Goal: Task Accomplishment & Management: Manage account settings

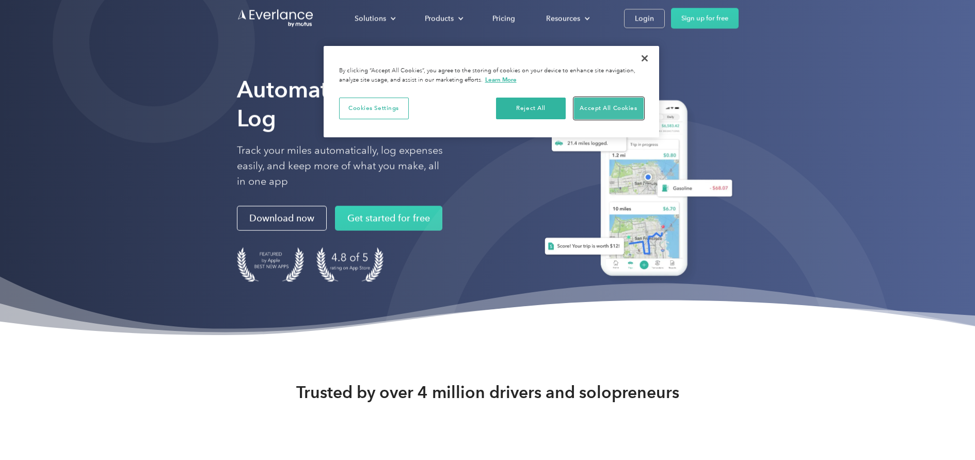
click at [594, 118] on button "Accept All Cookies" at bounding box center [609, 109] width 70 height 22
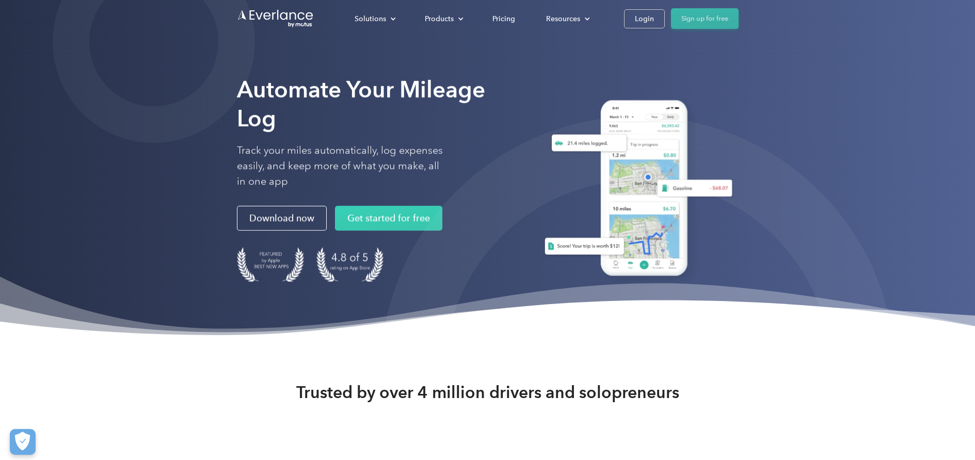
click at [683, 24] on link "Sign up for free" at bounding box center [705, 18] width 68 height 21
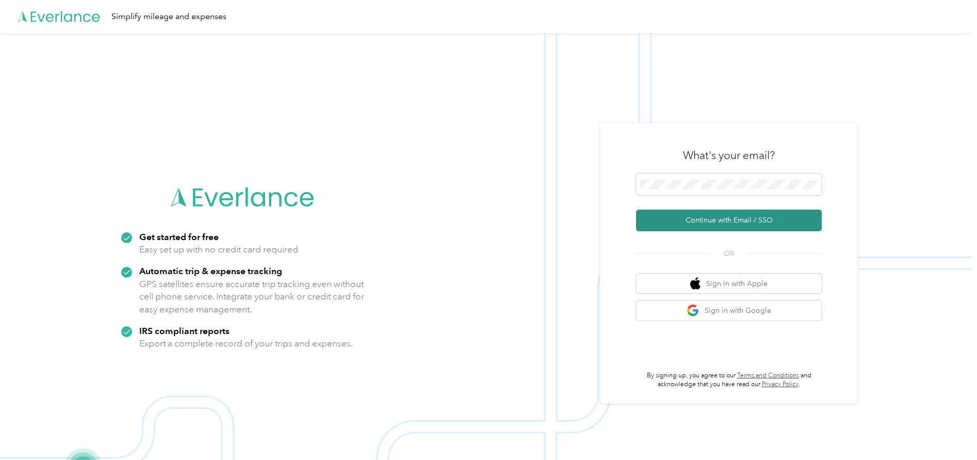
click at [743, 223] on button "Continue with Email / SSO" at bounding box center [729, 220] width 186 height 22
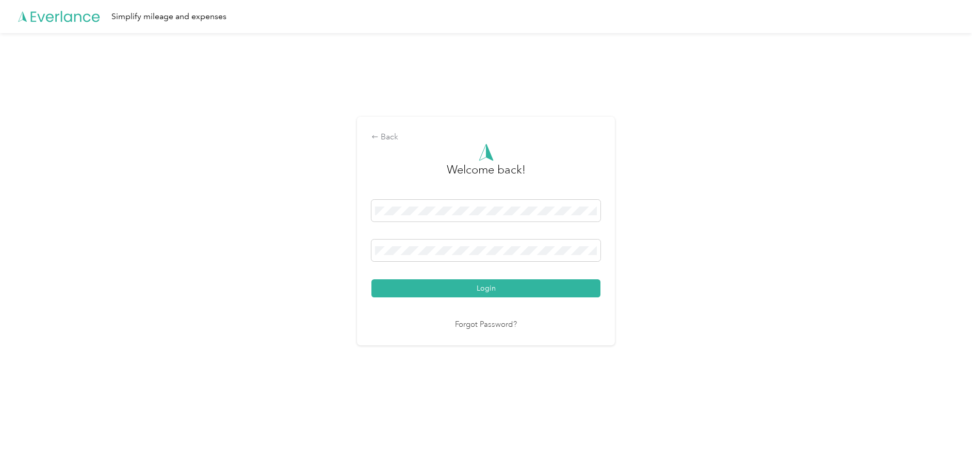
click at [371, 279] on button "Login" at bounding box center [485, 288] width 229 height 18
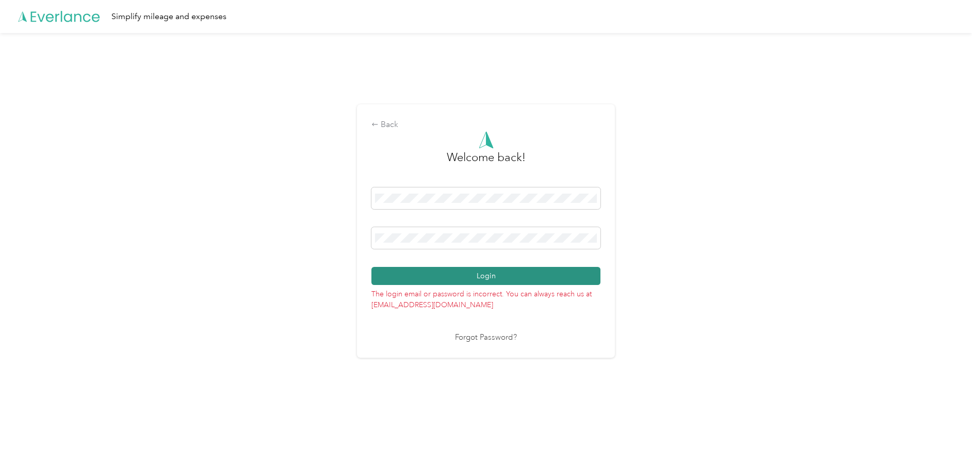
click at [518, 281] on button "Login" at bounding box center [485, 276] width 229 height 18
click at [495, 334] on link "Forgot Password?" at bounding box center [486, 338] width 62 height 12
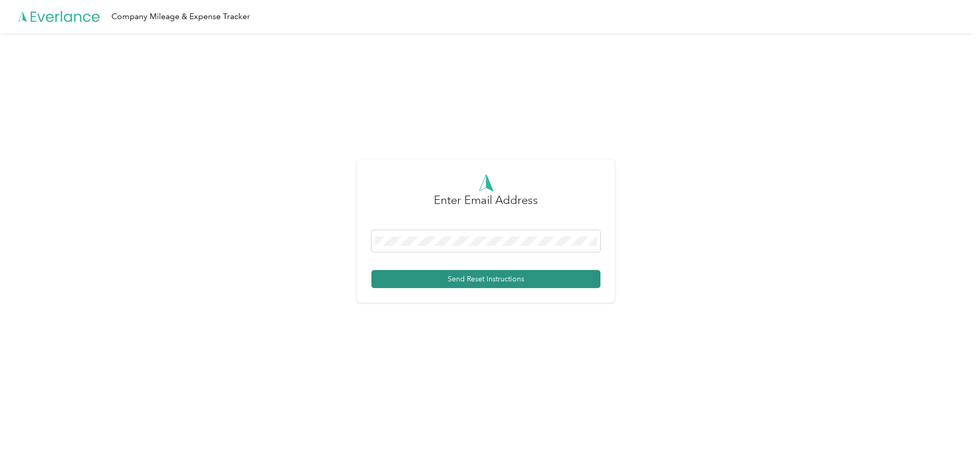
click at [548, 282] on button "Send Reset Instructions" at bounding box center [485, 279] width 229 height 18
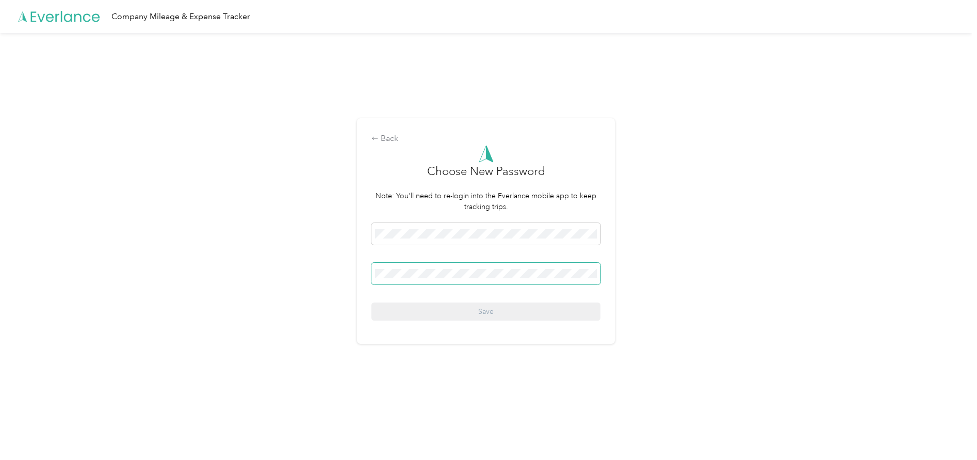
click at [452, 278] on span at bounding box center [485, 274] width 229 height 22
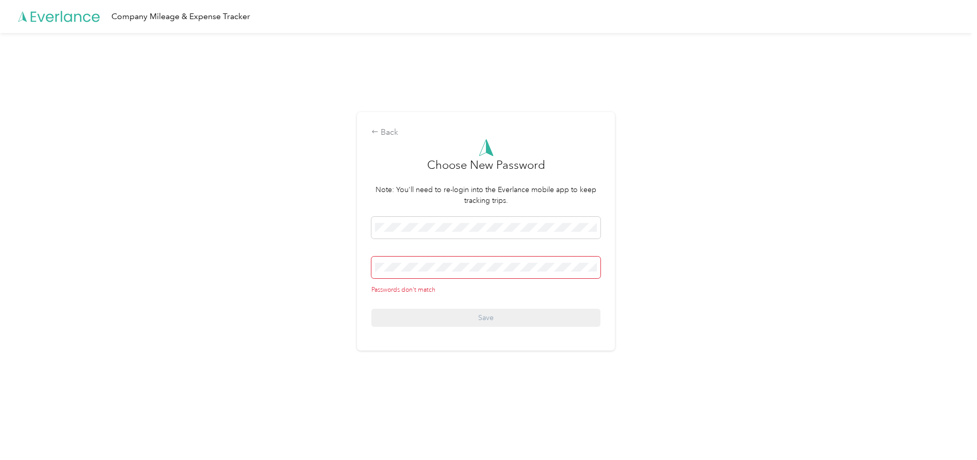
click at [414, 272] on span at bounding box center [485, 267] width 229 height 22
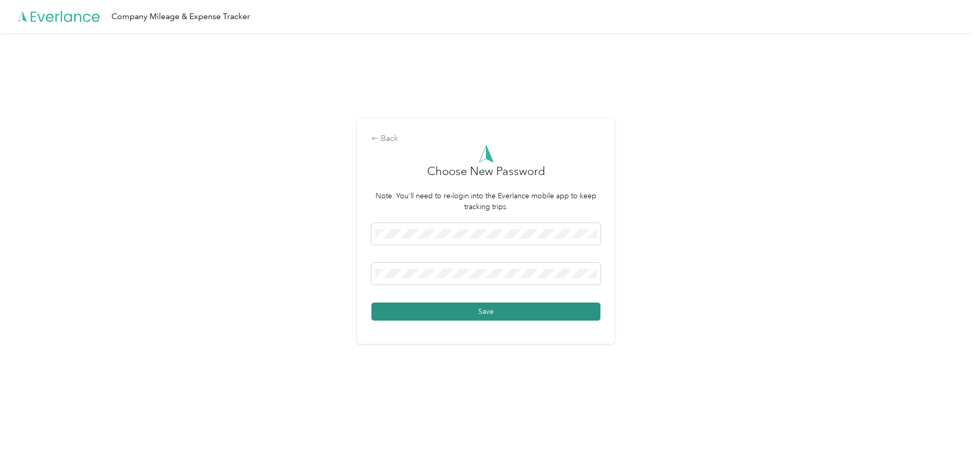
click at [561, 311] on button "Save" at bounding box center [485, 311] width 229 height 18
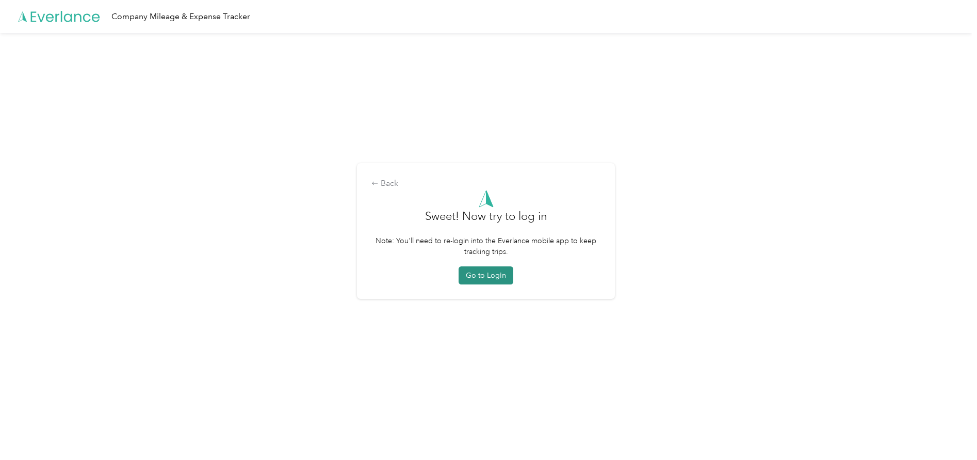
drag, startPoint x: 502, startPoint y: 274, endPoint x: 498, endPoint y: 271, distance: 5.5
click at [498, 271] on button "Go to Login" at bounding box center [486, 275] width 55 height 18
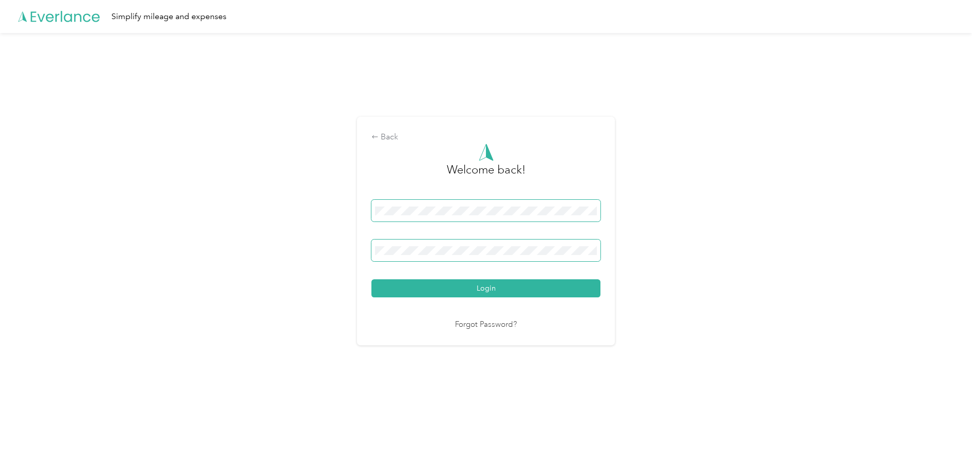
click at [371, 279] on button "Login" at bounding box center [485, 288] width 229 height 18
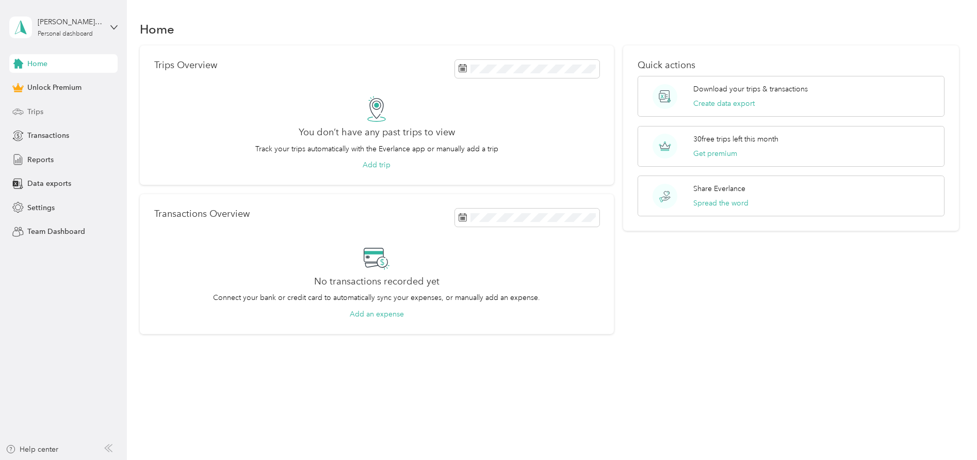
click at [35, 110] on span "Trips" at bounding box center [35, 111] width 16 height 11
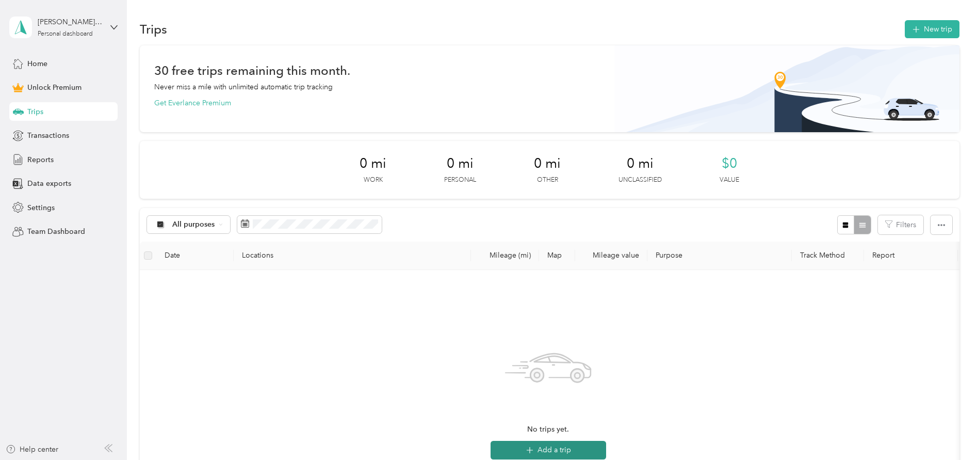
click at [583, 451] on button "Add a trip" at bounding box center [549, 450] width 116 height 19
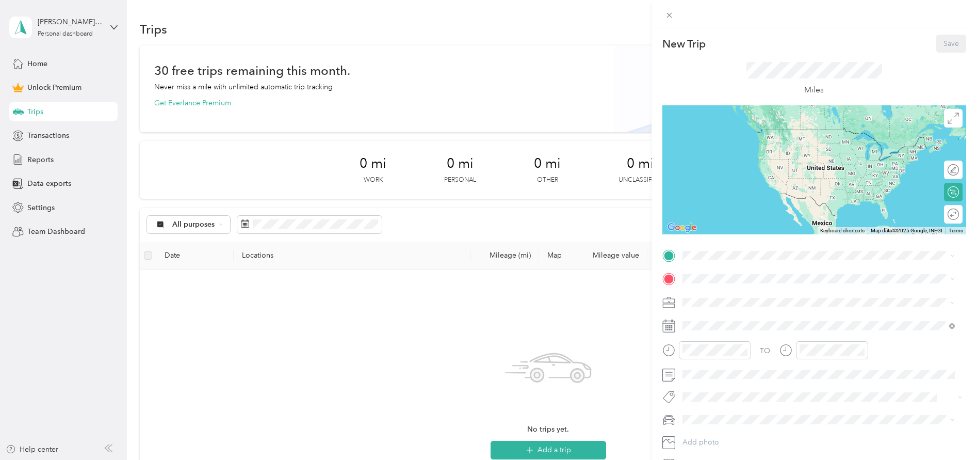
click at [696, 322] on li "Work" at bounding box center [819, 320] width 280 height 18
click at [354, 356] on div "New Trip Save This trip cannot be edited because it is either under review, app…" at bounding box center [488, 230] width 977 height 460
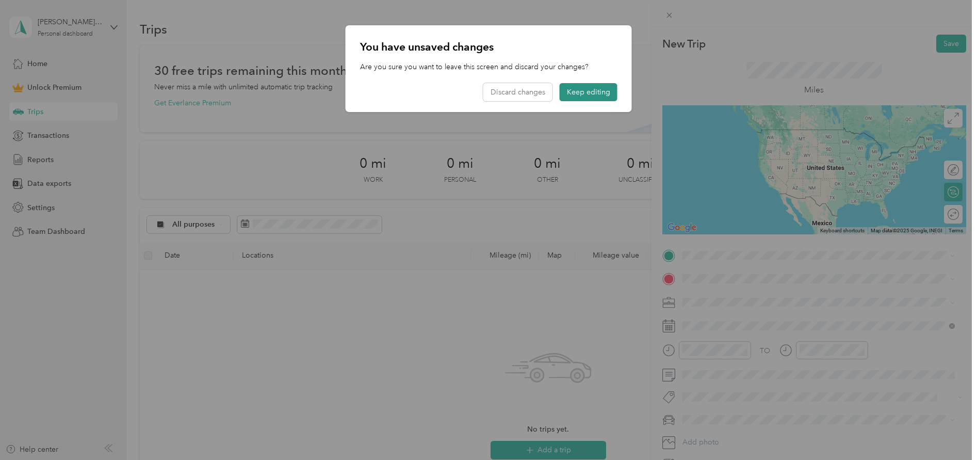
click at [607, 94] on button "Keep editing" at bounding box center [589, 92] width 58 height 18
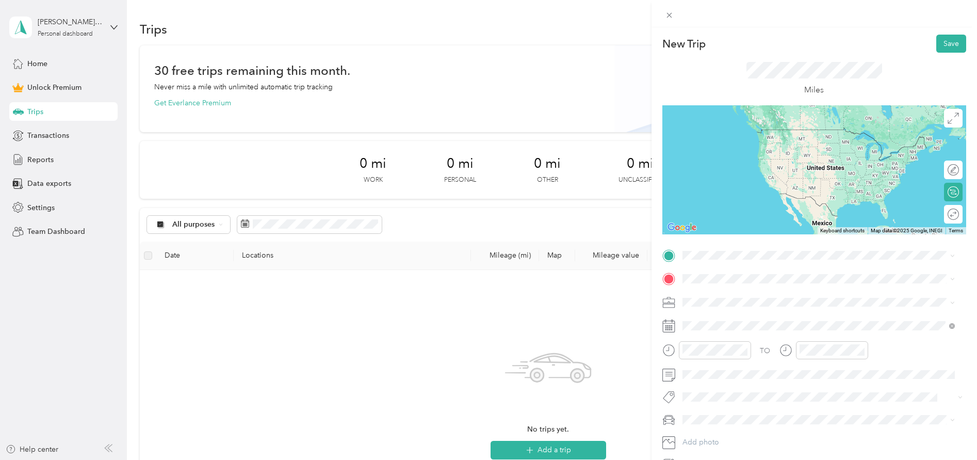
drag, startPoint x: 945, startPoint y: 50, endPoint x: 940, endPoint y: 53, distance: 5.9
click at [944, 50] on button "Save" at bounding box center [951, 44] width 30 height 18
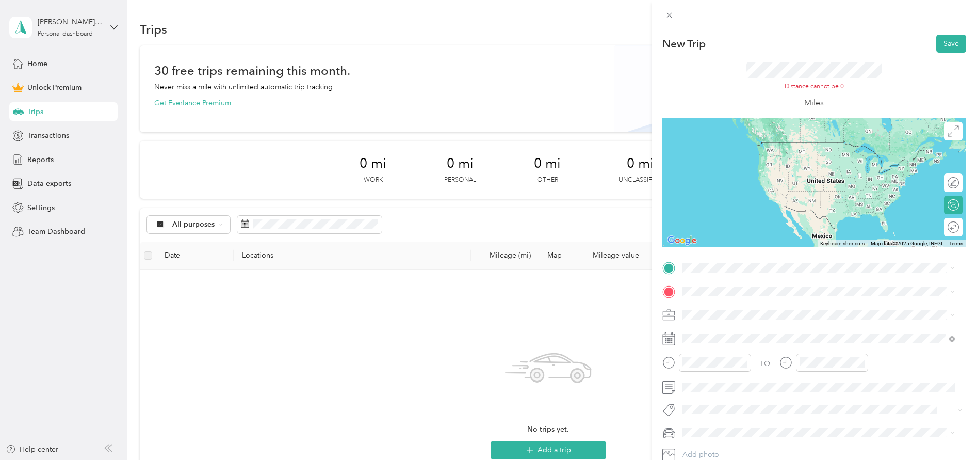
click at [46, 210] on div "New Trip Save This trip cannot be edited because it is either under review, app…" at bounding box center [488, 230] width 977 height 460
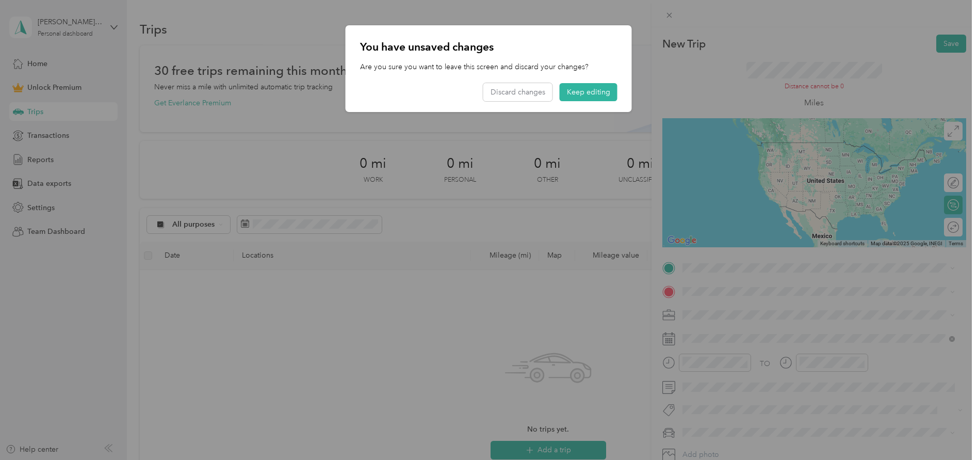
click at [33, 210] on div at bounding box center [488, 230] width 977 height 460
click at [579, 94] on button "Keep editing" at bounding box center [589, 92] width 58 height 18
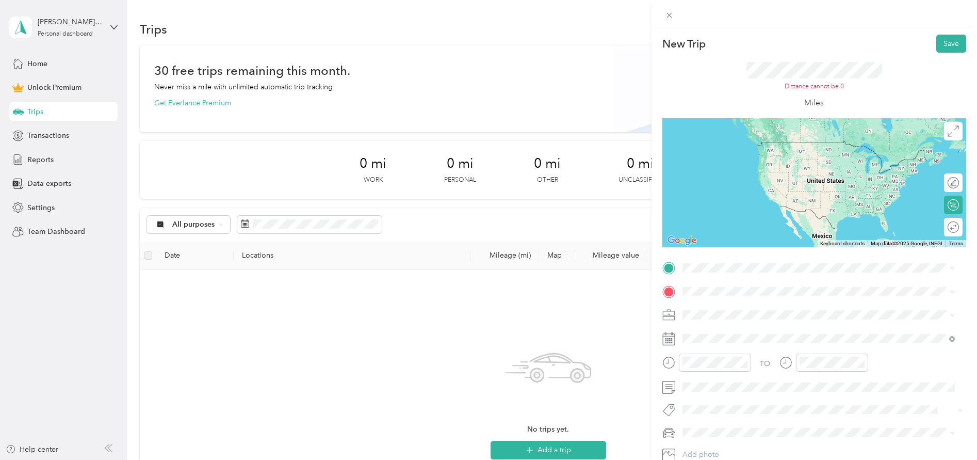
click at [30, 207] on div "New Trip Save This trip cannot be edited because it is either under review, app…" at bounding box center [488, 230] width 977 height 460
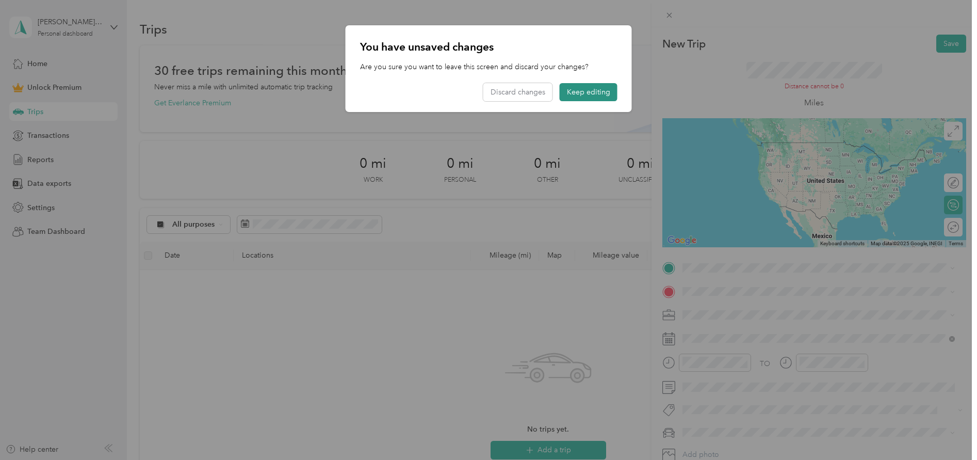
click at [592, 93] on button "Keep editing" at bounding box center [589, 92] width 58 height 18
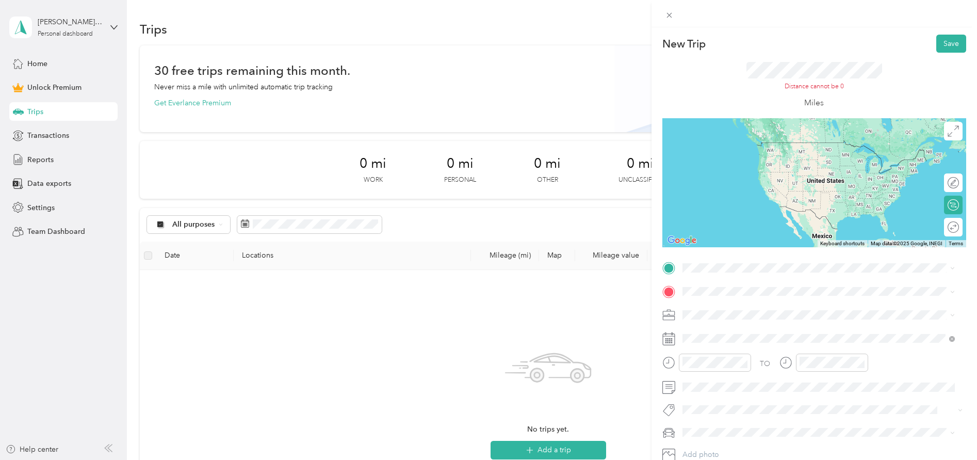
click at [43, 211] on div "New Trip Save This trip cannot be edited because it is either under review, app…" at bounding box center [488, 230] width 977 height 460
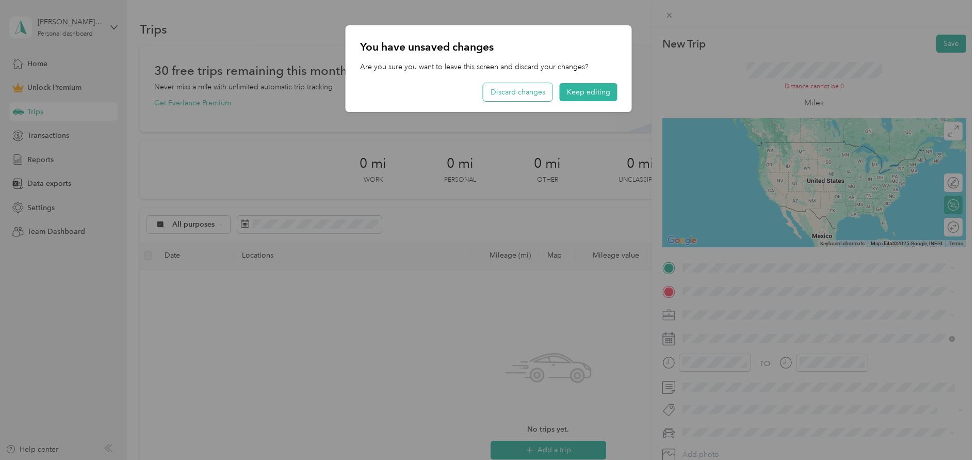
click at [513, 83] on div "You have unsaved changes Are you sure you want to leave this screen and discard…" at bounding box center [489, 68] width 286 height 87
click at [511, 89] on button "Discard changes" at bounding box center [517, 92] width 69 height 18
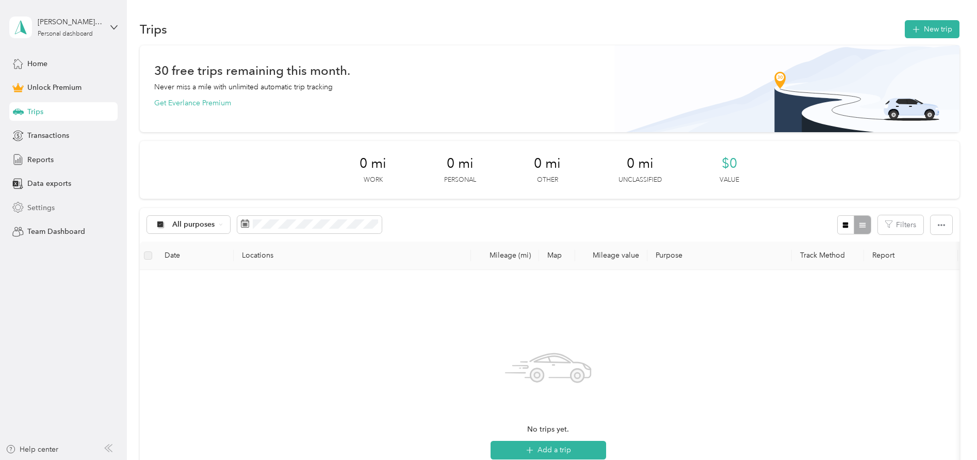
click at [42, 204] on span "Settings" at bounding box center [40, 207] width 27 height 11
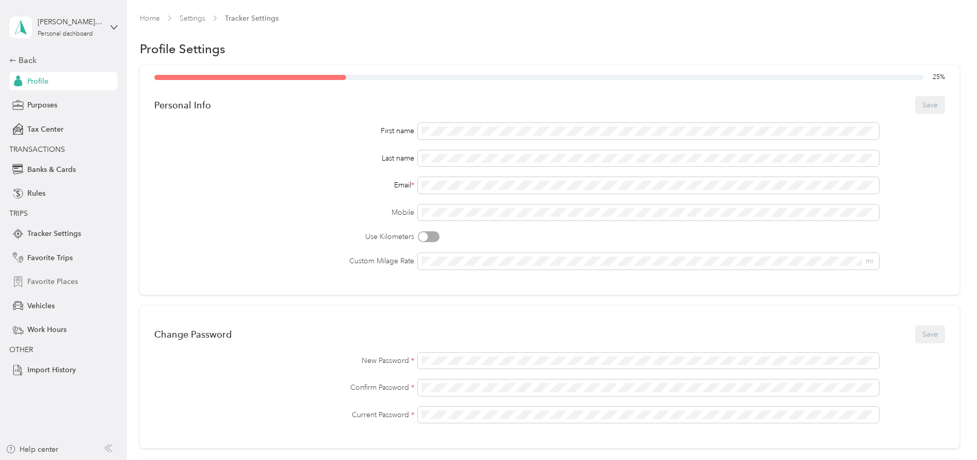
click at [52, 283] on span "Favorite Places" at bounding box center [52, 281] width 51 height 11
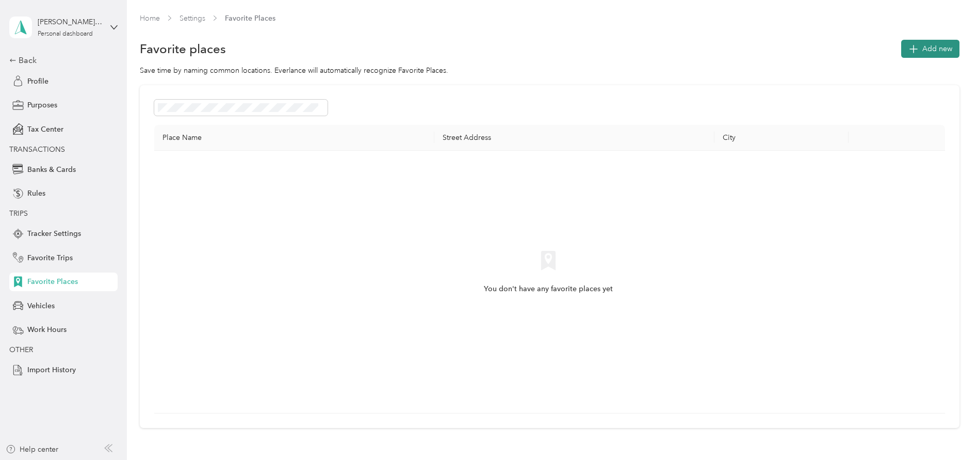
click at [932, 51] on span "Add new" at bounding box center [937, 48] width 30 height 11
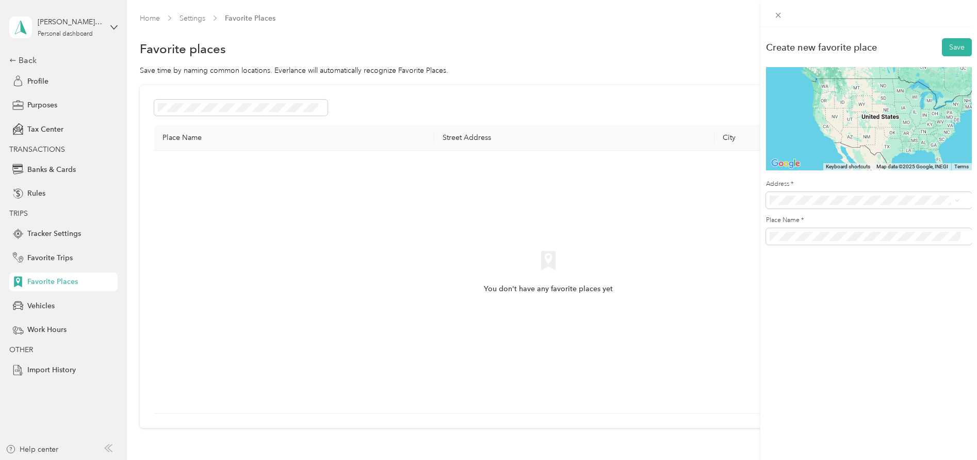
click at [859, 238] on span "101 Great Hill Road East Hartford, Connecticut 06108, United States" at bounding box center [840, 237] width 103 height 9
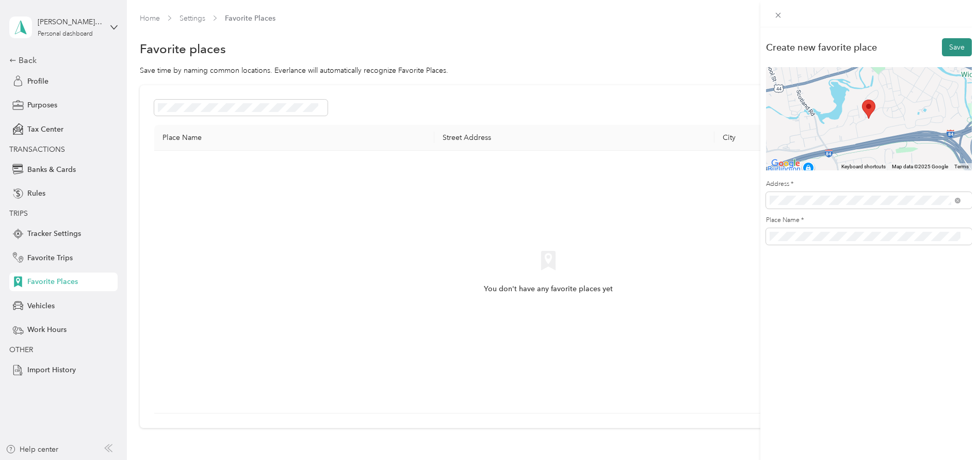
click at [942, 52] on button "Save" at bounding box center [957, 47] width 30 height 18
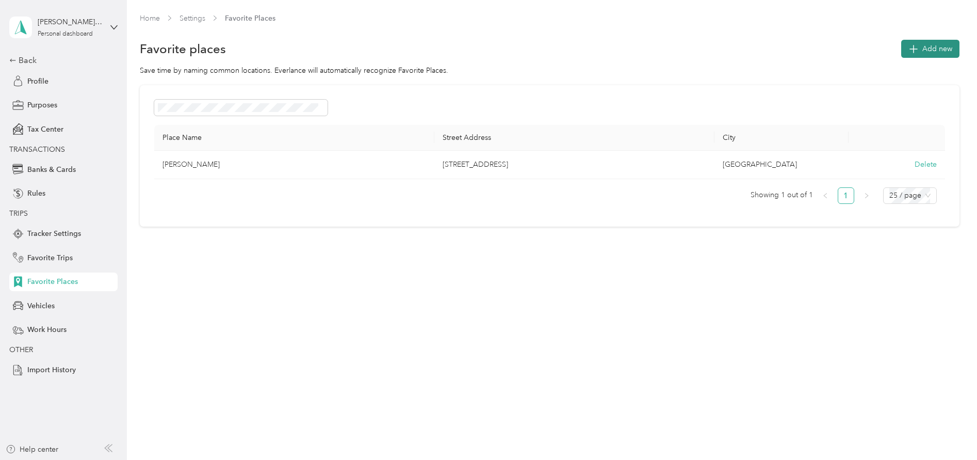
click at [920, 48] on icon "button" at bounding box center [913, 48] width 14 height 14
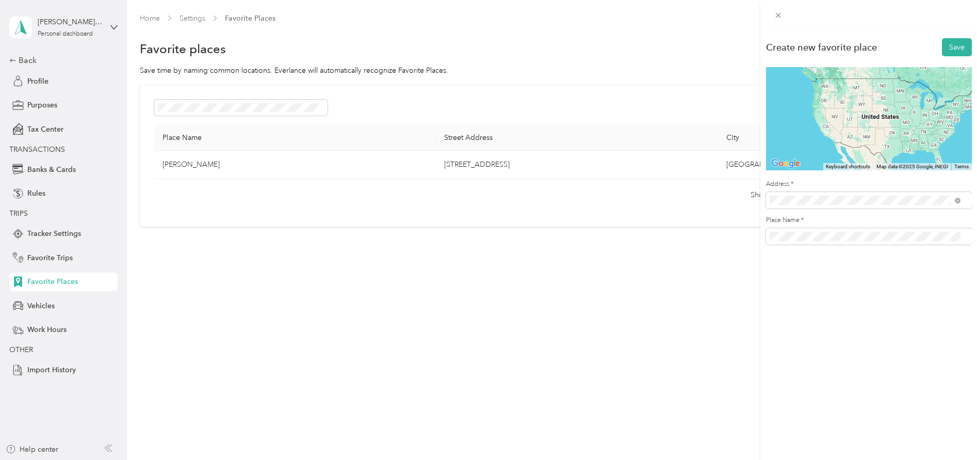
click at [804, 263] on span "62 Alps Drive East Hartford, Connecticut 06108, United States" at bounding box center [840, 258] width 103 height 9
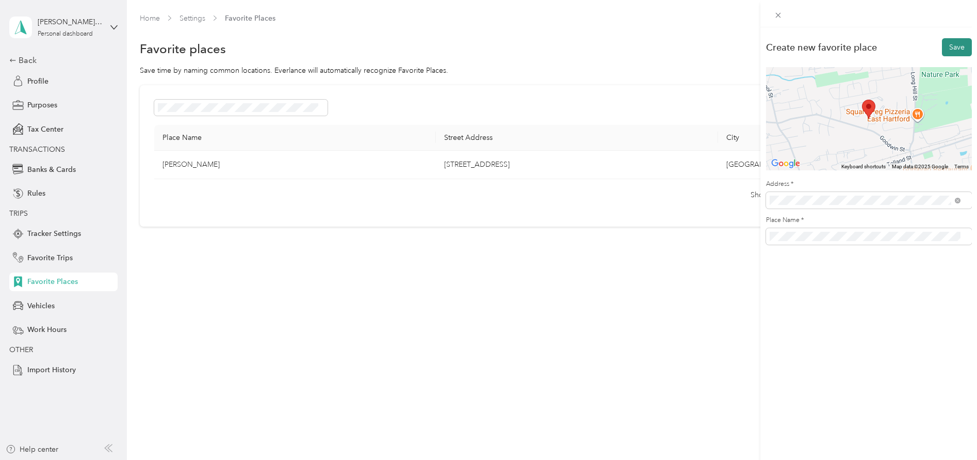
click at [950, 56] on button "Save" at bounding box center [957, 47] width 30 height 18
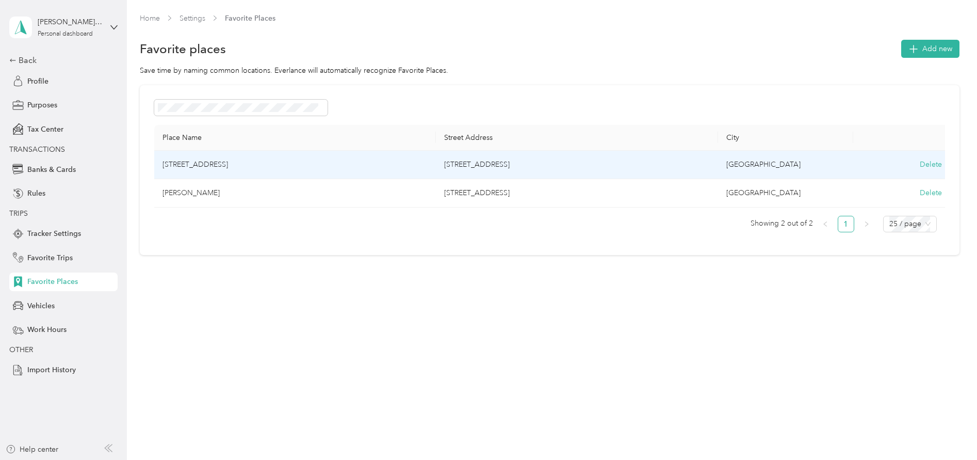
click at [183, 163] on td "62 Alps Drive, East Hartford" at bounding box center [295, 165] width 282 height 28
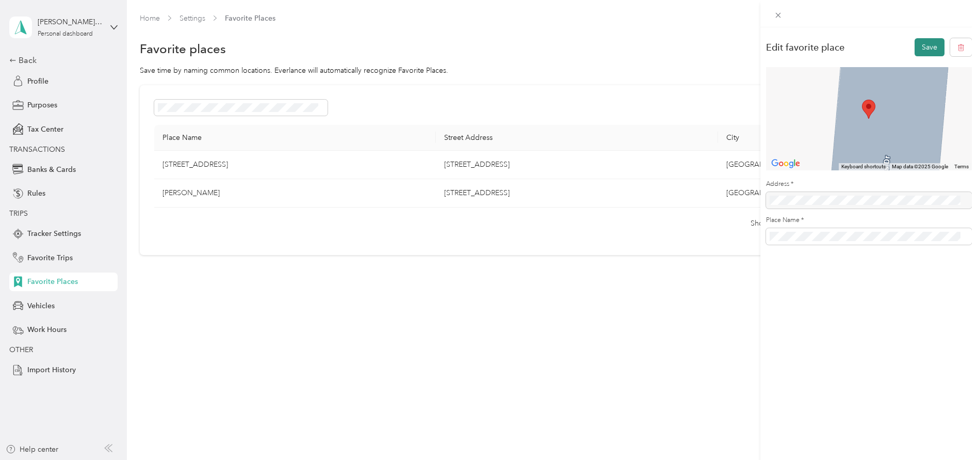
click at [919, 51] on button "Save" at bounding box center [930, 47] width 30 height 18
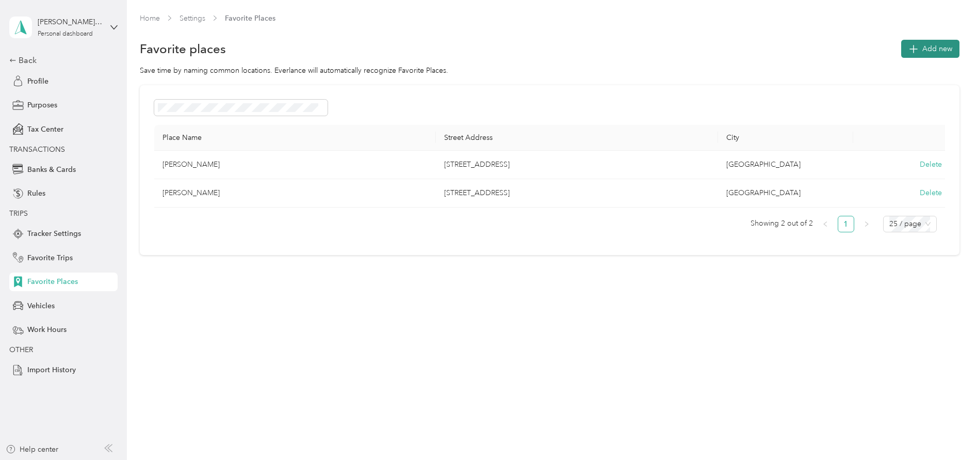
click at [932, 48] on span "Add new" at bounding box center [937, 48] width 30 height 11
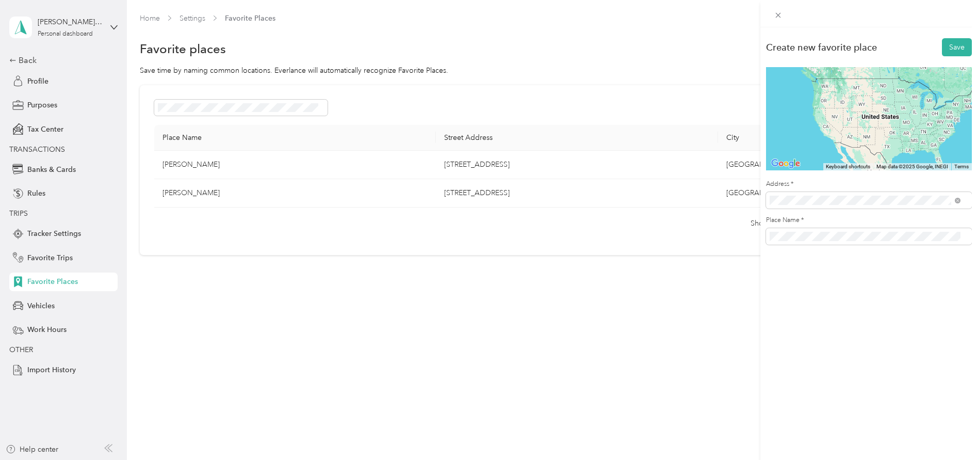
click at [892, 242] on span "330 Hills Street East Hartford, Connecticut 06118, United States" at bounding box center [840, 237] width 103 height 9
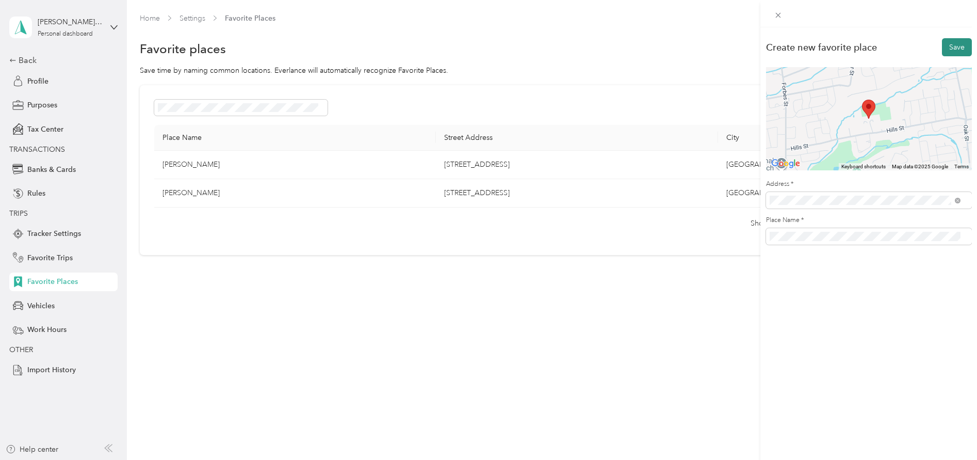
click at [948, 54] on button "Save" at bounding box center [957, 47] width 30 height 18
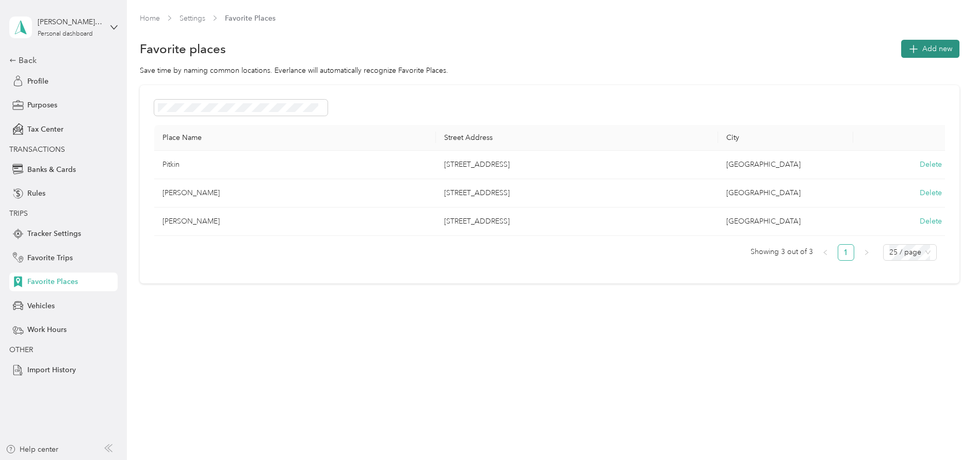
click at [929, 46] on span "Add new" at bounding box center [937, 48] width 30 height 11
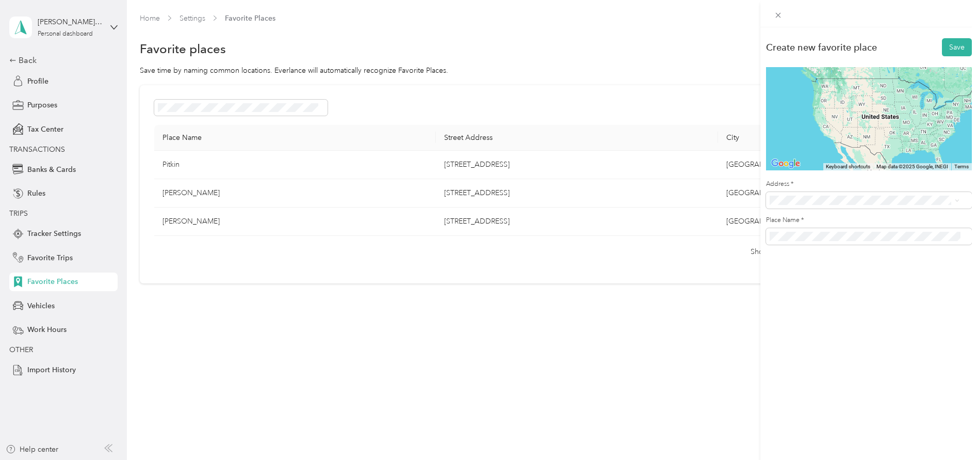
click at [854, 284] on span "56 Farm Drive East Hartford, Connecticut 06108, United States" at bounding box center [840, 278] width 103 height 9
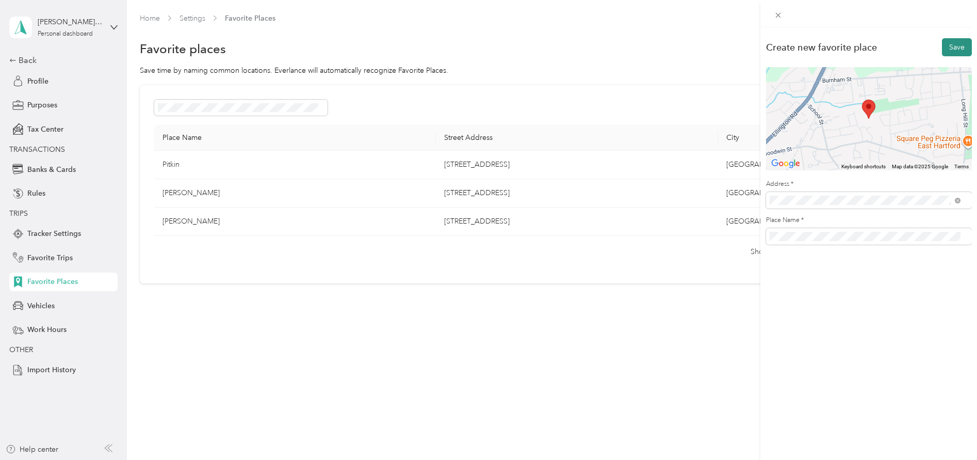
click at [950, 45] on button "Save" at bounding box center [957, 47] width 30 height 18
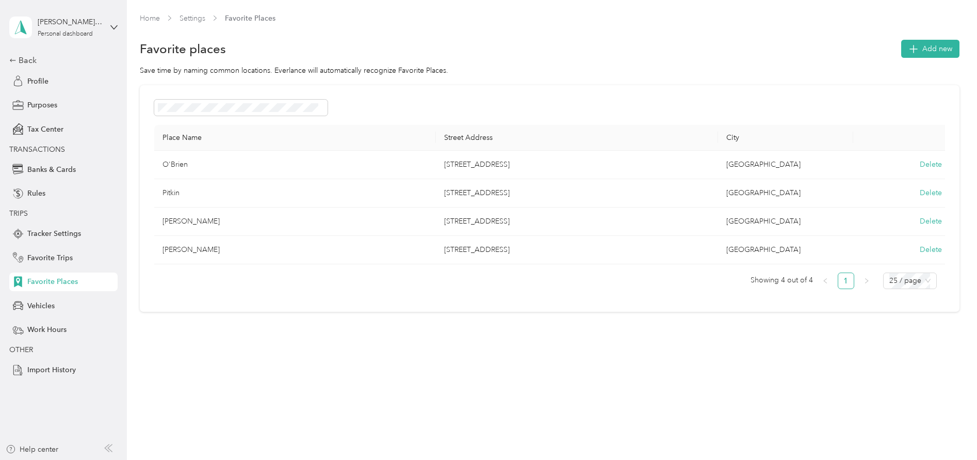
click at [922, 39] on div "Favorite places Add new" at bounding box center [550, 49] width 820 height 22
click at [920, 46] on icon "button" at bounding box center [913, 48] width 14 height 14
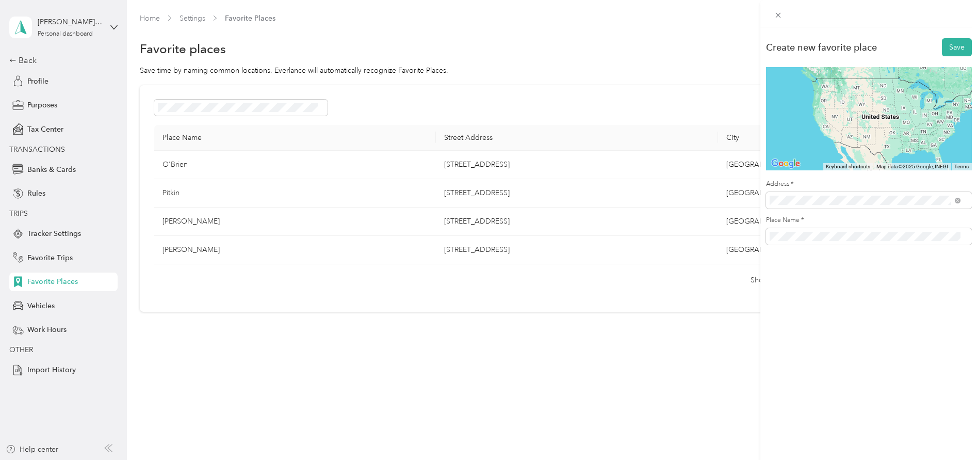
click at [841, 409] on div "Create new favorite place Save To navigate the map with touch gestures double-t…" at bounding box center [868, 257] width 217 height 460
click at [805, 230] on span at bounding box center [869, 236] width 206 height 17
click at [820, 242] on span "301 May Road East Hartford, Connecticut 06118, United States" at bounding box center [840, 237] width 103 height 9
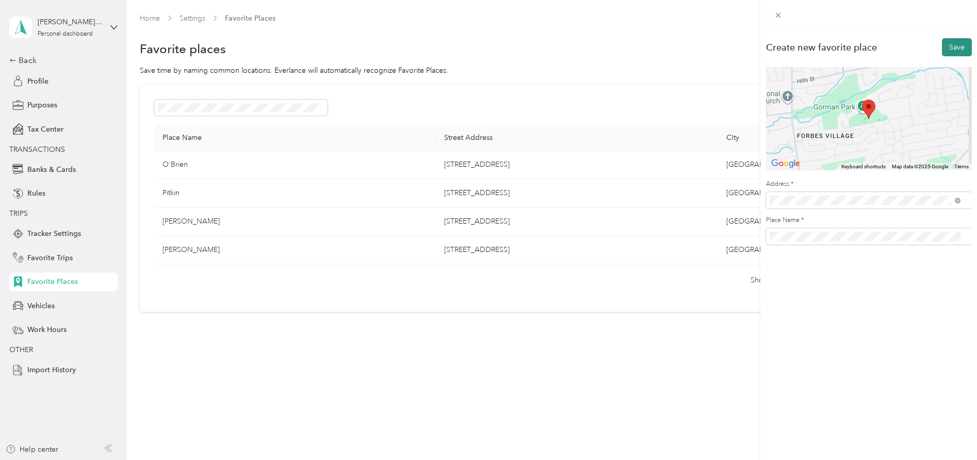
click at [944, 51] on button "Save" at bounding box center [957, 47] width 30 height 18
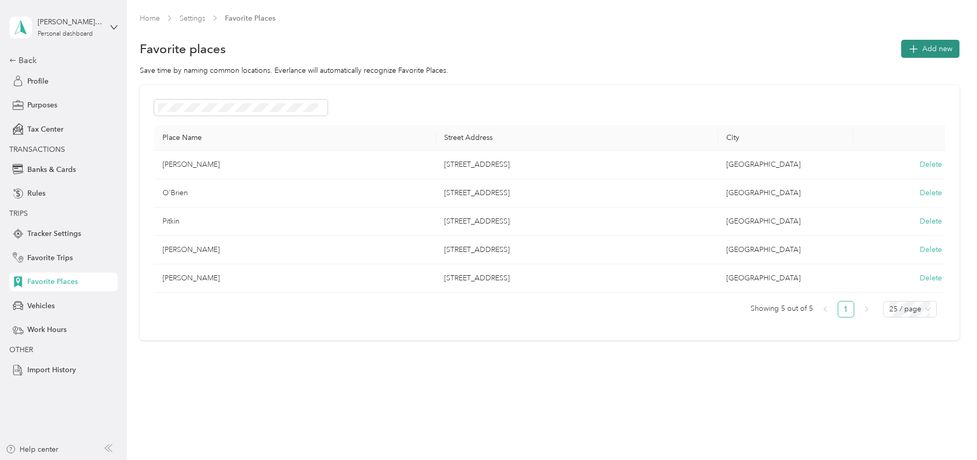
click at [926, 51] on button "Add new" at bounding box center [930, 49] width 58 height 18
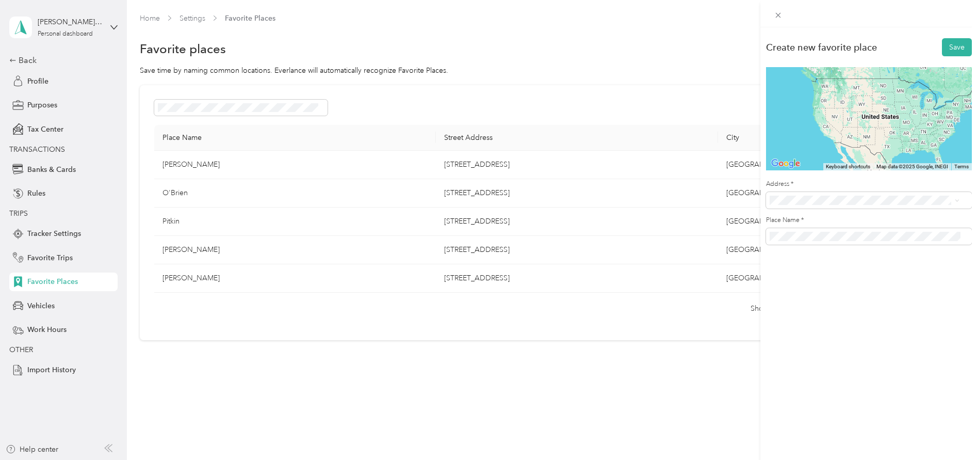
click at [803, 241] on span "15 Mercer Avenue East Hartford, Connecticut 06118, United States" at bounding box center [869, 237] width 160 height 9
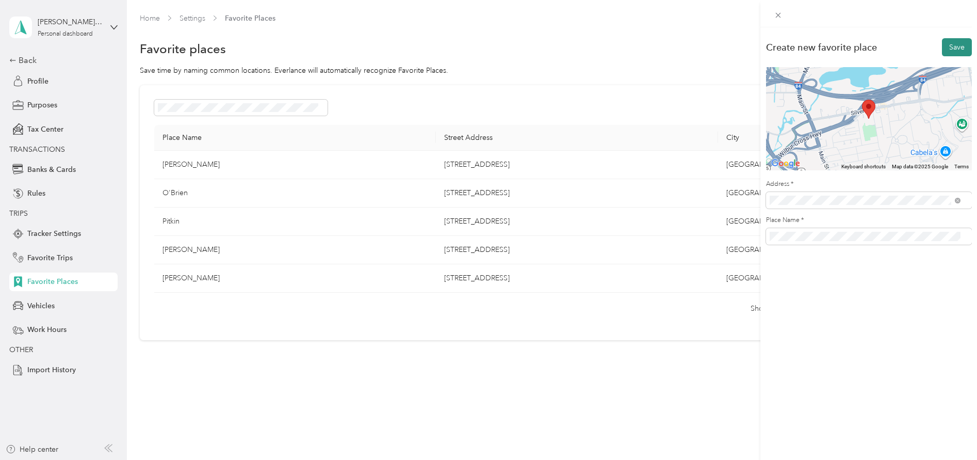
drag, startPoint x: 944, startPoint y: 43, endPoint x: 942, endPoint y: 53, distance: 10.1
click at [943, 48] on button "Save" at bounding box center [957, 47] width 30 height 18
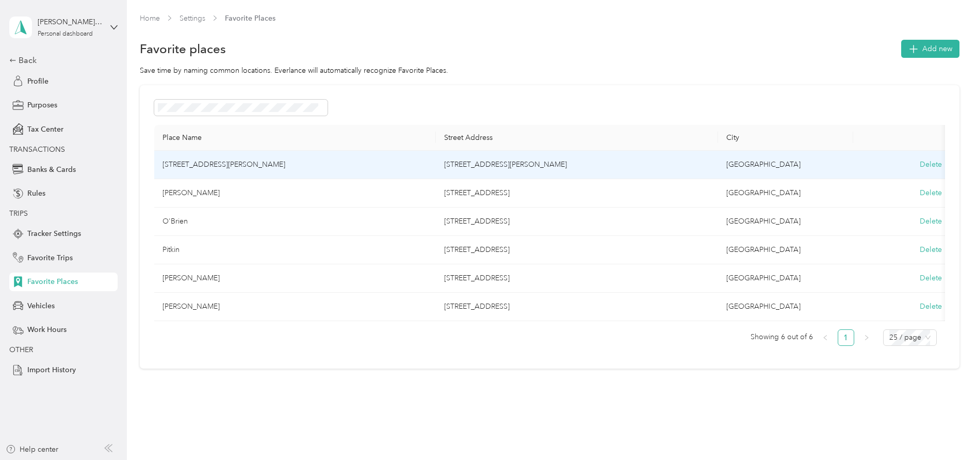
click at [222, 170] on td "15 Mercer Avenue, East Hartford" at bounding box center [295, 165] width 282 height 28
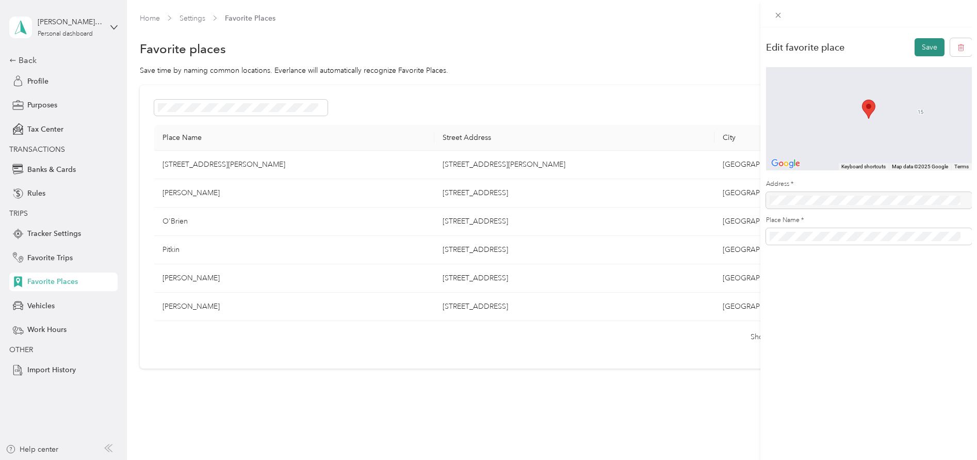
click at [919, 50] on button "Save" at bounding box center [930, 47] width 30 height 18
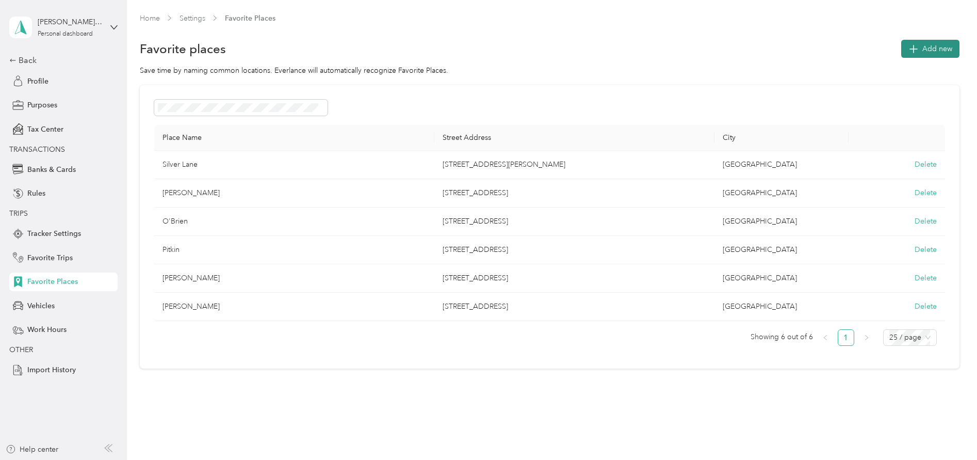
click at [916, 46] on icon "button" at bounding box center [913, 48] width 14 height 14
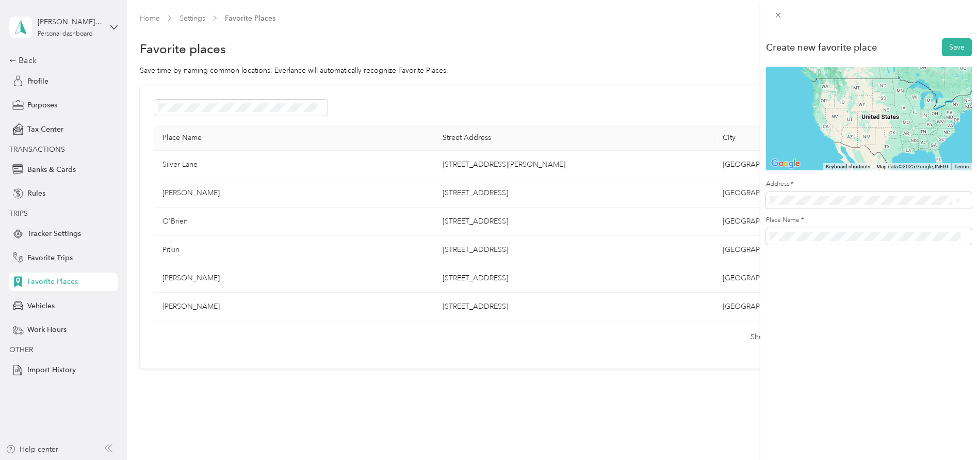
click at [852, 267] on li "40 Remington Road East Hartford, Connecticut 06108, United States" at bounding box center [865, 256] width 198 height 21
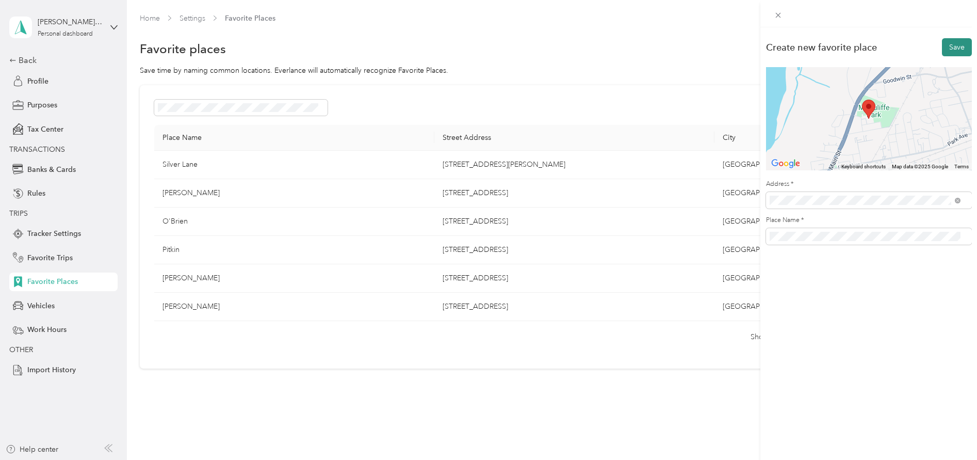
click at [953, 44] on button "Save" at bounding box center [957, 47] width 30 height 18
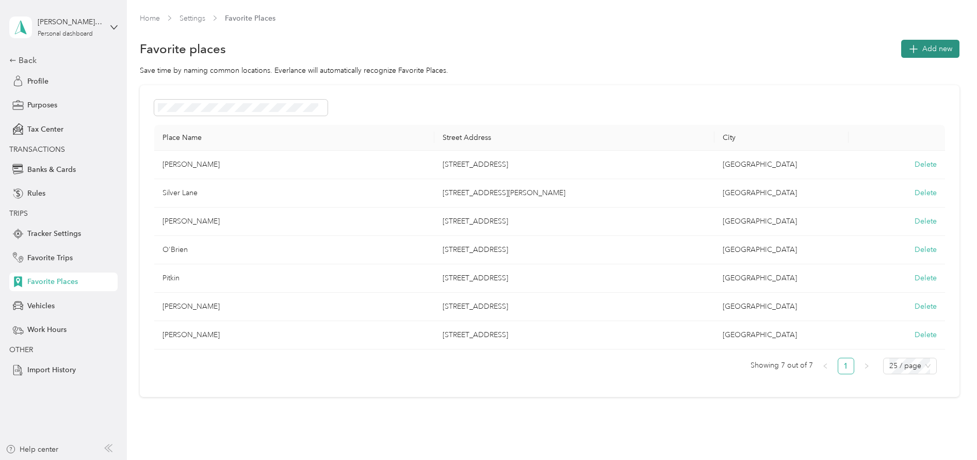
click at [912, 54] on icon "button" at bounding box center [913, 48] width 14 height 14
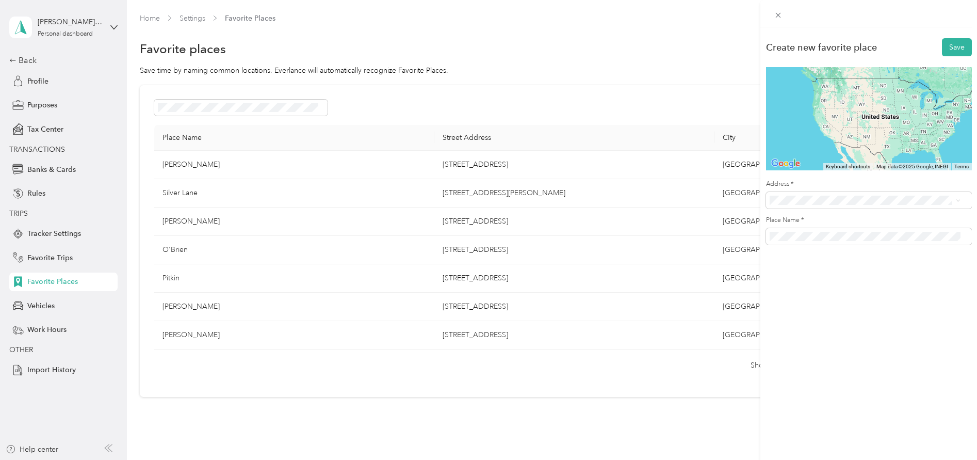
click at [841, 263] on span "30 Remington Road East Hartford, Connecticut 06108, United States" at bounding box center [840, 257] width 103 height 9
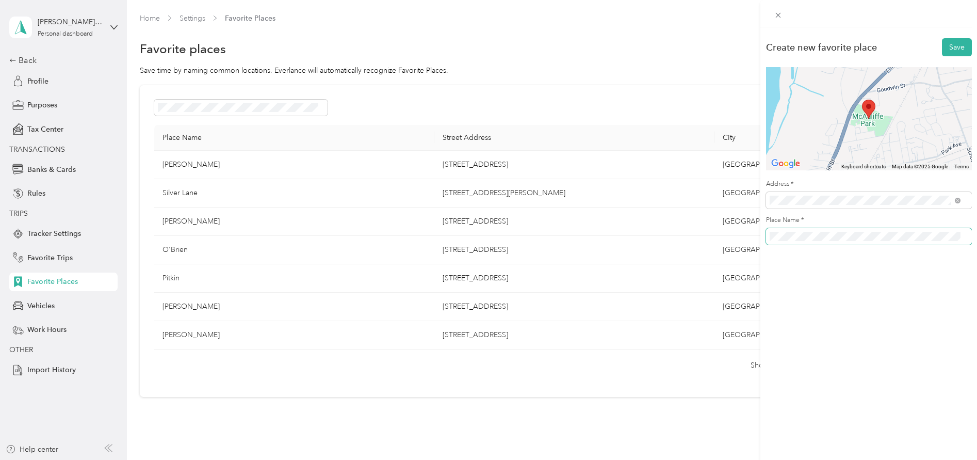
click at [784, 243] on span at bounding box center [869, 236] width 206 height 17
click at [942, 45] on button "Save" at bounding box center [957, 47] width 30 height 18
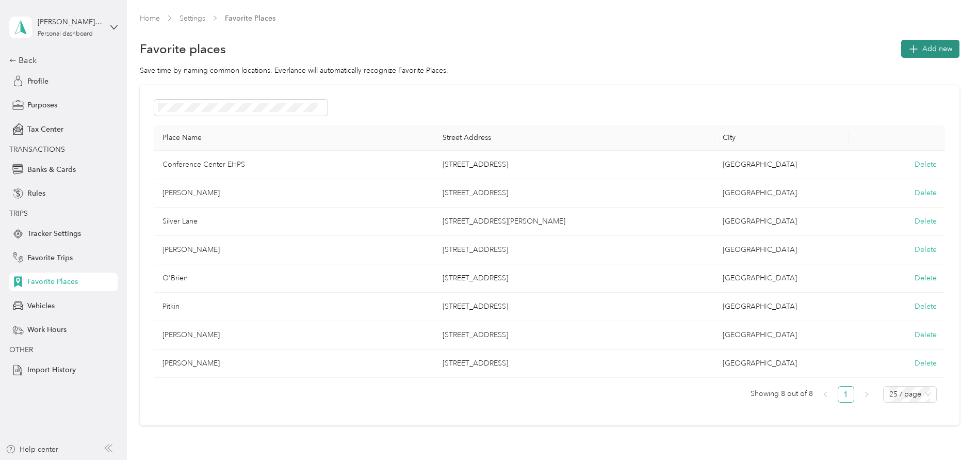
click at [916, 42] on button "Add new" at bounding box center [930, 49] width 58 height 18
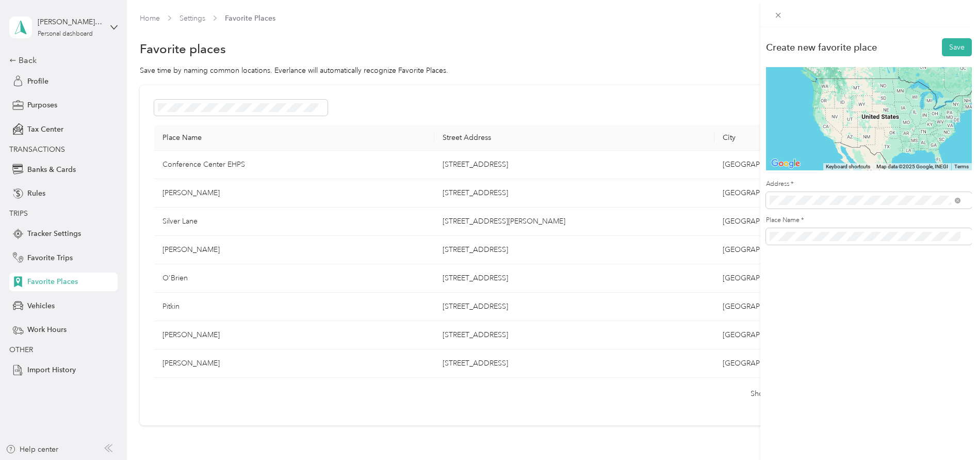
click at [844, 242] on span "1235 Forbes Street East Hartford, Connecticut 06118, United States" at bounding box center [840, 237] width 103 height 9
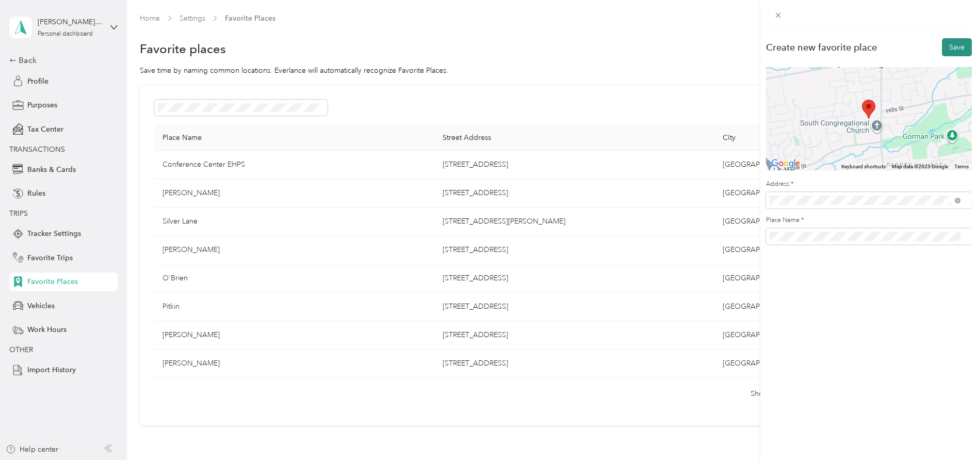
click at [942, 46] on button "Save" at bounding box center [957, 47] width 30 height 18
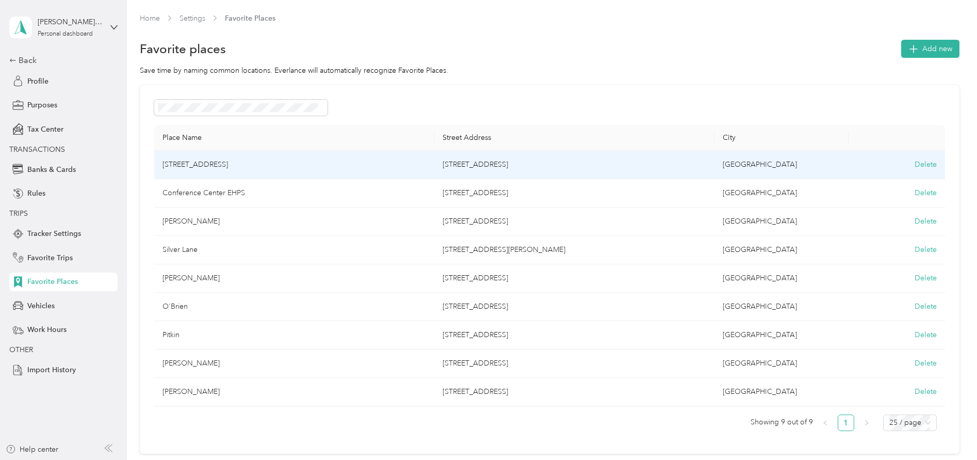
click at [266, 164] on td "1235 Forbes Street, East Hartford" at bounding box center [294, 165] width 280 height 28
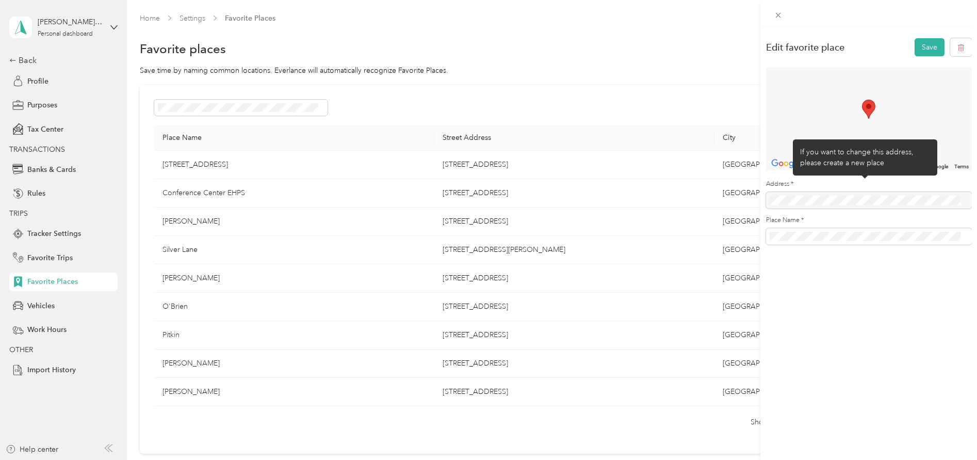
click at [867, 194] on div at bounding box center [869, 200] width 206 height 17
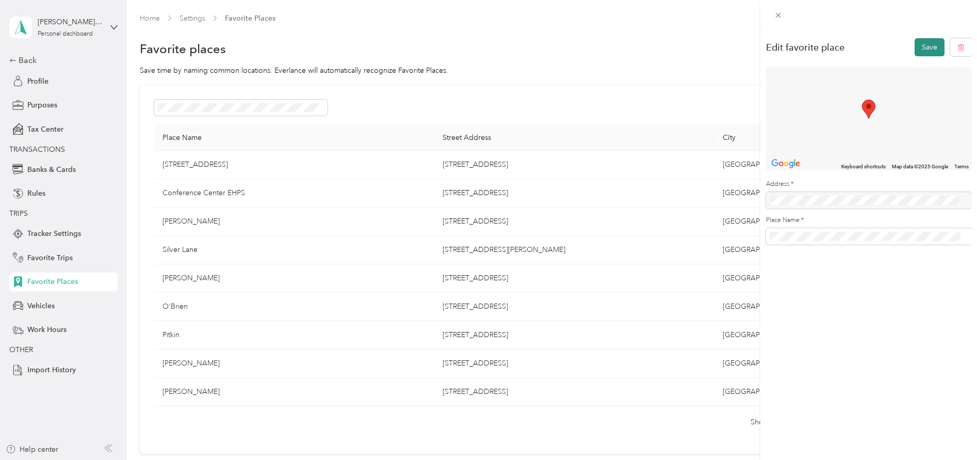
click at [916, 53] on button "Save" at bounding box center [930, 47] width 30 height 18
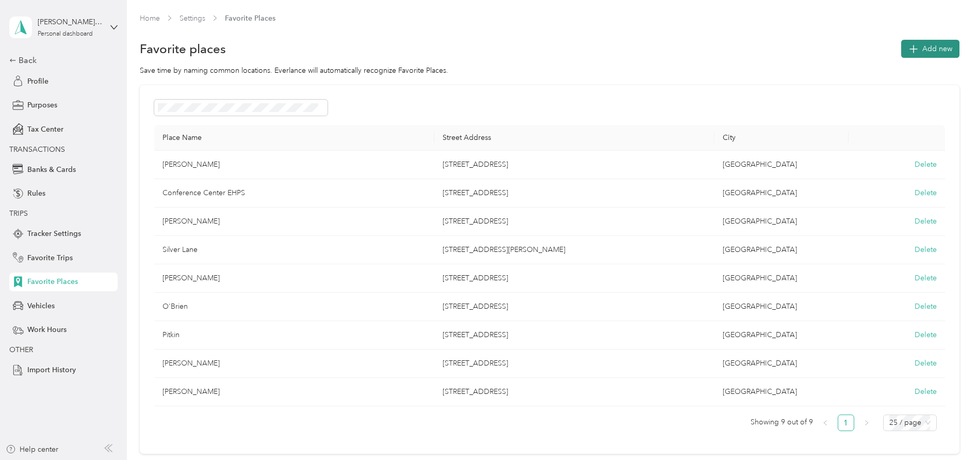
click at [939, 54] on button "Add new" at bounding box center [930, 49] width 58 height 18
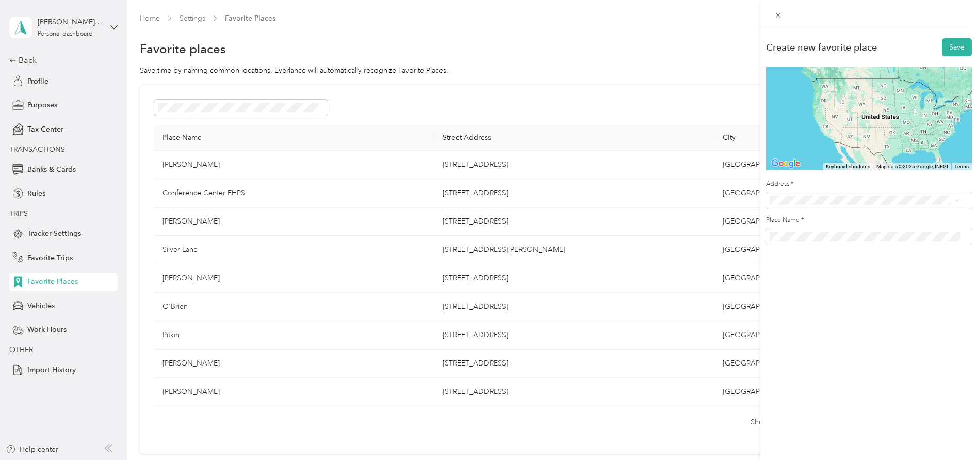
click at [890, 242] on span "777 Burnside Avenue East Hartford, Connecticut 06108, United States" at bounding box center [869, 237] width 160 height 9
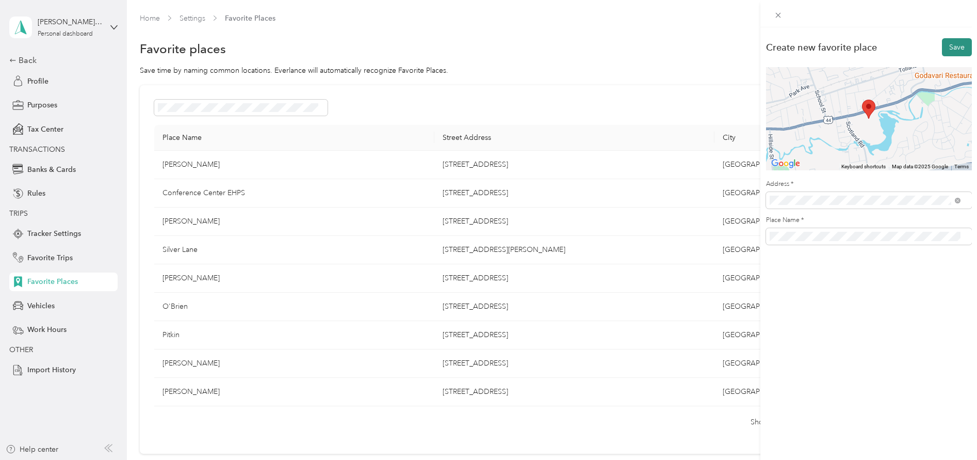
click at [949, 54] on button "Save" at bounding box center [957, 47] width 30 height 18
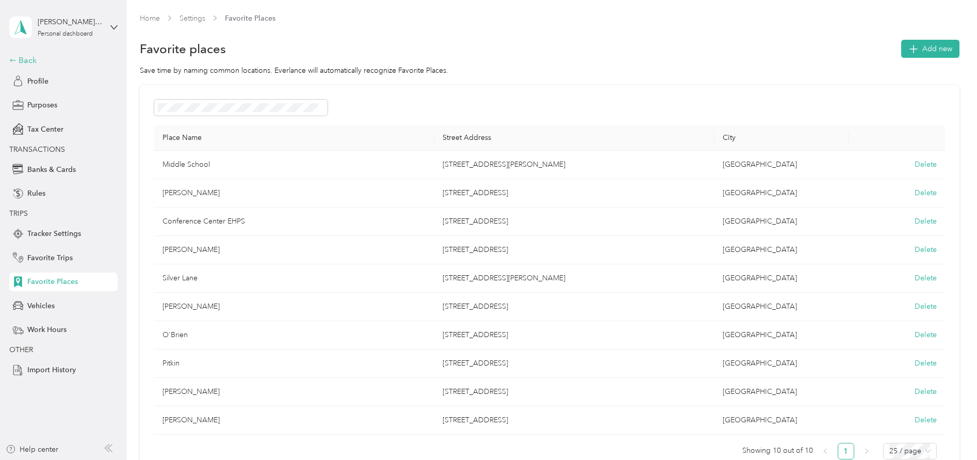
click at [25, 55] on div "Back" at bounding box center [60, 60] width 103 height 12
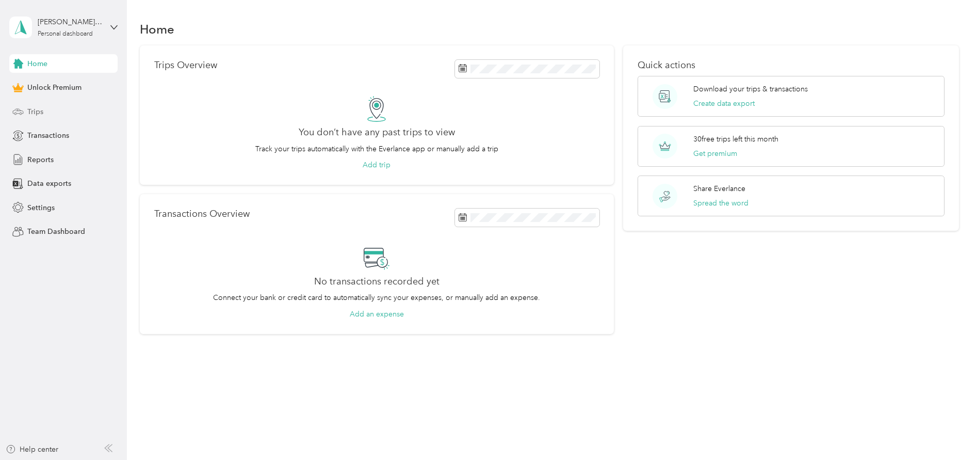
click at [37, 112] on span "Trips" at bounding box center [35, 111] width 16 height 11
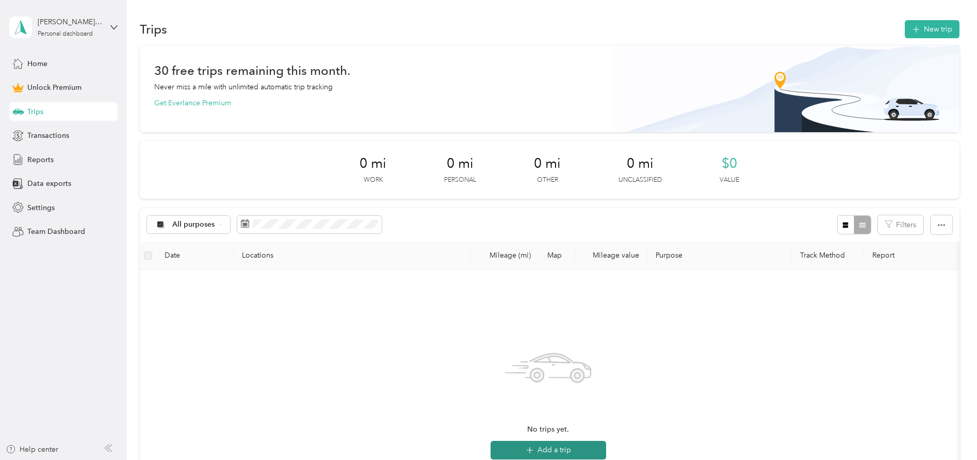
click at [549, 457] on button "Add a trip" at bounding box center [549, 450] width 116 height 19
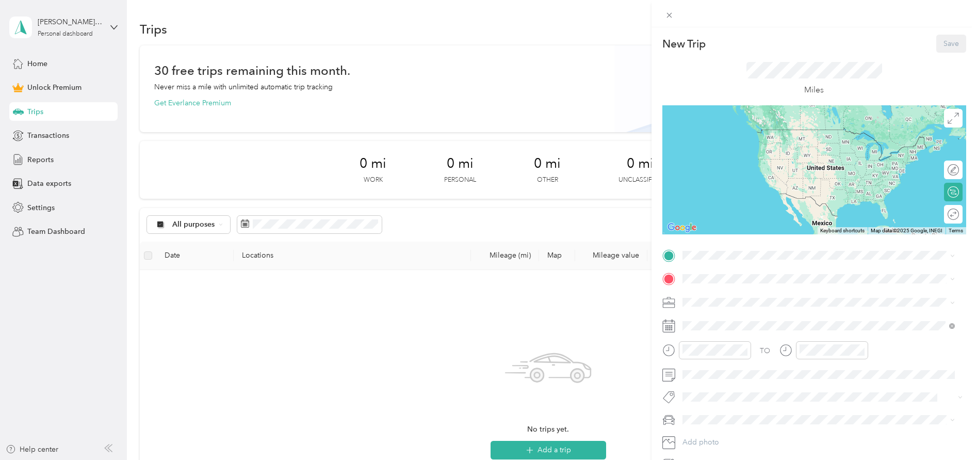
click at [41, 205] on div "New Trip Save This trip cannot be edited because it is either under review, app…" at bounding box center [488, 230] width 977 height 460
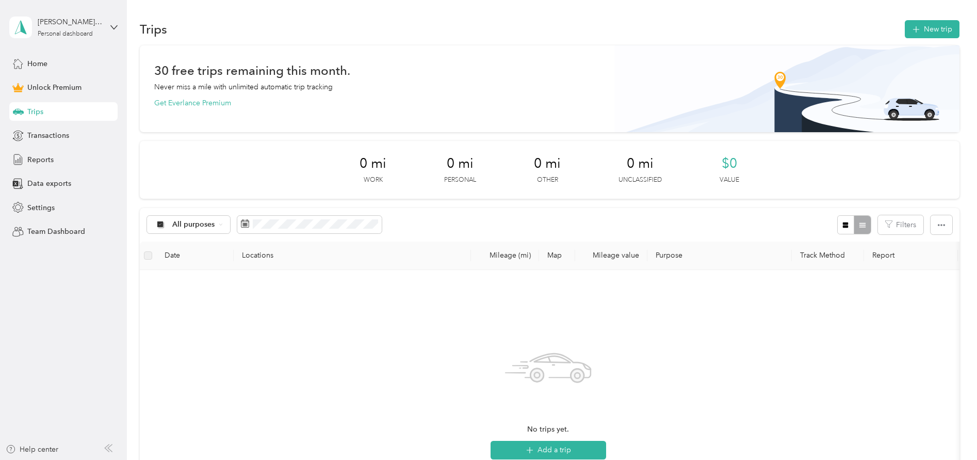
click at [41, 205] on span "Settings" at bounding box center [40, 207] width 27 height 11
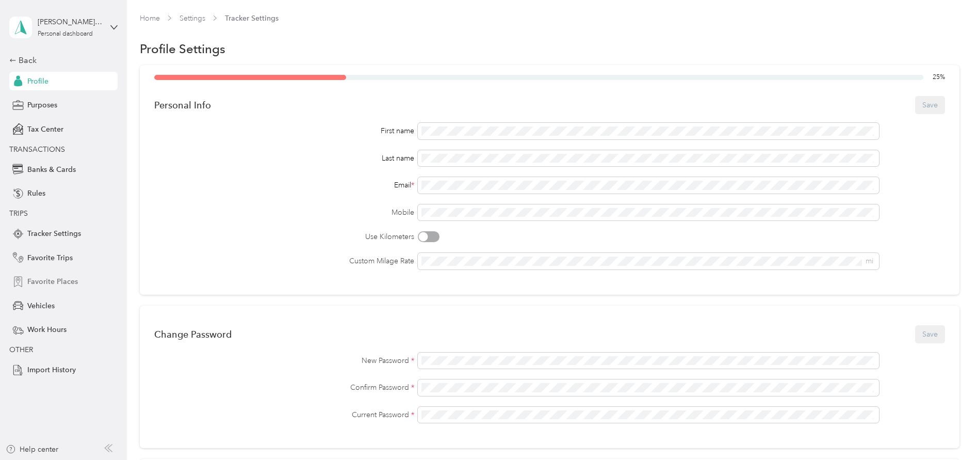
click at [45, 288] on div "Favorite Places" at bounding box center [63, 281] width 108 height 19
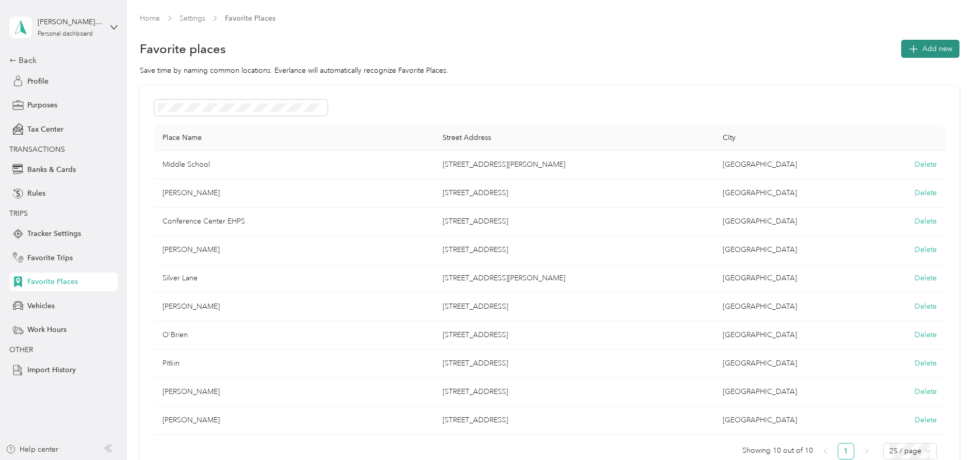
click at [908, 48] on icon "button" at bounding box center [913, 48] width 14 height 14
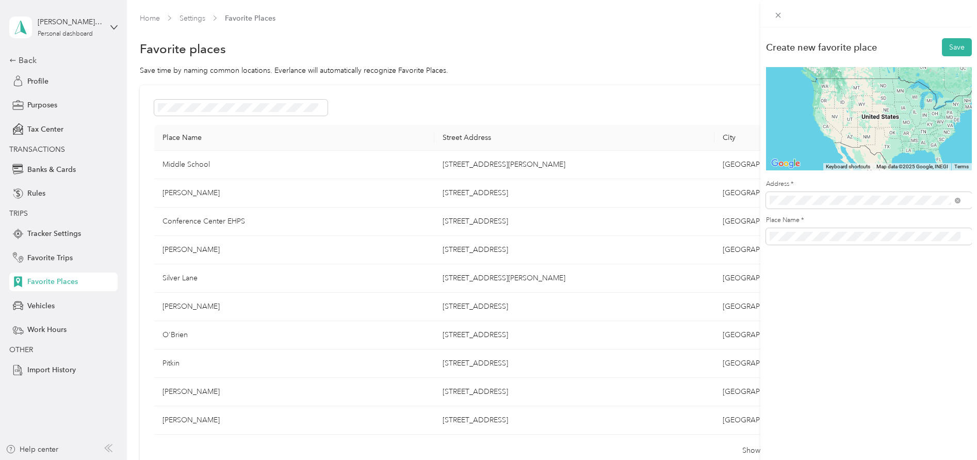
click at [889, 263] on span "1110 Main Street East Hartford, Connecticut 06108, United States" at bounding box center [840, 258] width 103 height 9
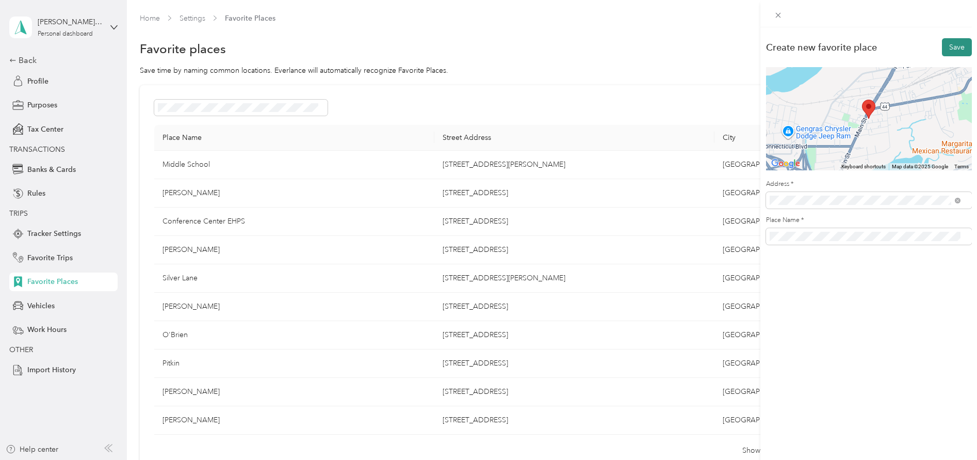
click at [948, 53] on button "Save" at bounding box center [957, 47] width 30 height 18
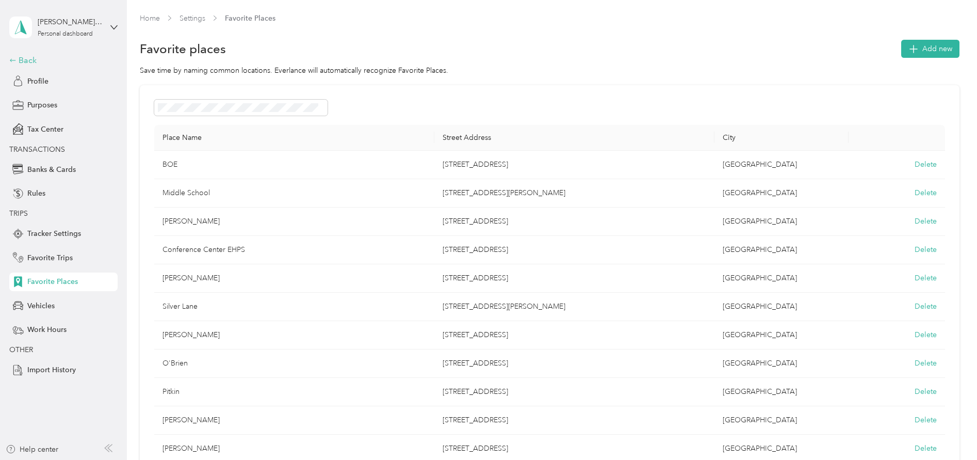
click at [25, 58] on div "Back" at bounding box center [60, 60] width 103 height 12
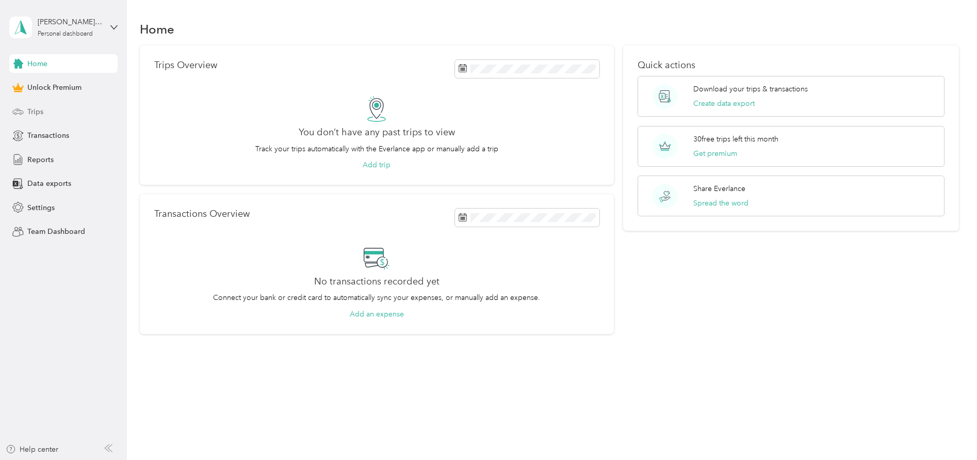
click at [36, 120] on div "Trips" at bounding box center [63, 111] width 108 height 19
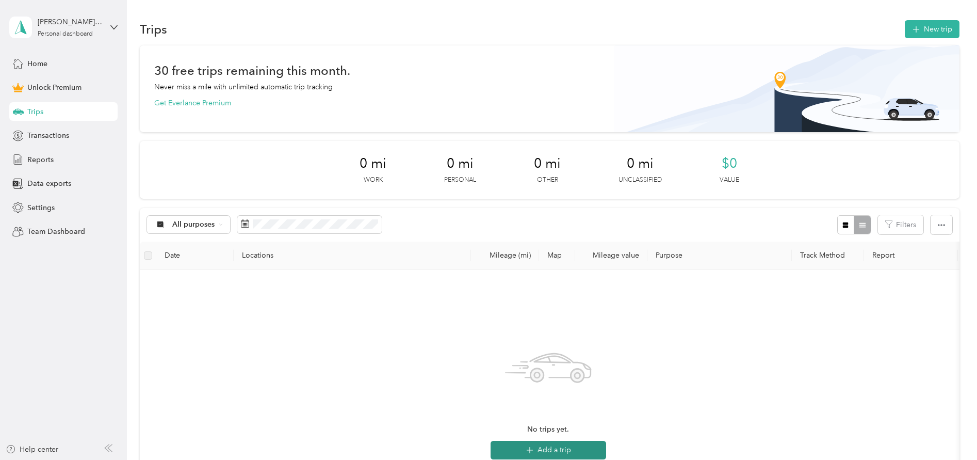
click at [540, 450] on button "Add a trip" at bounding box center [549, 450] width 116 height 19
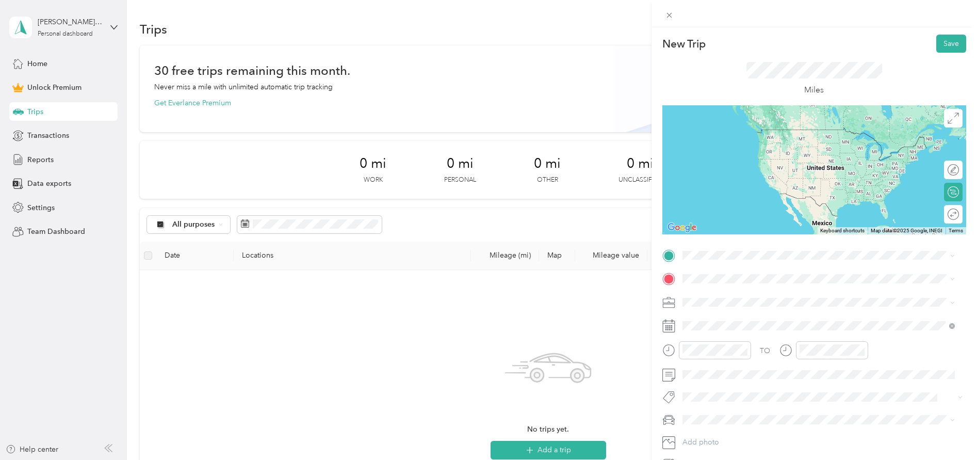
click at [712, 299] on div "BOE 1110 Main Street, 06108, East Hartford, Connecticut, United States" at bounding box center [753, 300] width 103 height 22
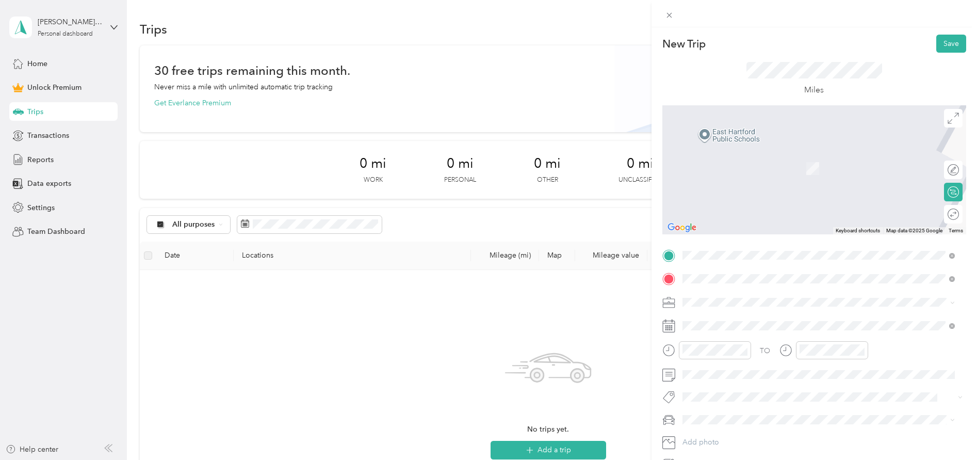
click at [792, 320] on div "Middle School 777 Burnside Avenue, 06108, East Hartford, Connecticut, United St…" at bounding box center [782, 326] width 160 height 22
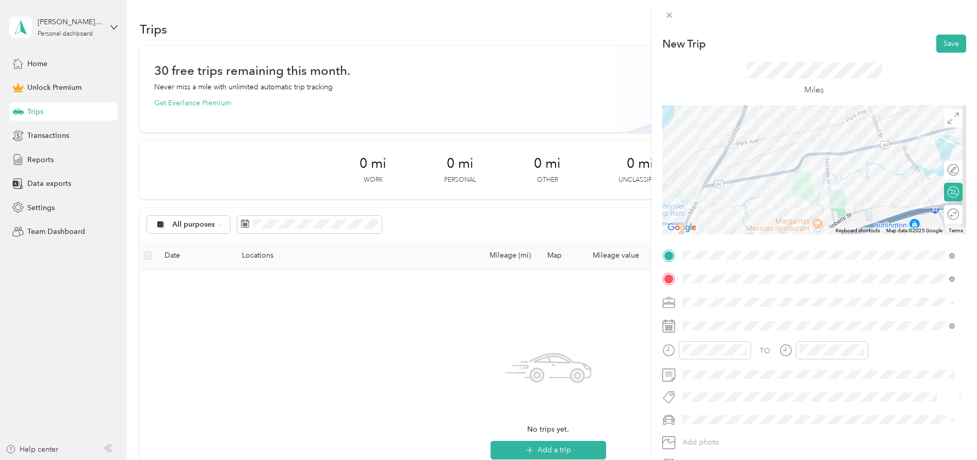
click at [669, 330] on rect at bounding box center [670, 330] width 2 height 2
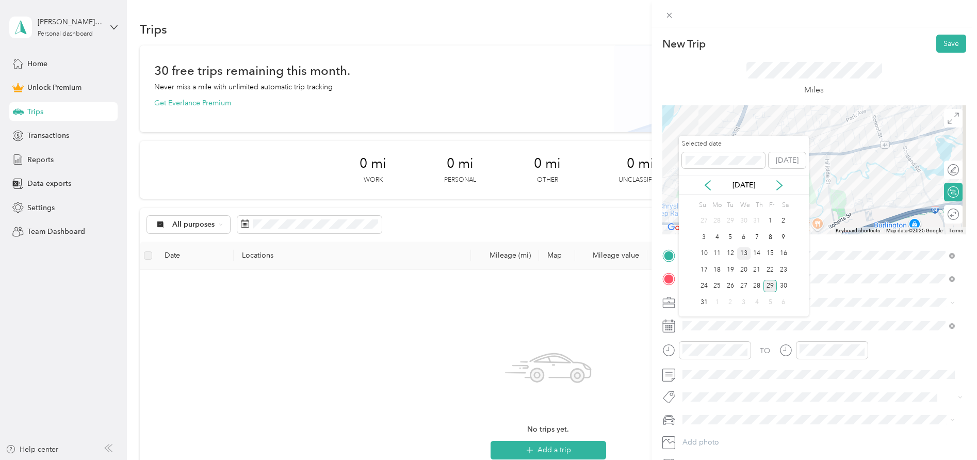
click at [745, 252] on div "13" at bounding box center [743, 253] width 13 height 13
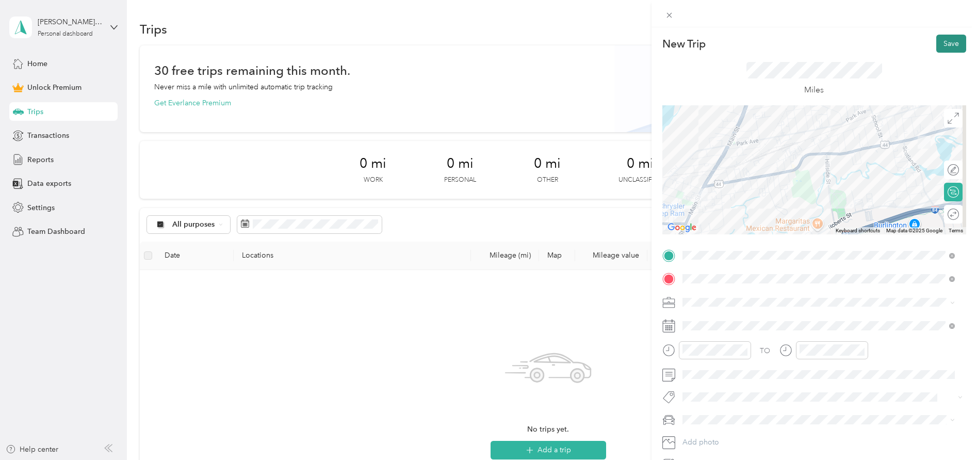
click at [940, 45] on button "Save" at bounding box center [951, 44] width 30 height 18
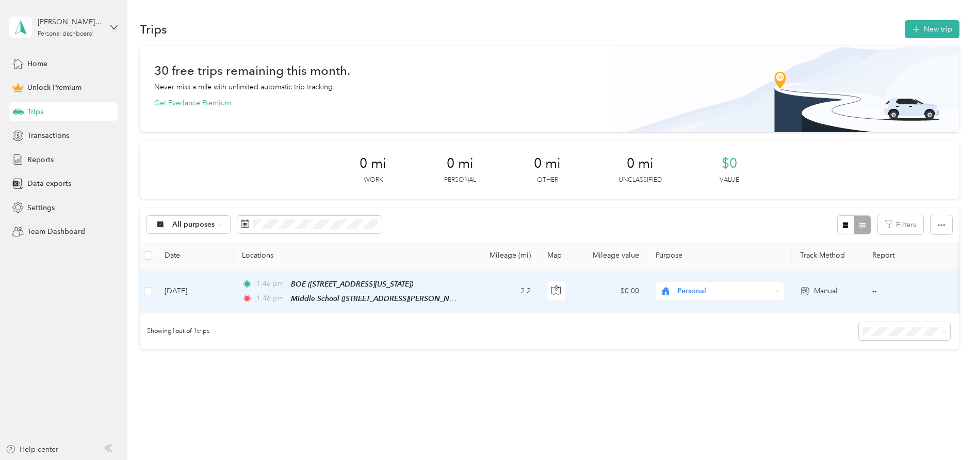
click at [782, 291] on div "Personal" at bounding box center [720, 291] width 128 height 19
click at [742, 305] on span "Work" at bounding box center [728, 309] width 95 height 11
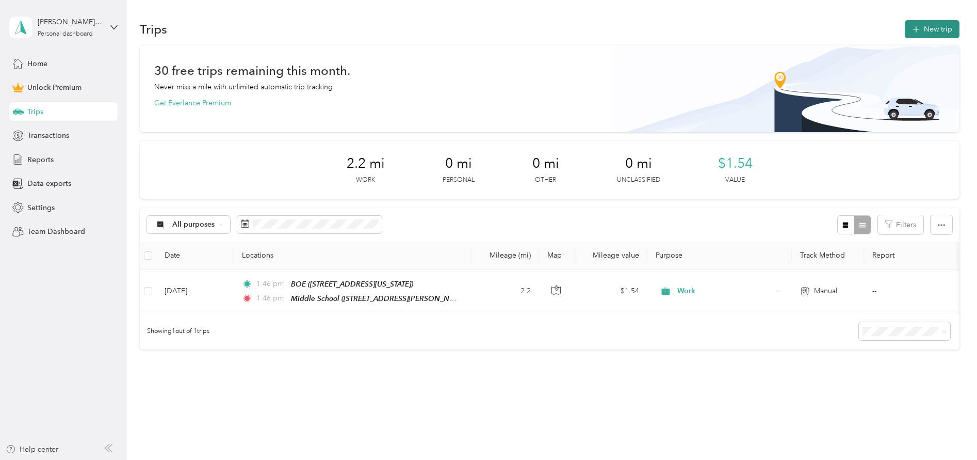
click at [934, 27] on button "New trip" at bounding box center [932, 29] width 55 height 18
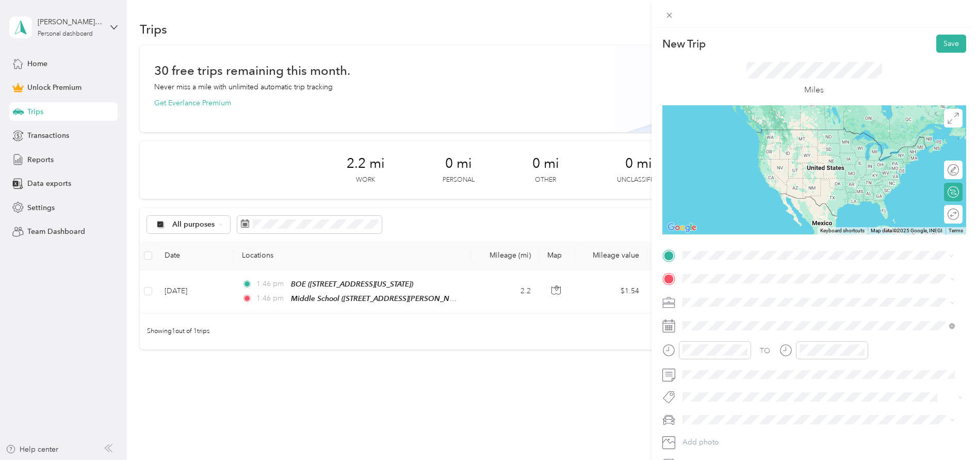
click at [726, 298] on div "Middle School 777 Burnside Avenue, 06108, East Hartford, Connecticut, United St…" at bounding box center [782, 302] width 160 height 22
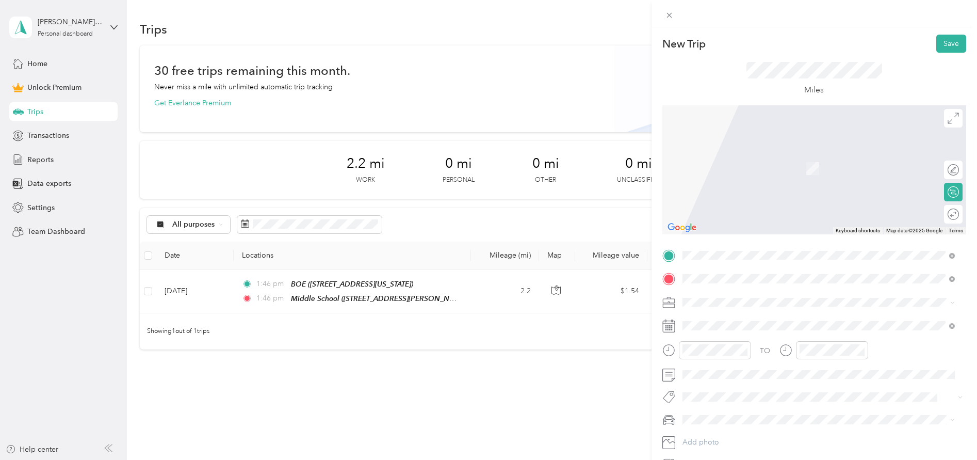
click at [712, 385] on strong "BOE" at bounding box center [709, 384] width 15 height 9
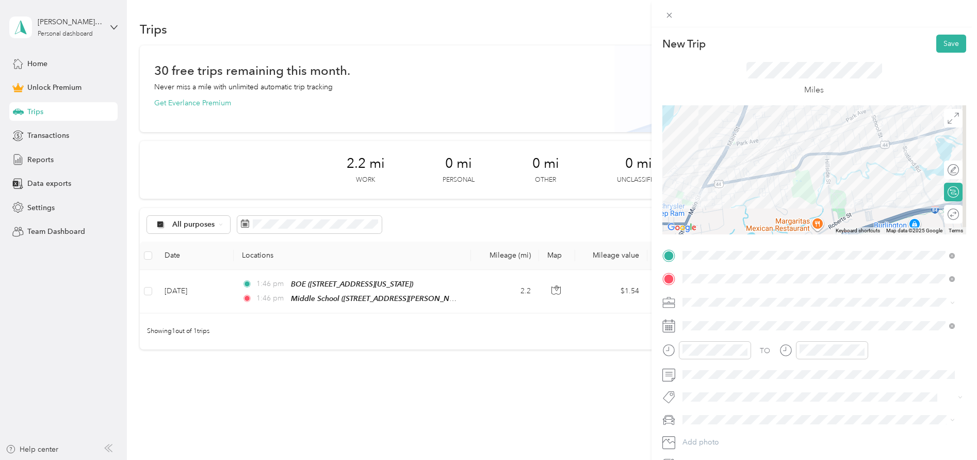
click at [709, 327] on ol "Work Personal BOE Other Charity Medical Moving Commute" at bounding box center [819, 378] width 280 height 144
click at [735, 369] on span at bounding box center [822, 374] width 287 height 17
click at [945, 43] on button "Save" at bounding box center [951, 44] width 30 height 18
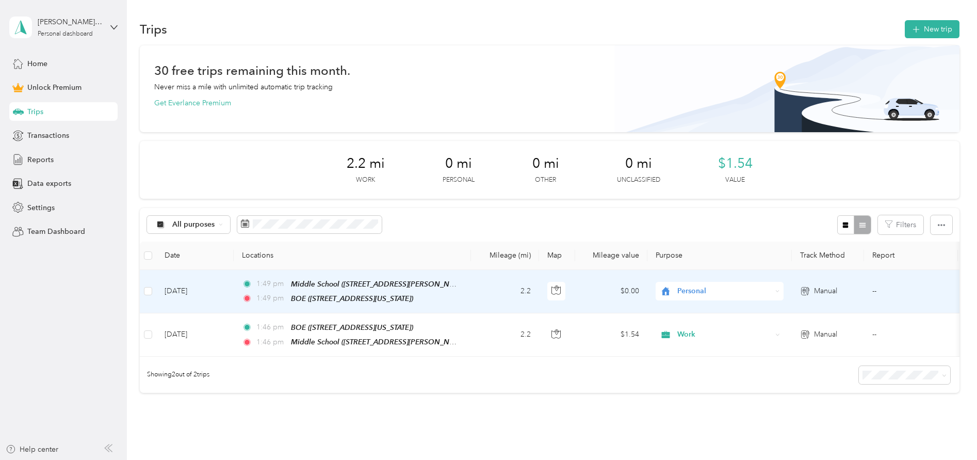
click at [194, 291] on td "Aug 29, 2025" at bounding box center [194, 291] width 77 height 43
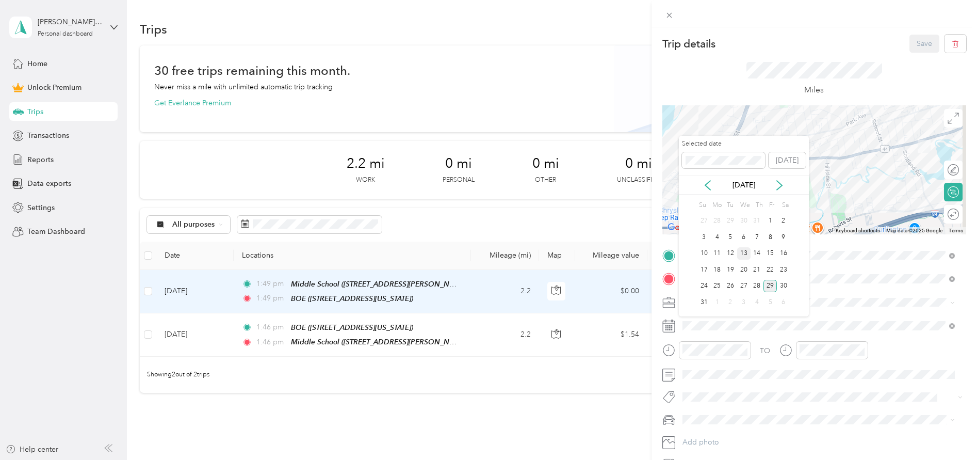
click at [744, 256] on div "13" at bounding box center [743, 253] width 13 height 13
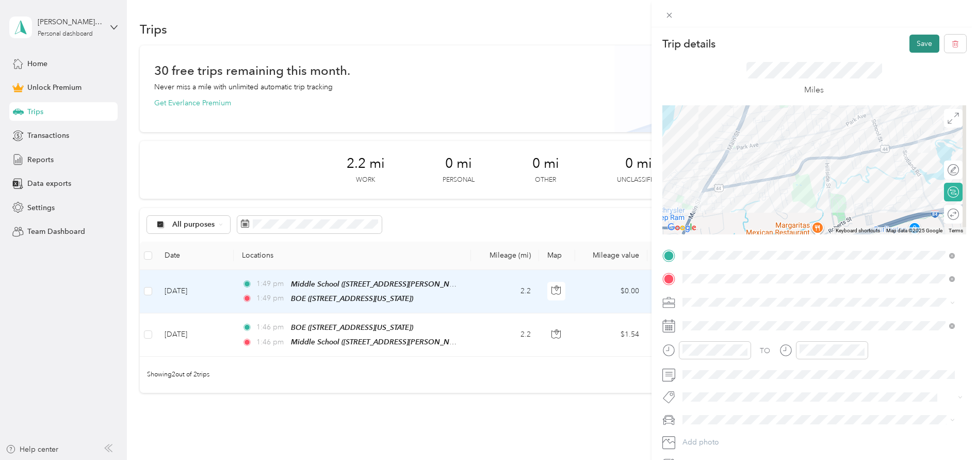
click at [912, 42] on button "Save" at bounding box center [925, 44] width 30 height 18
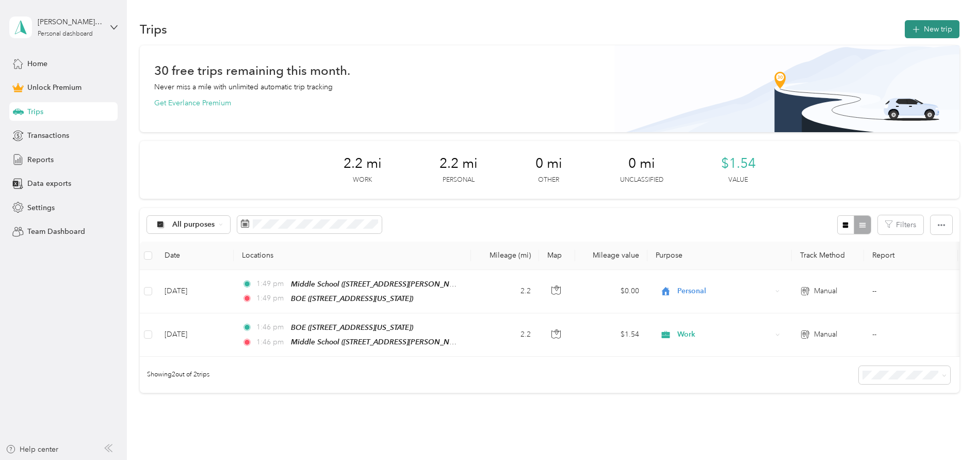
click at [936, 34] on button "New trip" at bounding box center [932, 29] width 55 height 18
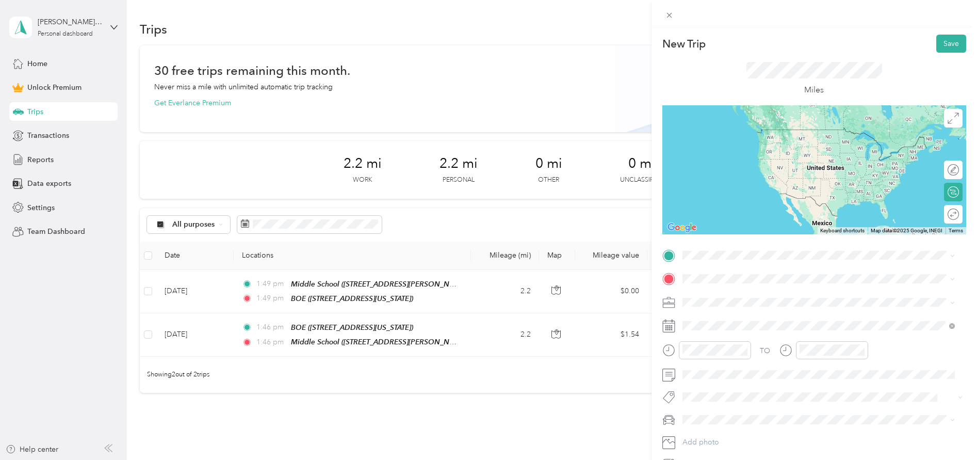
click at [731, 300] on div "BOE 1110 Main Street, 06108, East Hartford, Connecticut, United States" at bounding box center [753, 298] width 103 height 22
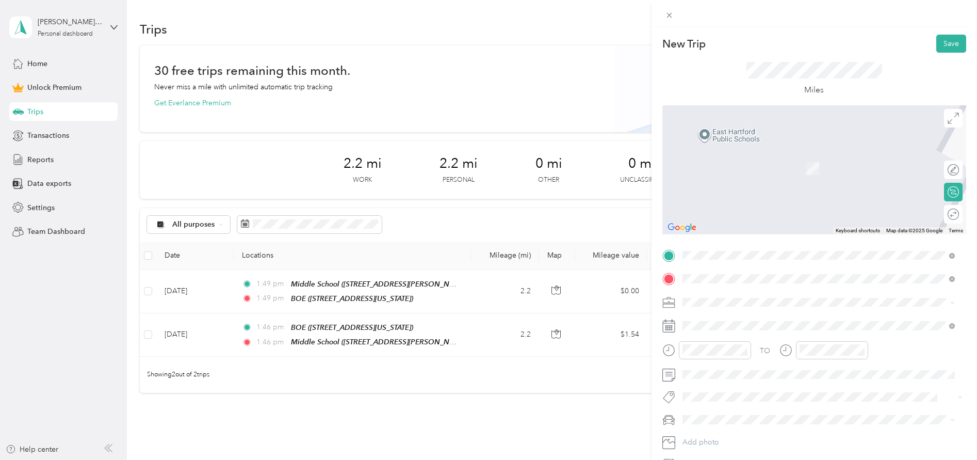
click at [805, 324] on div "Conference Center EHPS 30 Remington Road, 06108, East Hartford, Connecticut, Un…" at bounding box center [753, 326] width 103 height 22
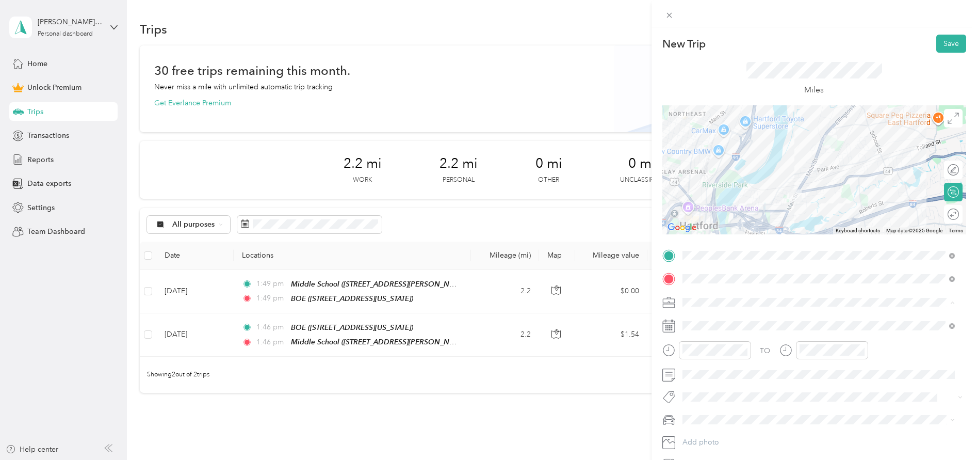
click at [697, 319] on span "Work" at bounding box center [695, 320] width 18 height 9
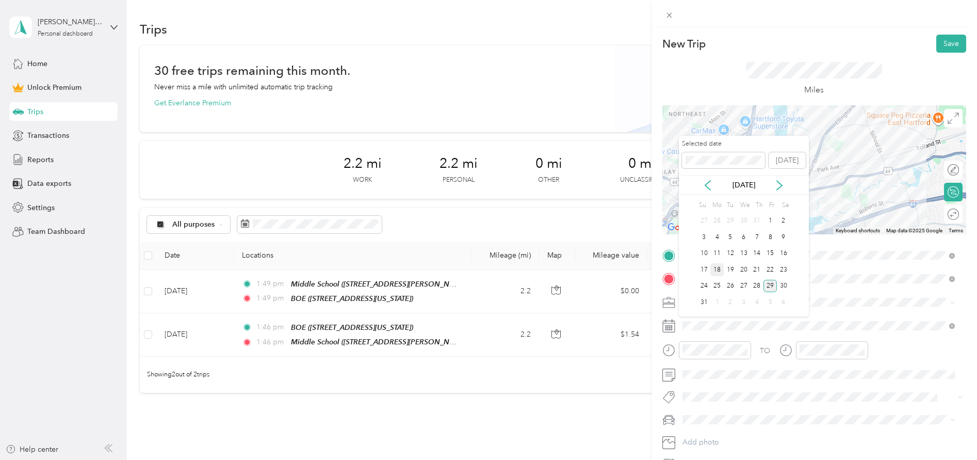
click at [716, 271] on div "18" at bounding box center [716, 269] width 13 height 13
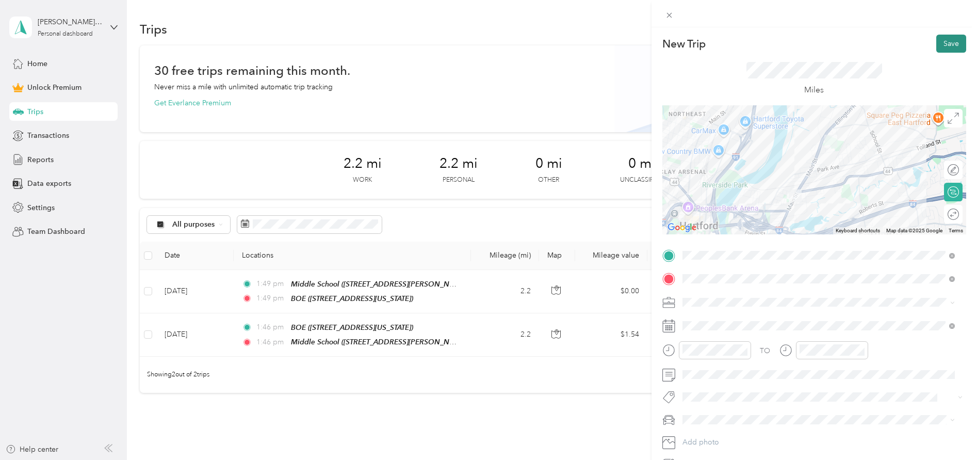
click at [948, 44] on button "Save" at bounding box center [951, 44] width 30 height 18
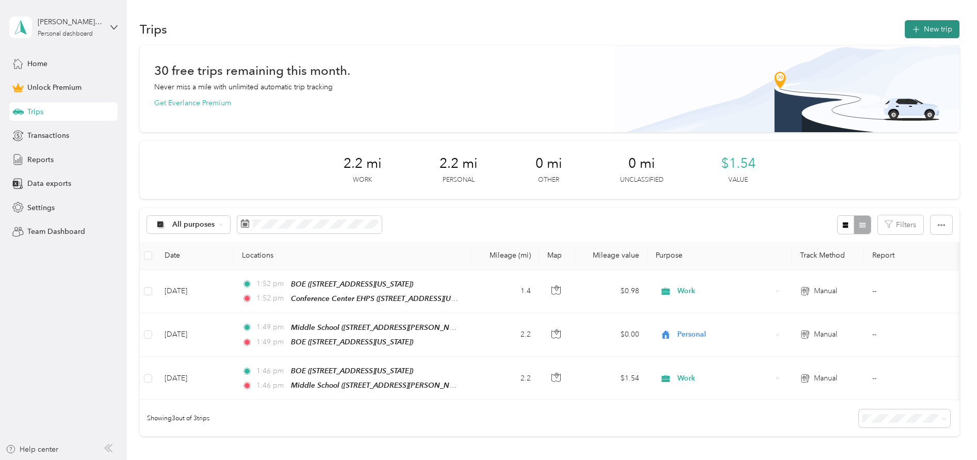
click at [920, 27] on button "New trip" at bounding box center [932, 29] width 55 height 18
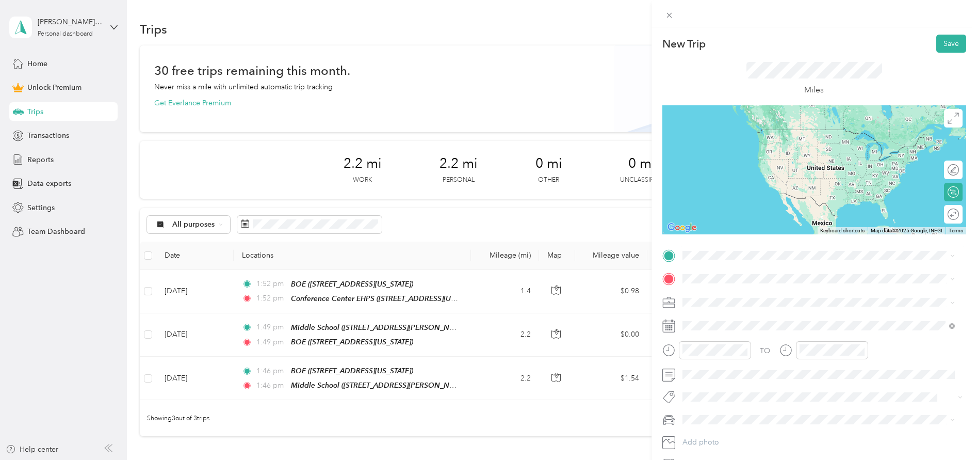
click at [773, 333] on div "Conference Center EHPS 30 Remington Road, 06108, East Hartford, Connecticut, Un…" at bounding box center [753, 333] width 103 height 22
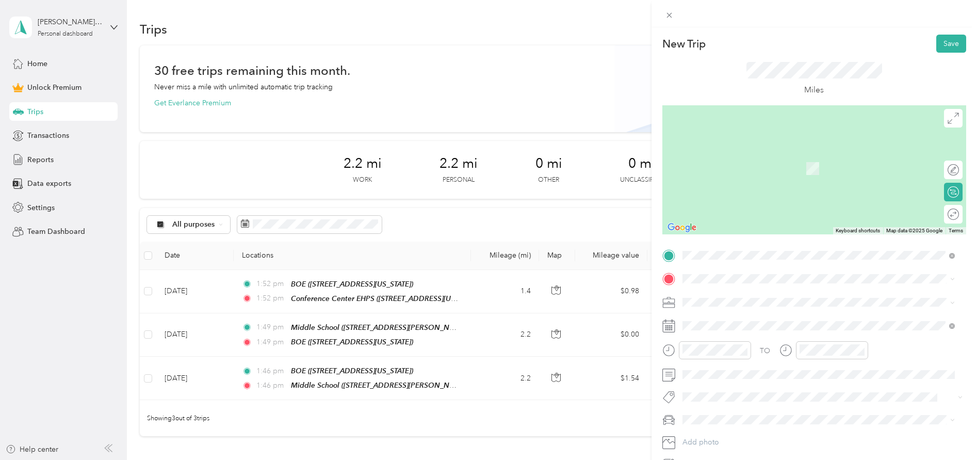
click at [721, 319] on div "Work" at bounding box center [818, 316] width 265 height 11
click at [719, 319] on div "BOE" at bounding box center [753, 319] width 103 height 9
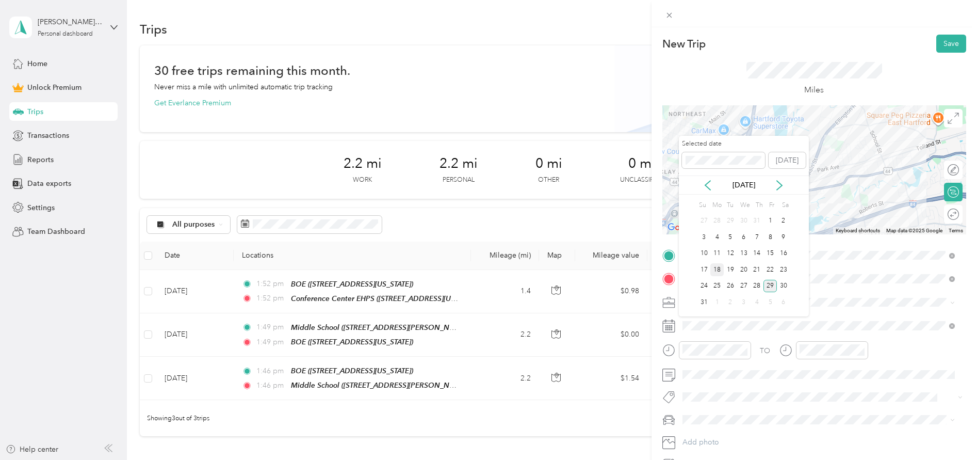
click at [717, 273] on div "18" at bounding box center [716, 269] width 13 height 13
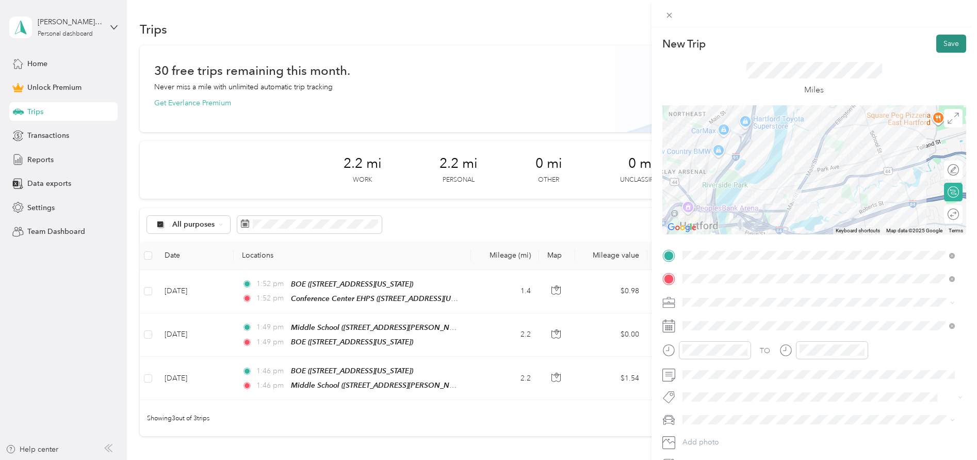
click at [946, 50] on button "Save" at bounding box center [951, 44] width 30 height 18
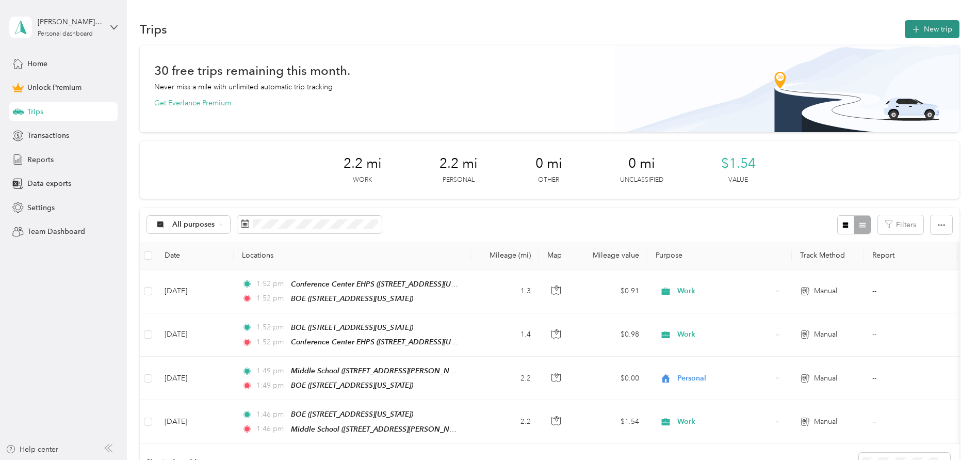
click at [912, 26] on icon "button" at bounding box center [916, 30] width 12 height 12
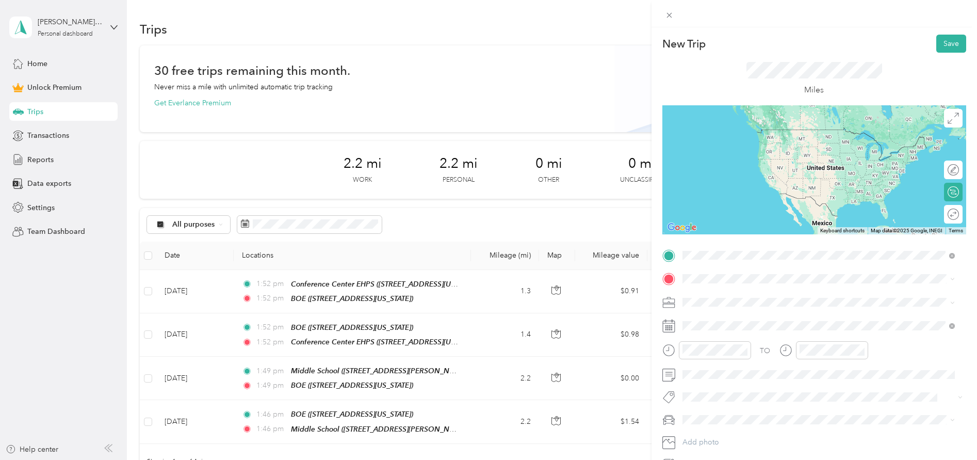
click at [749, 298] on div "BOE 1110 Main Street, 06108, East Hartford, Connecticut, United States" at bounding box center [753, 302] width 103 height 22
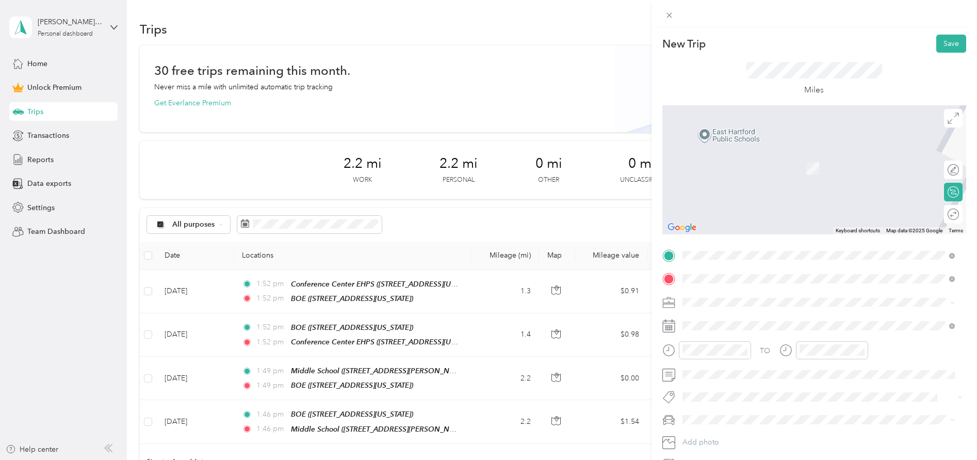
click at [746, 353] on div "Conference Center EHPS 30 Remington Road, 06108, East Hartford, Connecticut, Un…" at bounding box center [753, 358] width 103 height 22
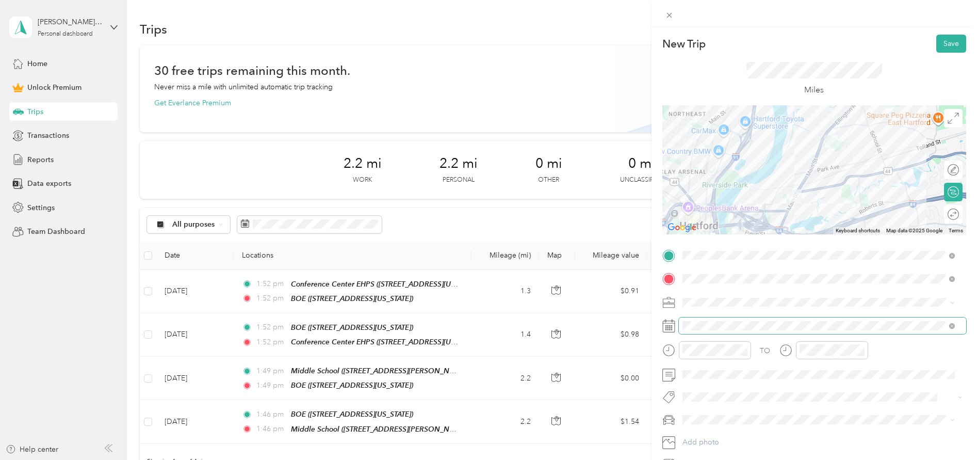
click at [703, 319] on span at bounding box center [822, 325] width 287 height 17
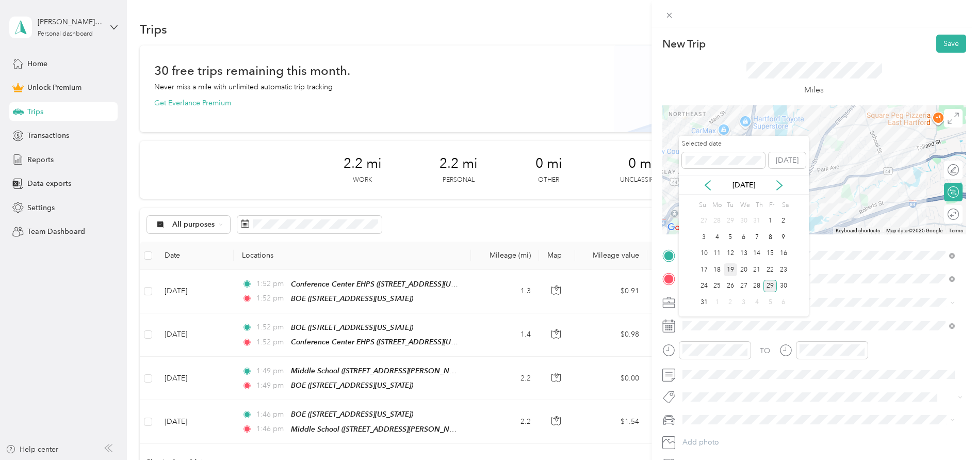
click at [729, 268] on div "19" at bounding box center [730, 269] width 13 height 13
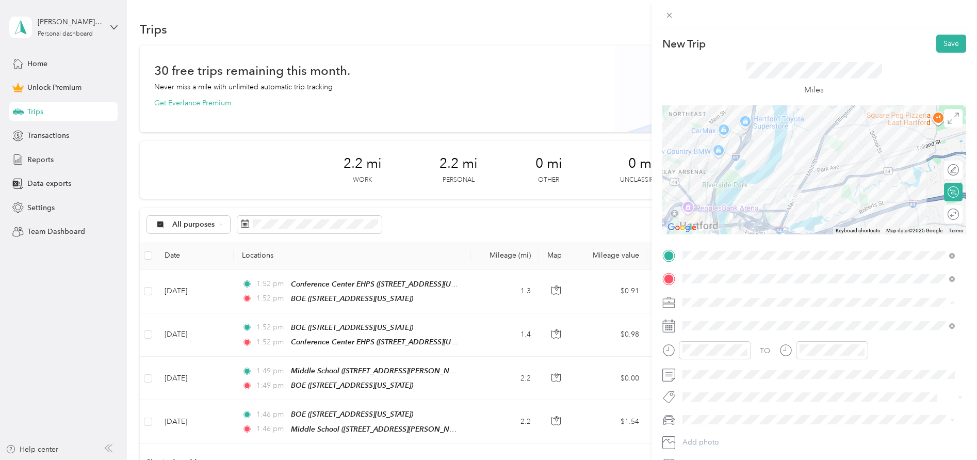
click at [697, 318] on span "Work" at bounding box center [695, 320] width 18 height 9
click at [936, 44] on button "Save" at bounding box center [951, 44] width 30 height 18
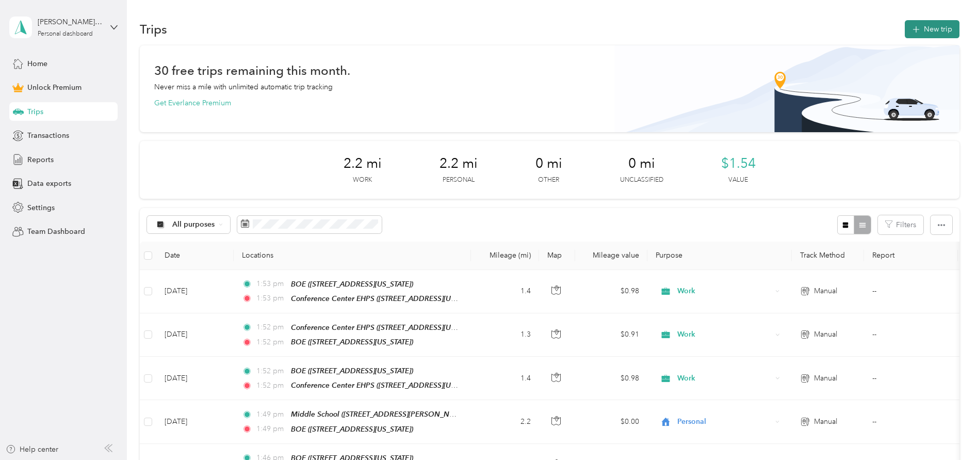
click at [922, 25] on button "New trip" at bounding box center [932, 29] width 55 height 18
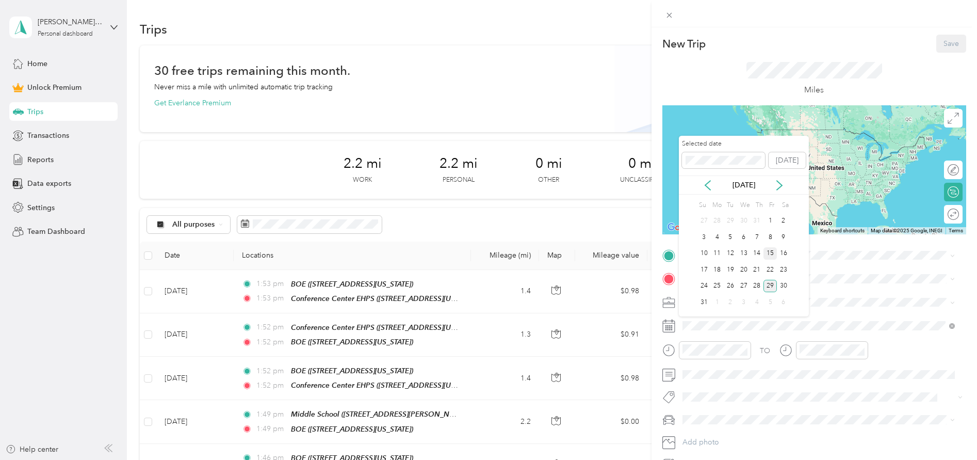
click at [772, 252] on div "15" at bounding box center [770, 253] width 13 height 13
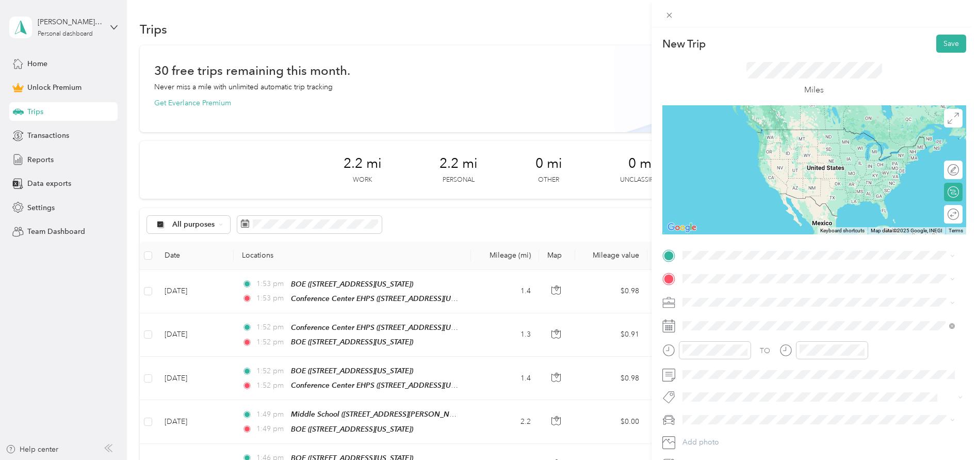
click at [735, 297] on div "BOE 1110 Main Street, 06108, East Hartford, Connecticut, United States" at bounding box center [753, 301] width 103 height 22
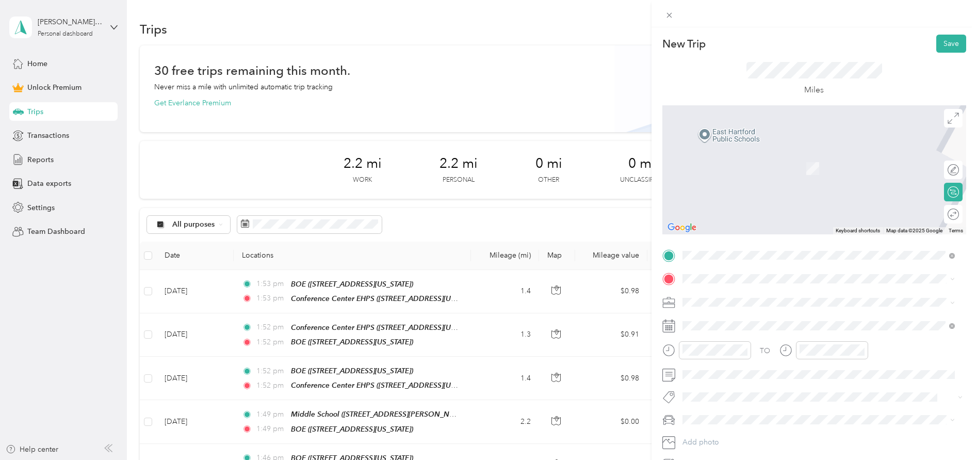
click at [741, 327] on span "56 Farm Drive, 06108, East Hartford, Connecticut, United States" at bounding box center [753, 326] width 103 height 9
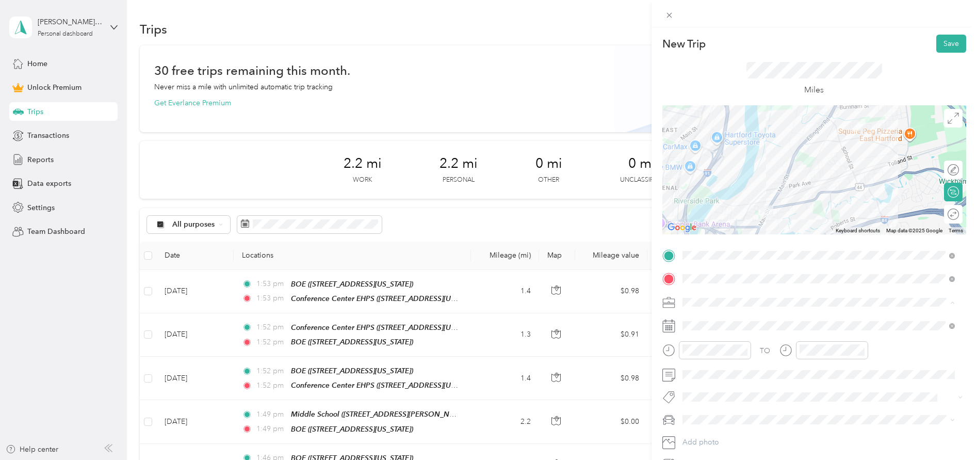
click at [708, 318] on div "Work" at bounding box center [818, 320] width 265 height 11
click at [953, 47] on button "Save" at bounding box center [951, 44] width 30 height 18
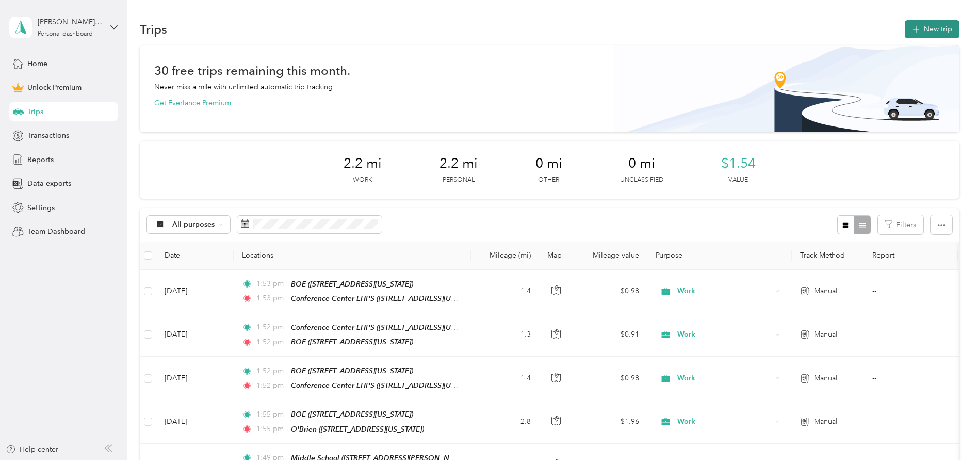
click at [927, 35] on button "New trip" at bounding box center [932, 29] width 55 height 18
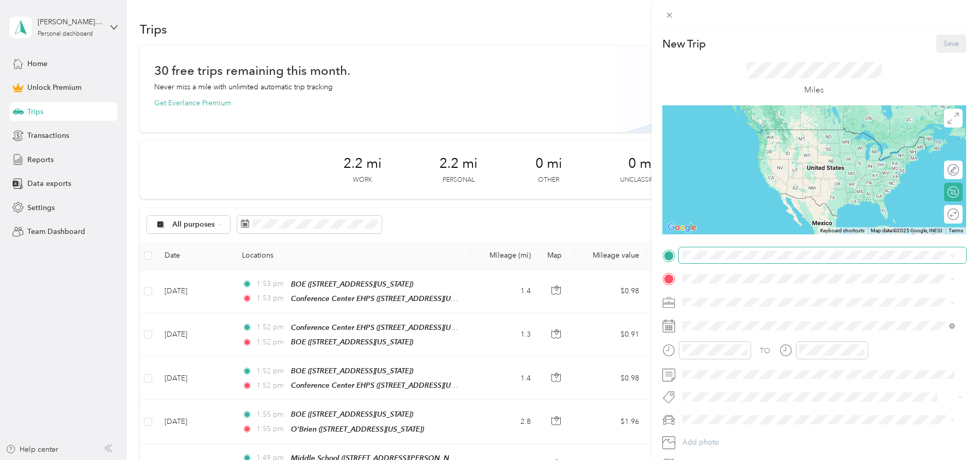
click at [742, 261] on span at bounding box center [822, 255] width 287 height 17
click at [733, 300] on div "BOE 1110 Main Street, 06108, East Hartford, Connecticut, United States" at bounding box center [753, 302] width 103 height 22
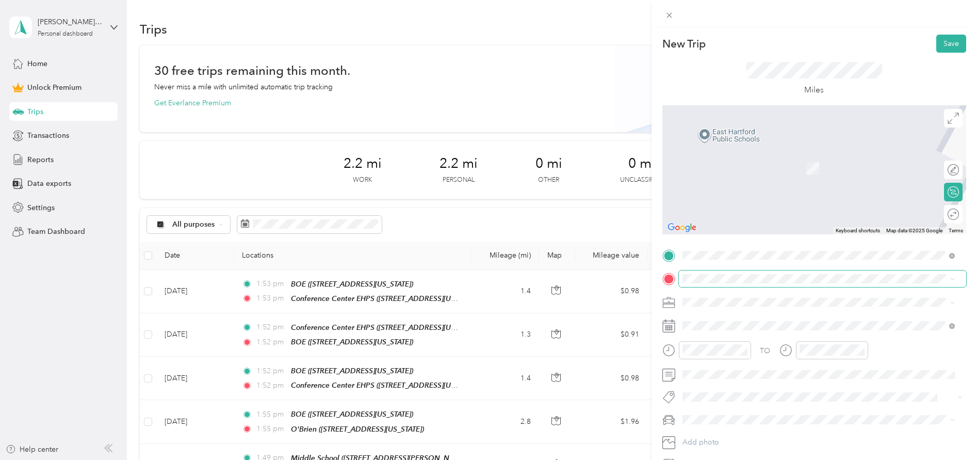
click at [738, 273] on span at bounding box center [822, 278] width 287 height 17
click at [750, 325] on div "Mayberry 101 Great Hill Road, 06108, East Hartford, Connecticut, United States" at bounding box center [753, 326] width 103 height 22
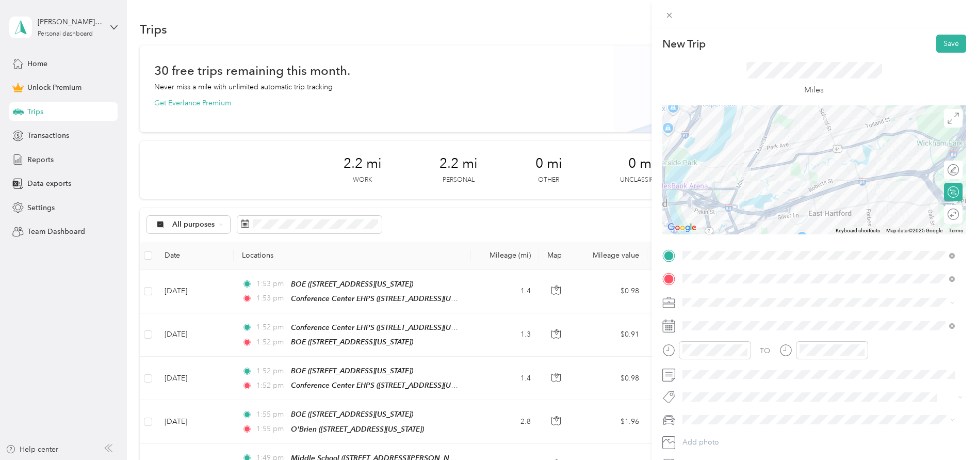
click at [715, 324] on li "Work" at bounding box center [819, 320] width 280 height 18
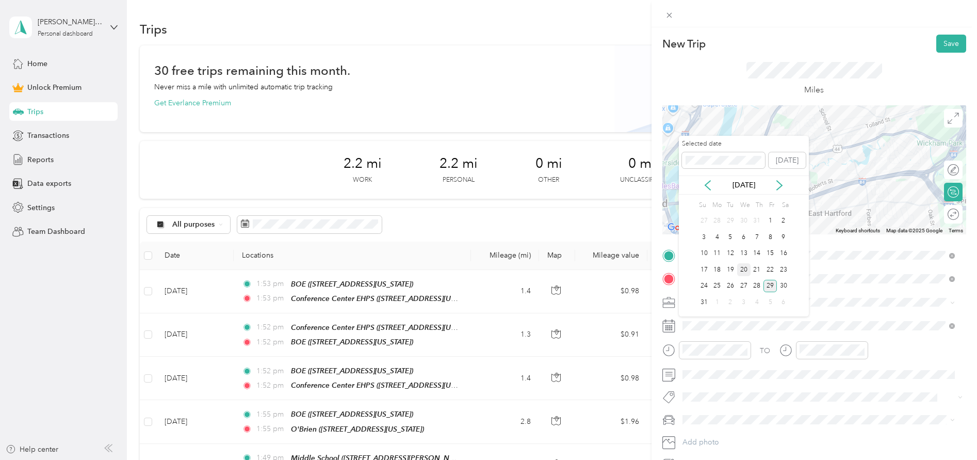
click at [746, 275] on div "20" at bounding box center [743, 269] width 13 height 13
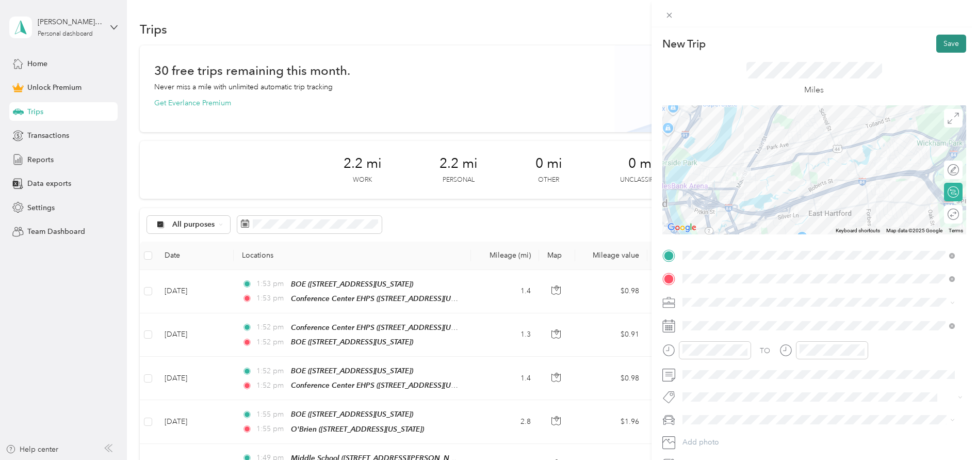
click at [943, 45] on button "Save" at bounding box center [951, 44] width 30 height 18
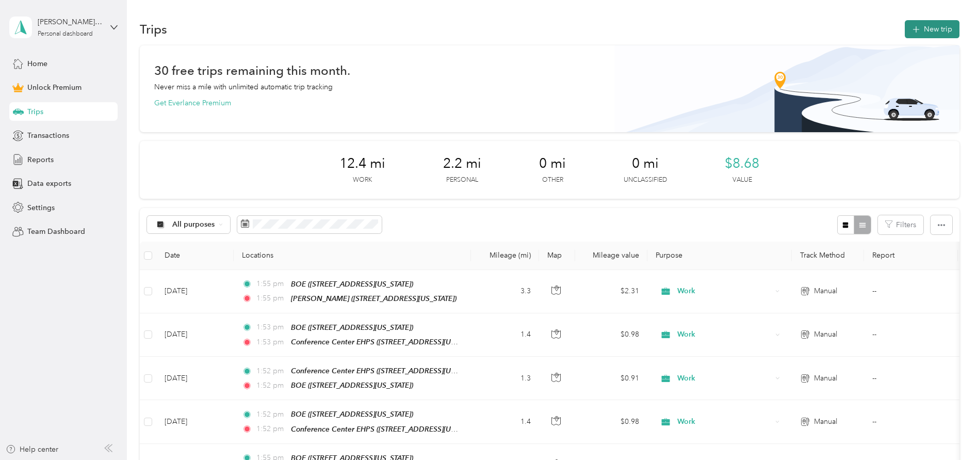
click at [952, 27] on button "New trip" at bounding box center [932, 29] width 55 height 18
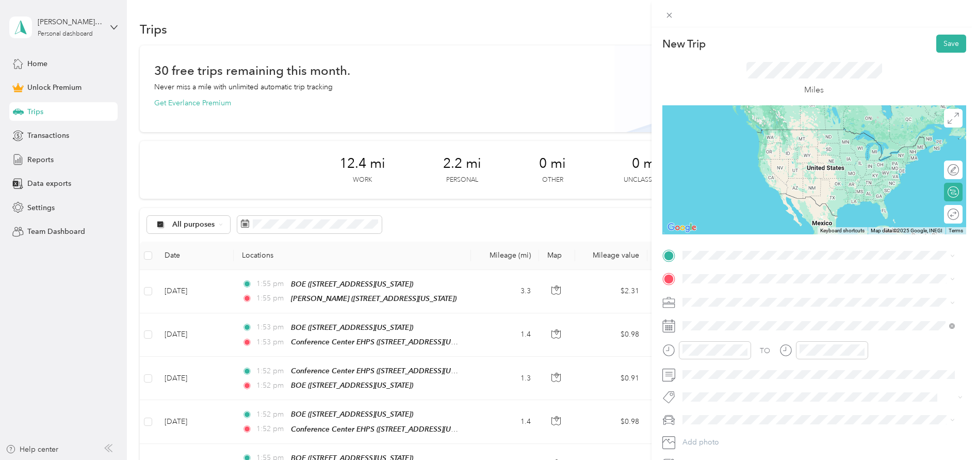
click at [737, 297] on div "BOE 1110 Main Street, 06108, East Hartford, Connecticut, United States" at bounding box center [753, 300] width 103 height 22
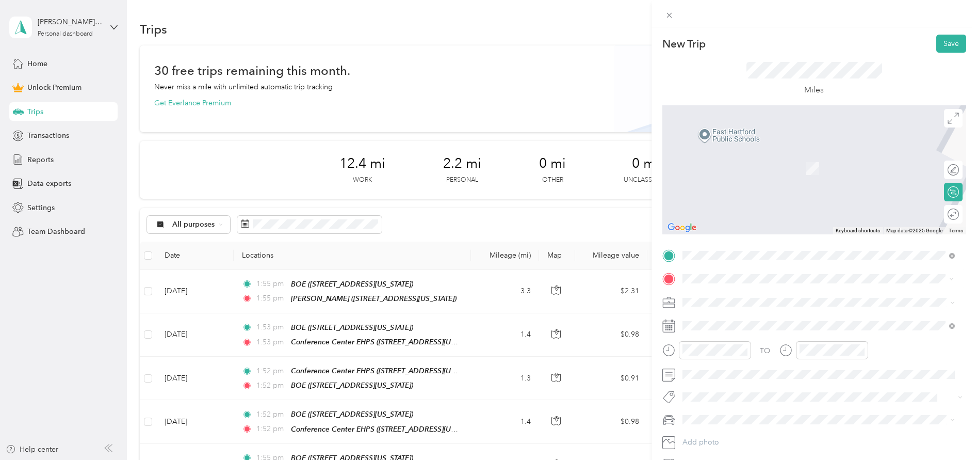
click at [739, 352] on strong "Conference Center EHPS" at bounding box center [744, 351] width 85 height 9
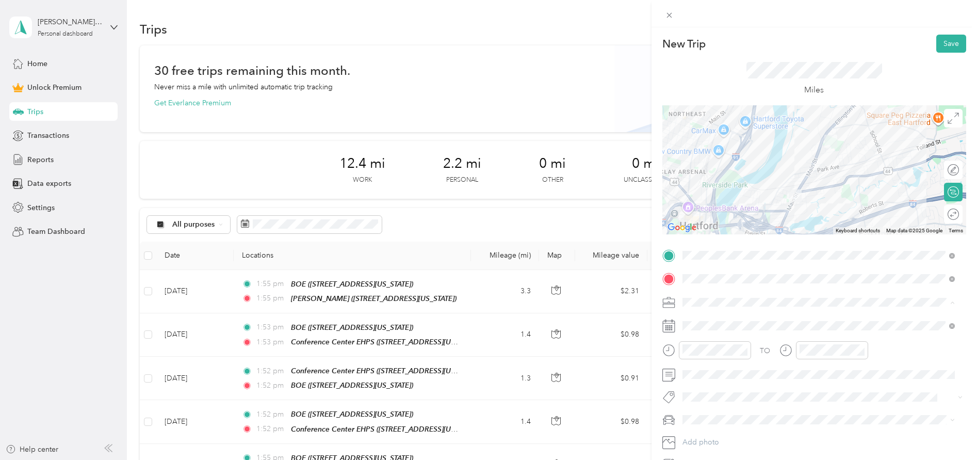
click at [733, 322] on div "Work" at bounding box center [818, 320] width 265 height 11
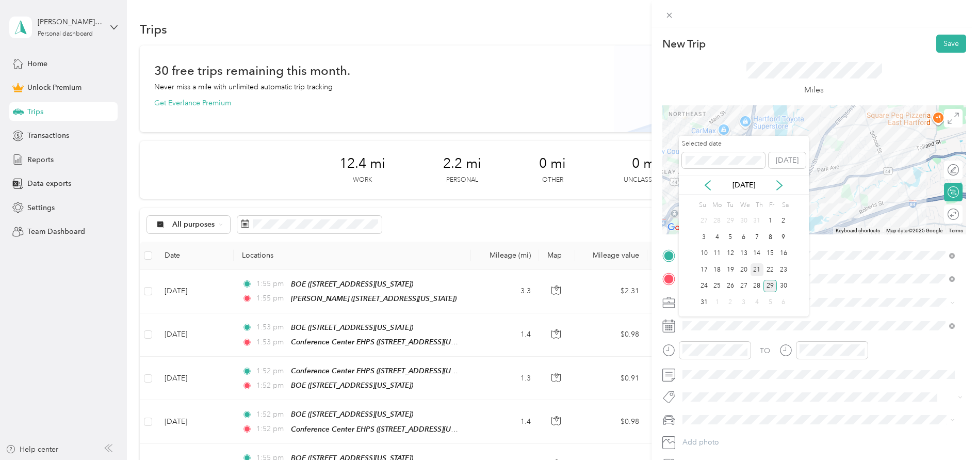
click at [755, 273] on div "21" at bounding box center [757, 269] width 13 height 13
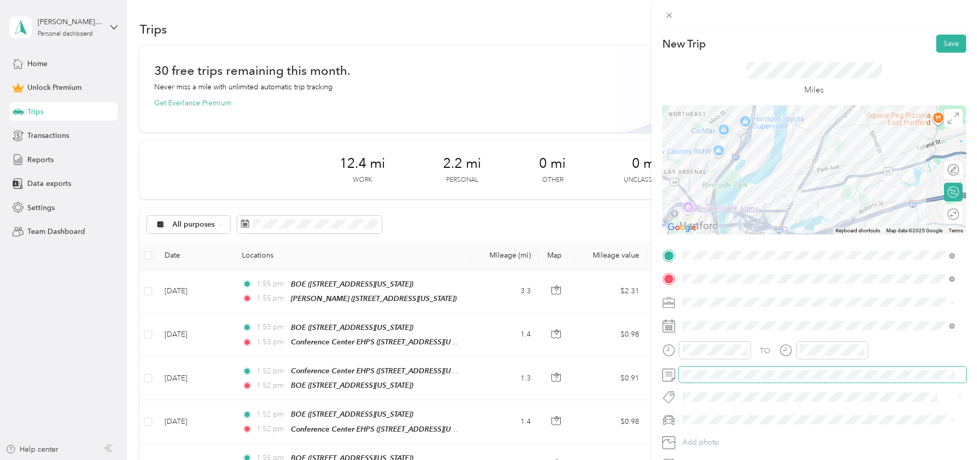
click at [719, 369] on span at bounding box center [822, 374] width 287 height 17
click at [950, 46] on button "Save" at bounding box center [951, 44] width 30 height 18
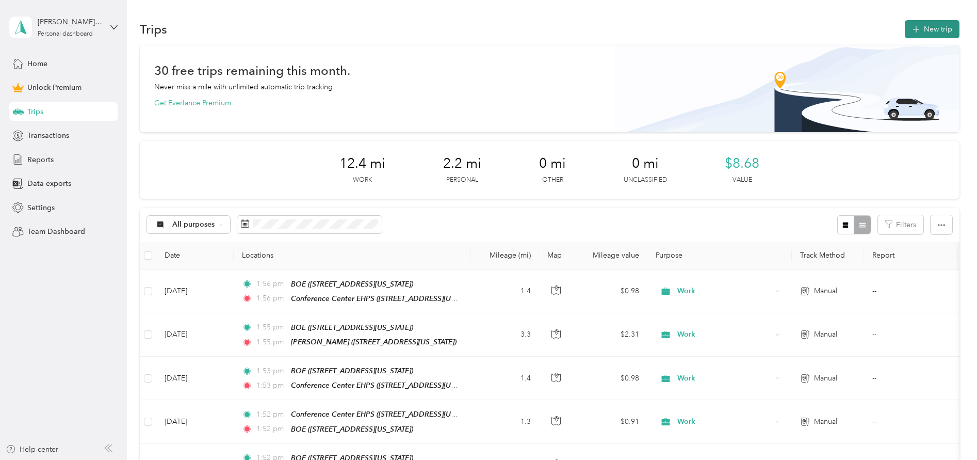
click at [918, 21] on button "New trip" at bounding box center [932, 29] width 55 height 18
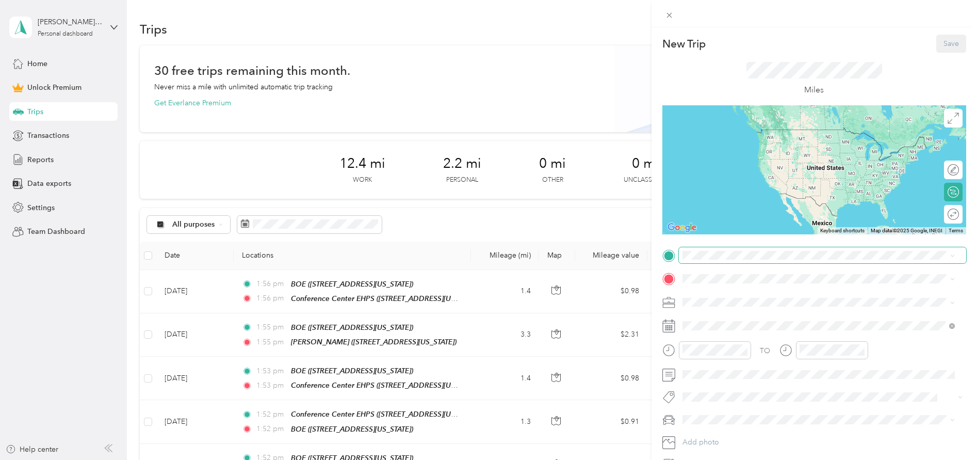
click at [736, 259] on span at bounding box center [822, 255] width 287 height 17
click at [777, 329] on strong "Conference Center EHPS" at bounding box center [744, 328] width 85 height 9
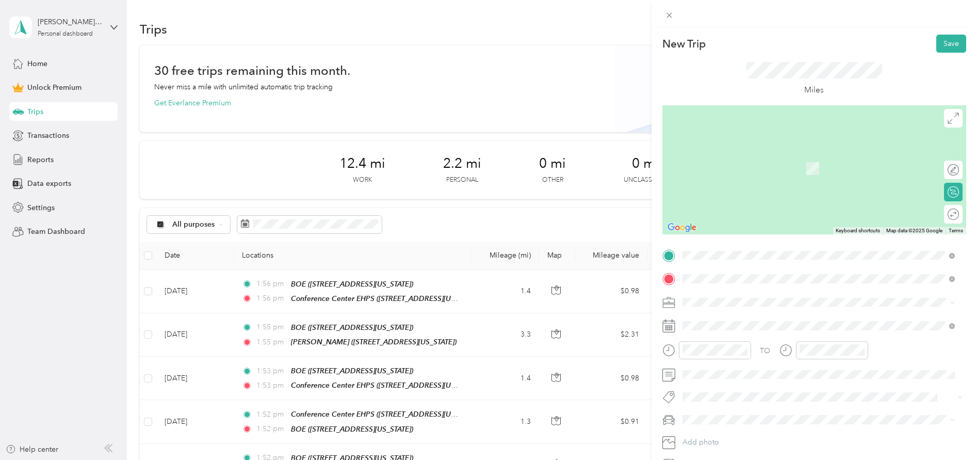
click at [762, 390] on div "BOE 1110 Main Street, 06108, East Hartford, Connecticut, United States" at bounding box center [753, 391] width 103 height 22
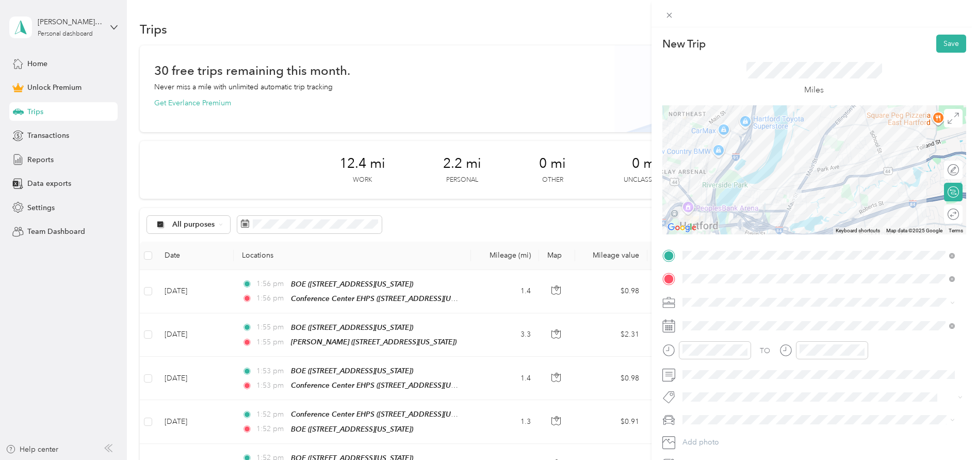
click at [726, 307] on span at bounding box center [822, 302] width 287 height 17
click at [721, 314] on li "Work" at bounding box center [819, 320] width 280 height 18
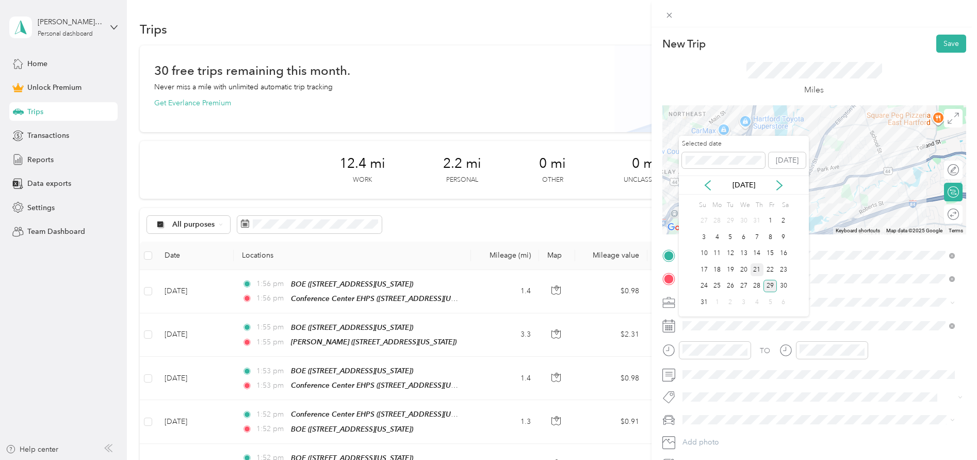
click at [760, 272] on div "21" at bounding box center [757, 269] width 13 height 13
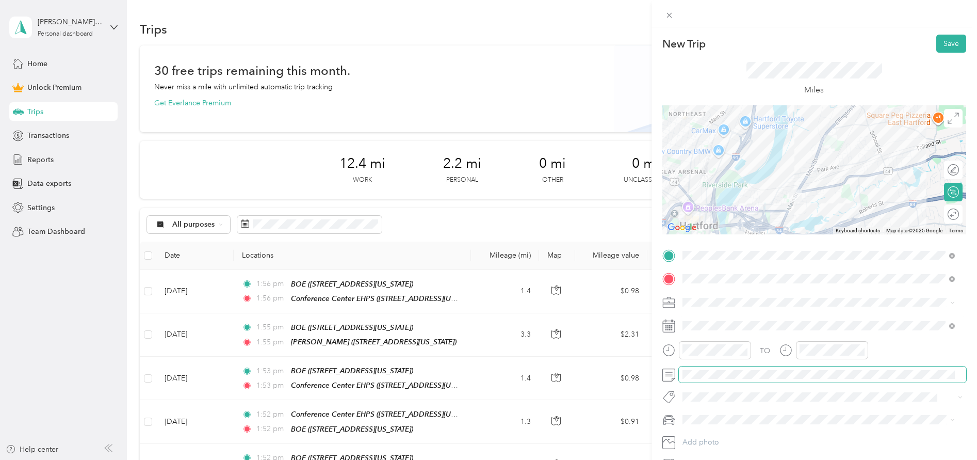
click at [712, 380] on span at bounding box center [822, 374] width 287 height 17
click at [950, 42] on button "Save" at bounding box center [951, 44] width 30 height 18
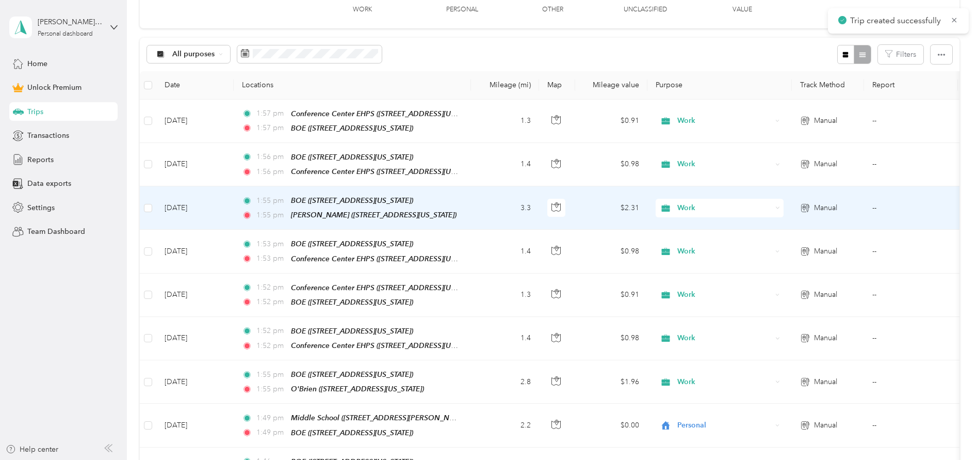
scroll to position [206, 0]
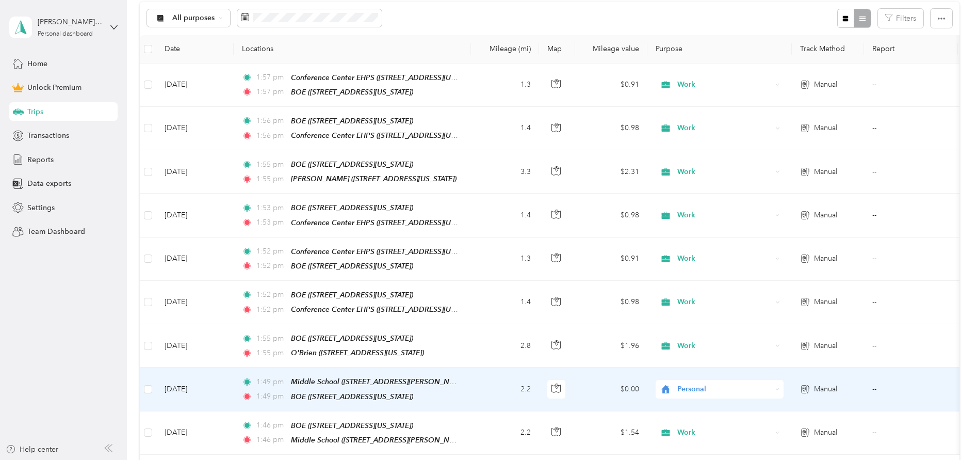
click at [693, 383] on span "Personal" at bounding box center [724, 388] width 94 height 11
click at [719, 236] on span "Work" at bounding box center [728, 235] width 95 height 11
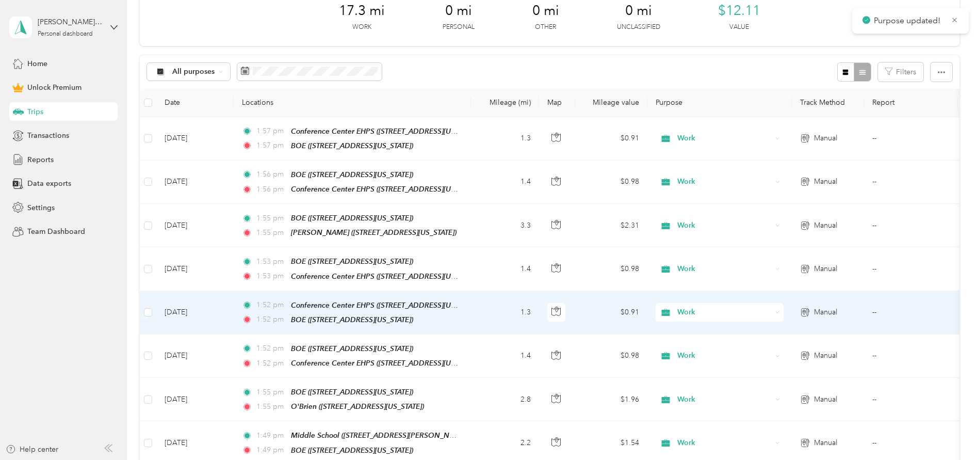
scroll to position [0, 0]
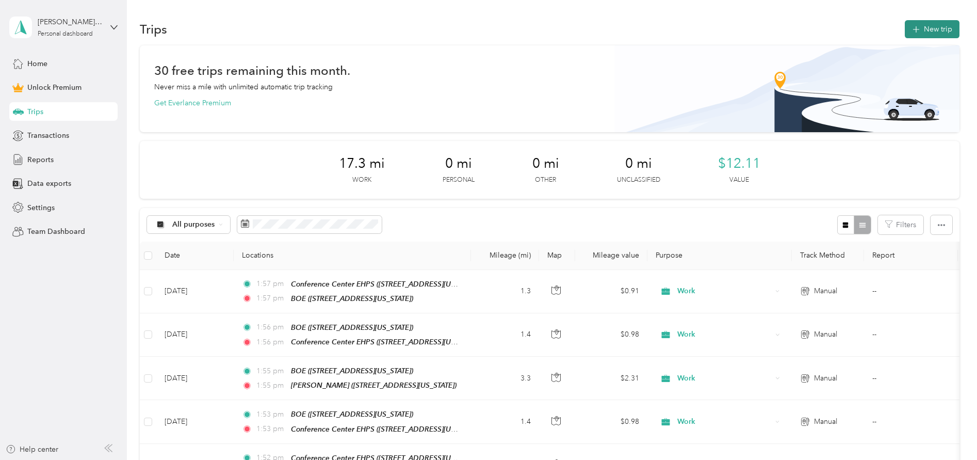
click at [939, 36] on button "New trip" at bounding box center [932, 29] width 55 height 18
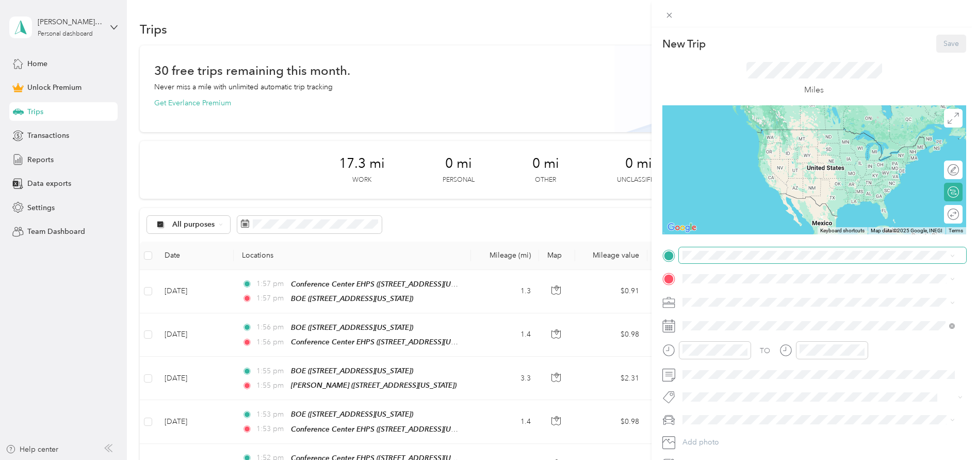
click at [737, 250] on span at bounding box center [822, 255] width 287 height 17
click at [727, 293] on strong "Middle School" at bounding box center [727, 291] width 50 height 9
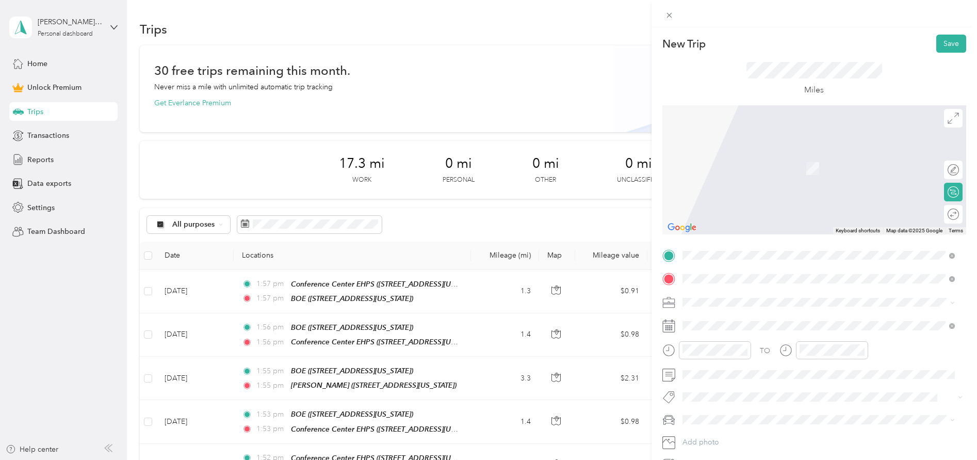
click at [751, 329] on span "1110 Main Street, 06108, East Hartford, Connecticut, United States" at bounding box center [753, 331] width 103 height 9
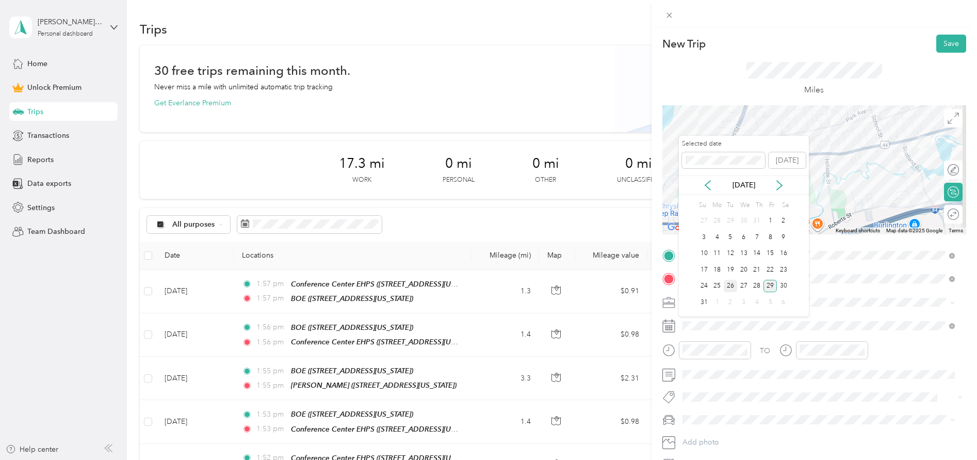
click at [732, 287] on div "26" at bounding box center [730, 286] width 13 height 13
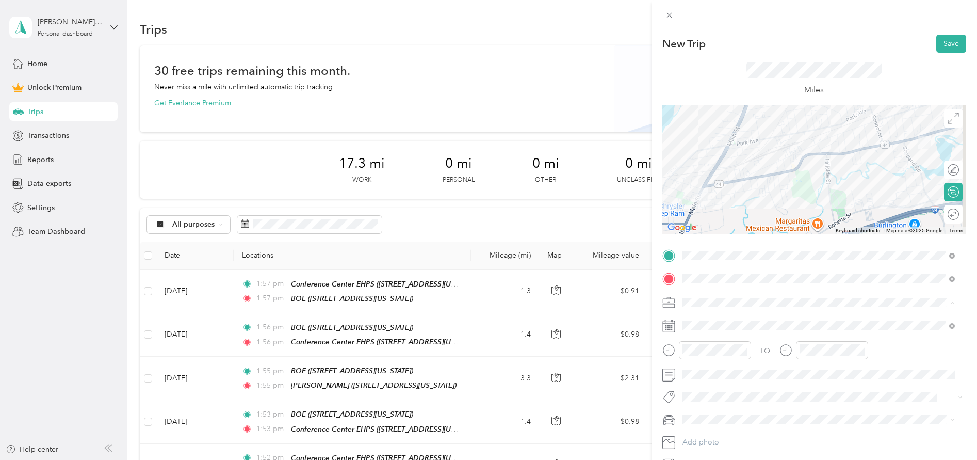
click at [721, 314] on li "Work" at bounding box center [819, 320] width 280 height 18
click at [943, 45] on button "Save" at bounding box center [951, 44] width 30 height 18
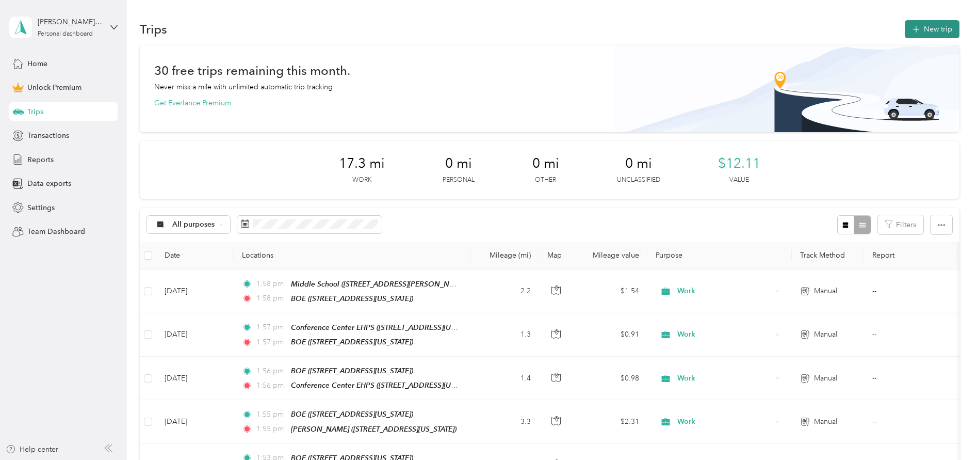
click at [936, 27] on button "New trip" at bounding box center [932, 29] width 55 height 18
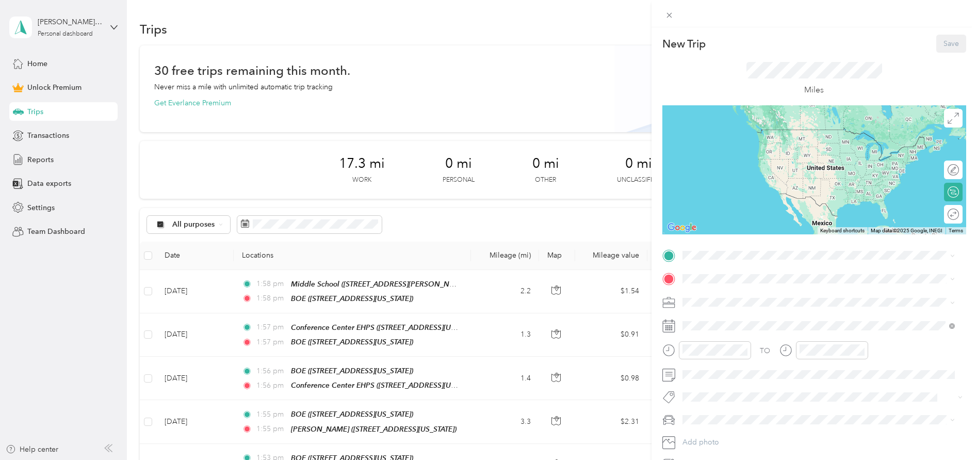
click at [777, 302] on div "Mayberry 101 Great Hill Road, 06108, East Hartford, Connecticut, United States" at bounding box center [753, 297] width 103 height 22
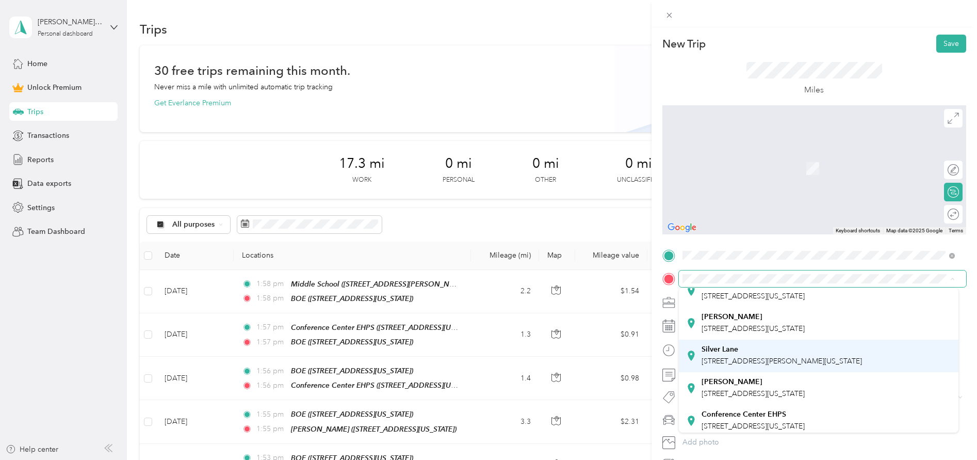
scroll to position [155, 0]
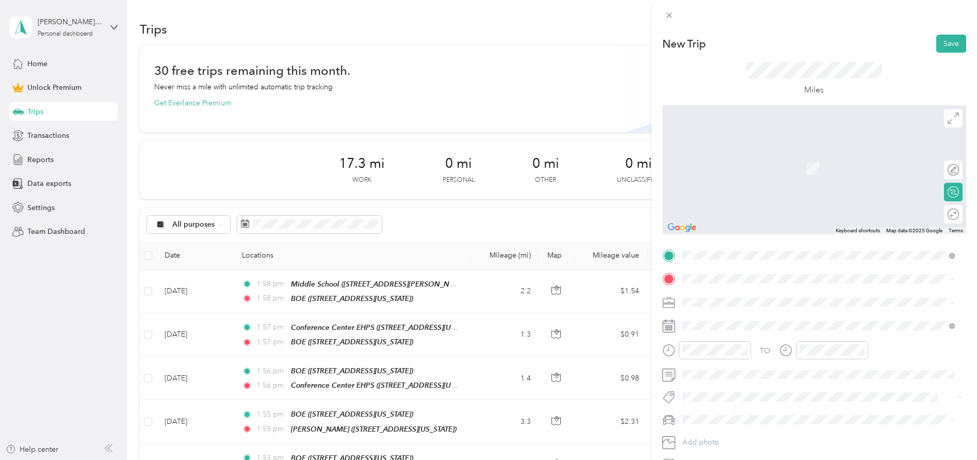
click at [743, 338] on span "15 Mercer Avenue, 06118, East Hartford, Connecticut, United States" at bounding box center [782, 338] width 160 height 9
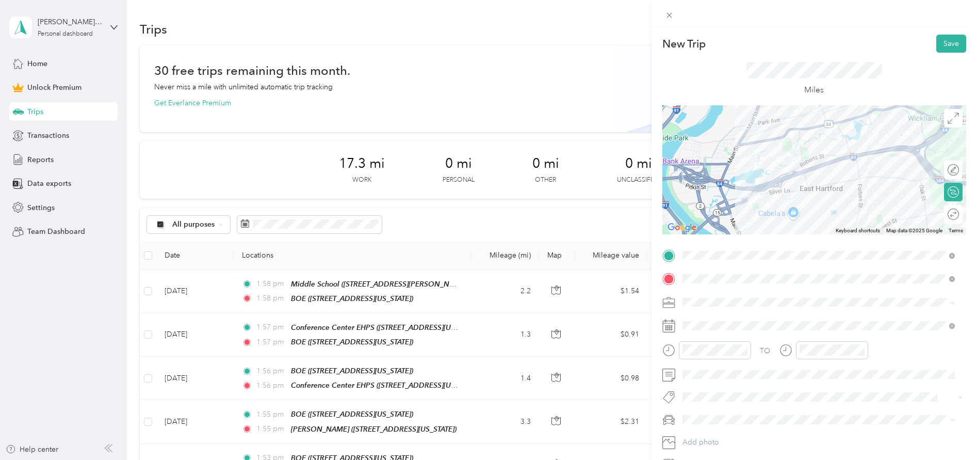
click at [733, 321] on div "Work" at bounding box center [818, 320] width 265 height 11
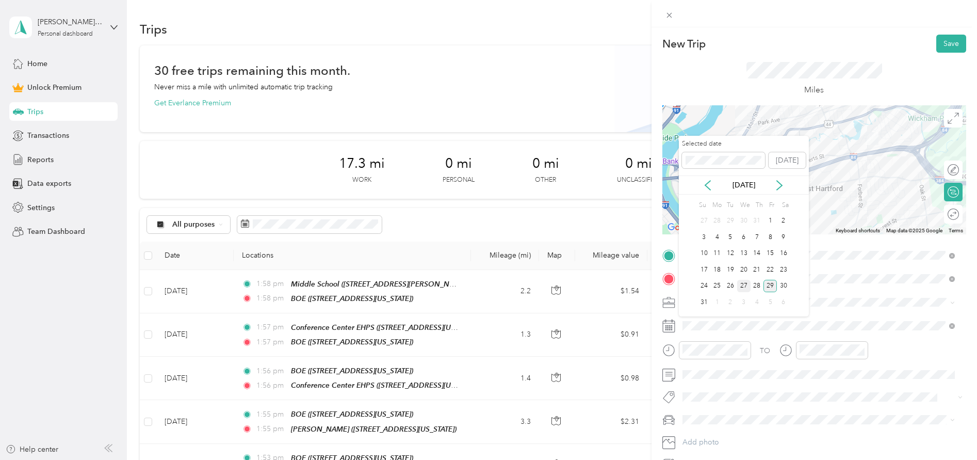
click at [747, 284] on div "27" at bounding box center [743, 286] width 13 height 13
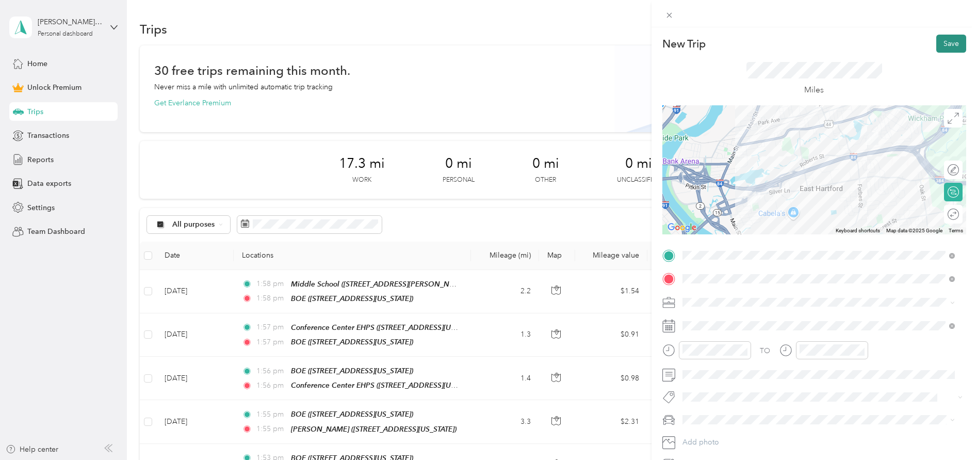
click at [950, 46] on button "Save" at bounding box center [951, 44] width 30 height 18
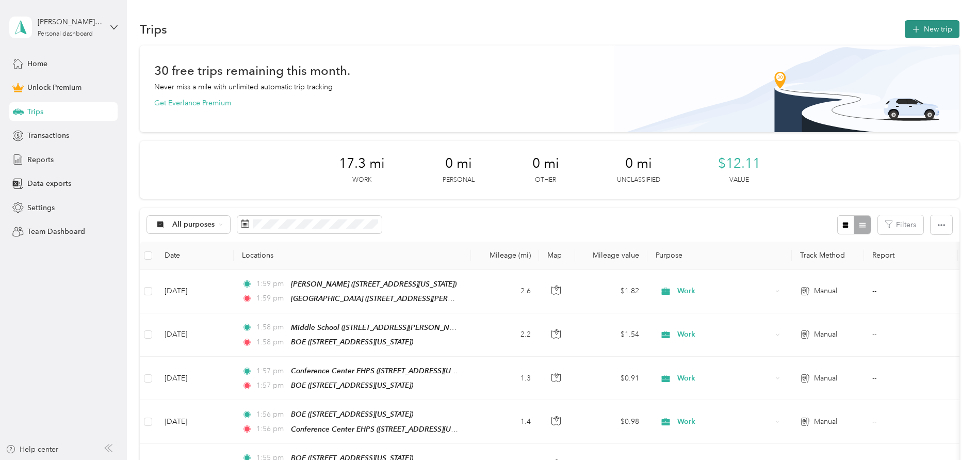
click at [912, 35] on button "New trip" at bounding box center [932, 29] width 55 height 18
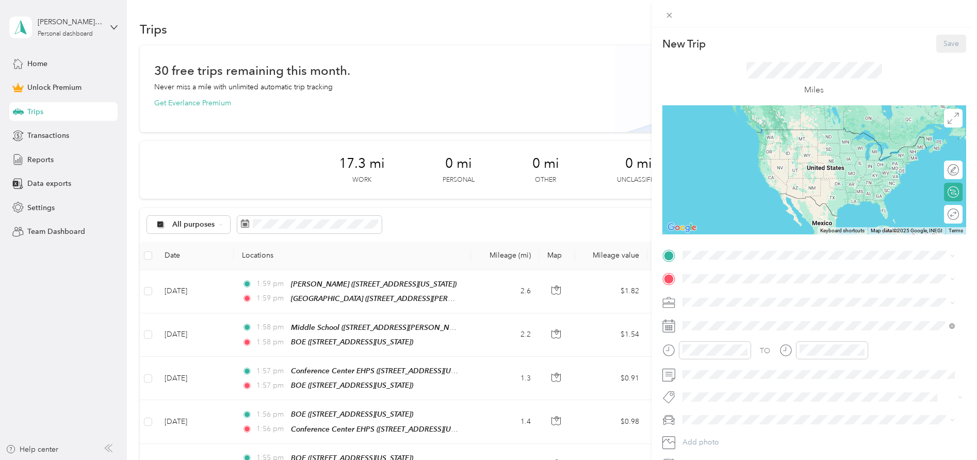
click at [757, 291] on div "Mayberry" at bounding box center [753, 295] width 103 height 9
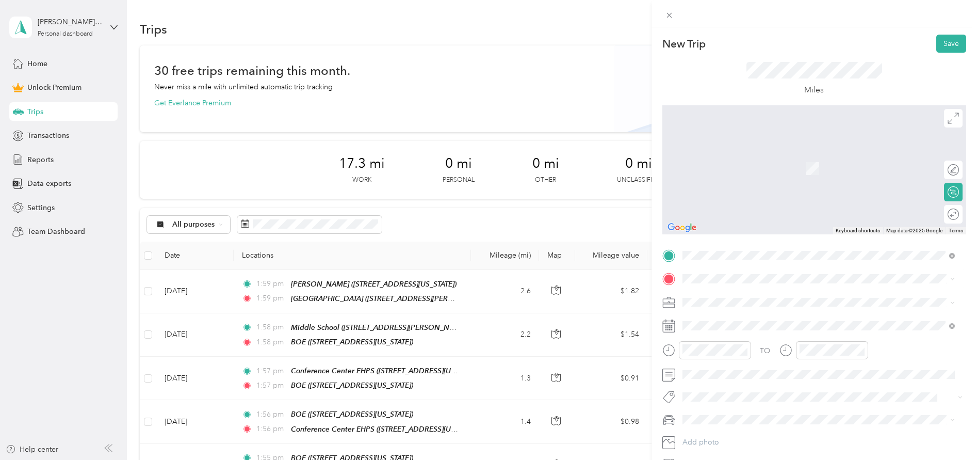
click at [746, 362] on span "62 Alps Drive, 06108, East Hartford, Connecticut, United States" at bounding box center [753, 363] width 103 height 9
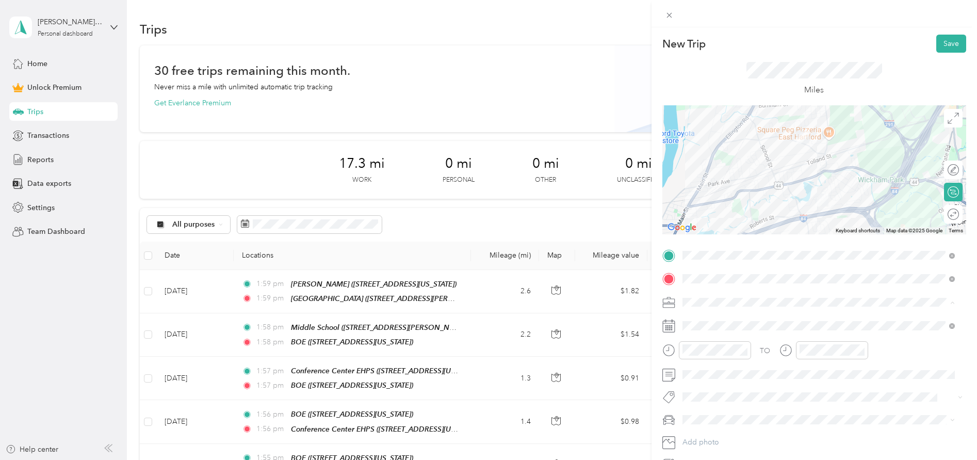
click at [722, 319] on div "Work" at bounding box center [818, 320] width 265 height 11
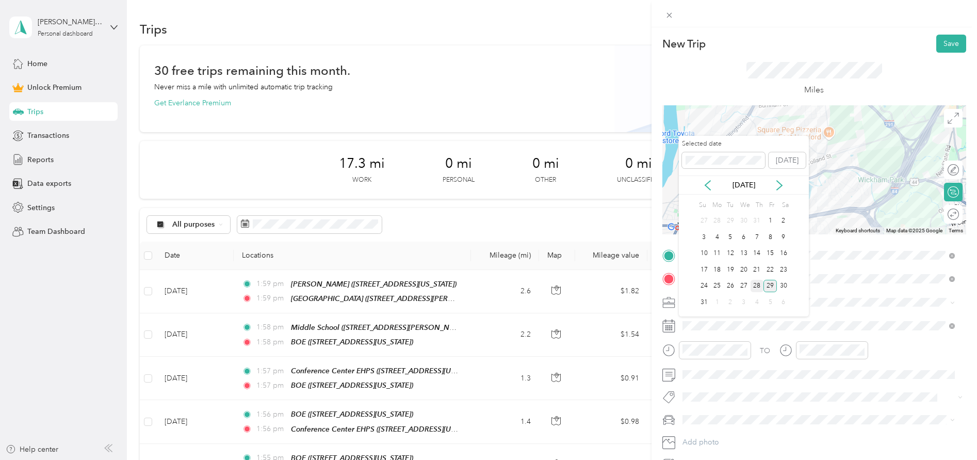
click at [754, 286] on div "28" at bounding box center [757, 286] width 13 height 13
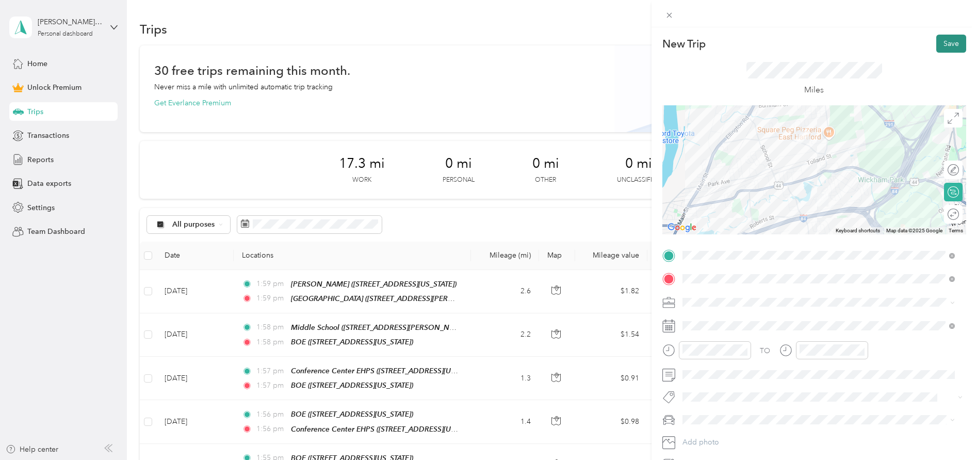
click at [942, 48] on button "Save" at bounding box center [951, 44] width 30 height 18
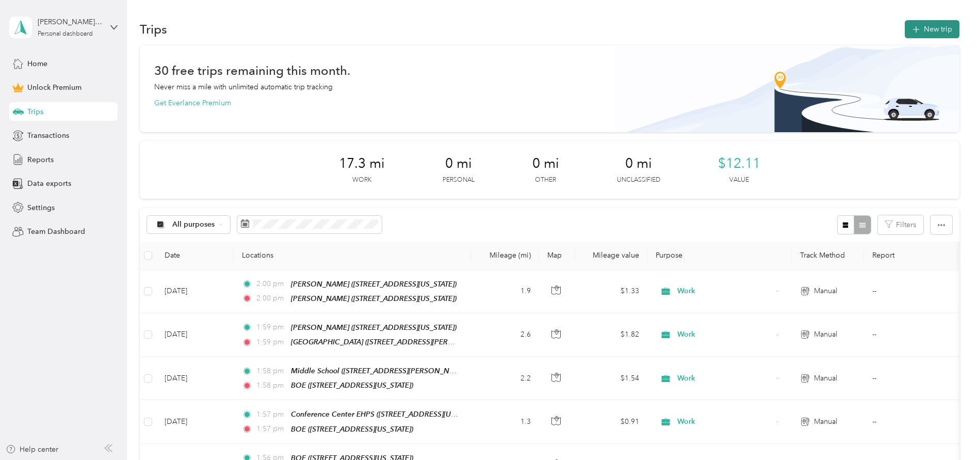
click at [917, 35] on button "New trip" at bounding box center [932, 29] width 55 height 18
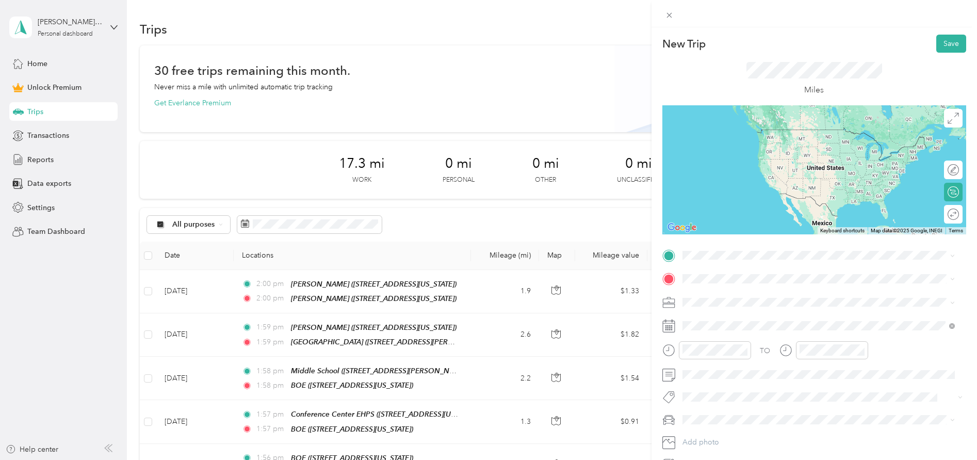
click at [757, 299] on div "Langford 62 Alps Drive, 06108, East Hartford, Connecticut, United States" at bounding box center [753, 298] width 103 height 22
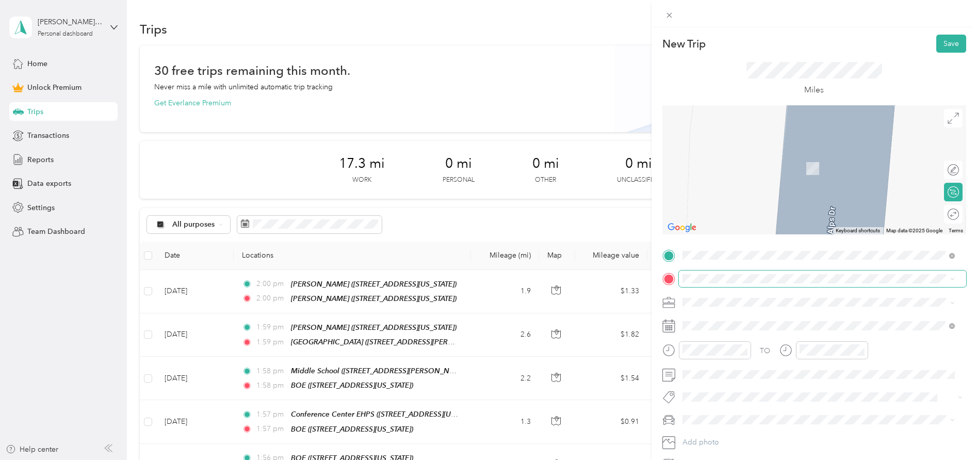
click at [755, 271] on span at bounding box center [822, 278] width 287 height 17
click at [723, 318] on strong "O'Brien" at bounding box center [715, 319] width 26 height 9
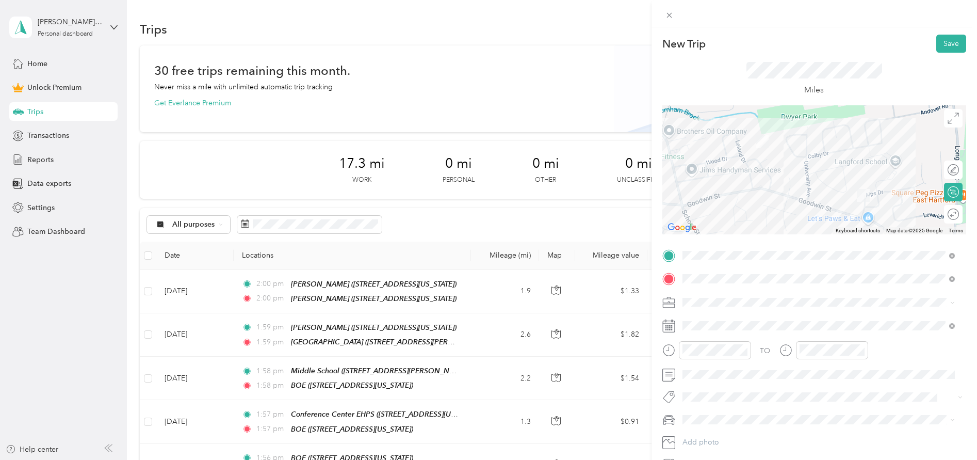
click at [732, 324] on li "Work" at bounding box center [819, 317] width 280 height 18
click at [760, 286] on div "28" at bounding box center [757, 286] width 13 height 13
click at [726, 379] on span at bounding box center [822, 374] width 287 height 17
click at [951, 42] on button "Save" at bounding box center [951, 44] width 30 height 18
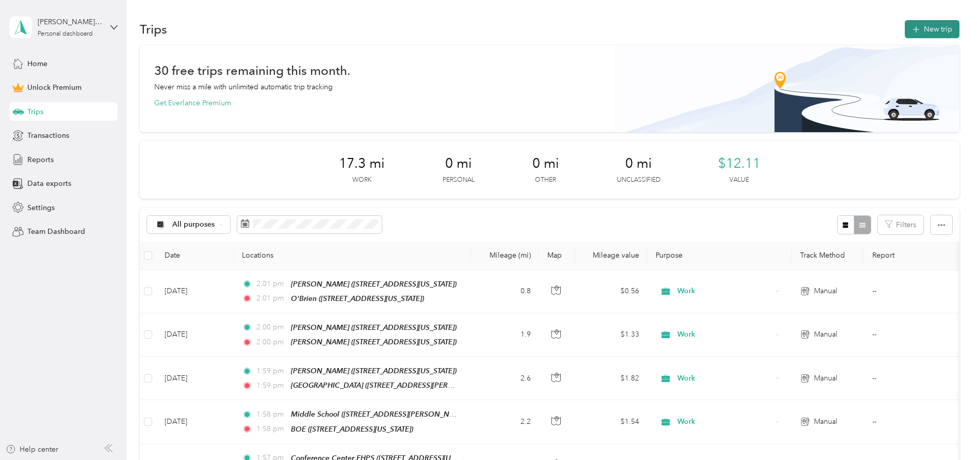
click at [942, 34] on button "New trip" at bounding box center [932, 29] width 55 height 18
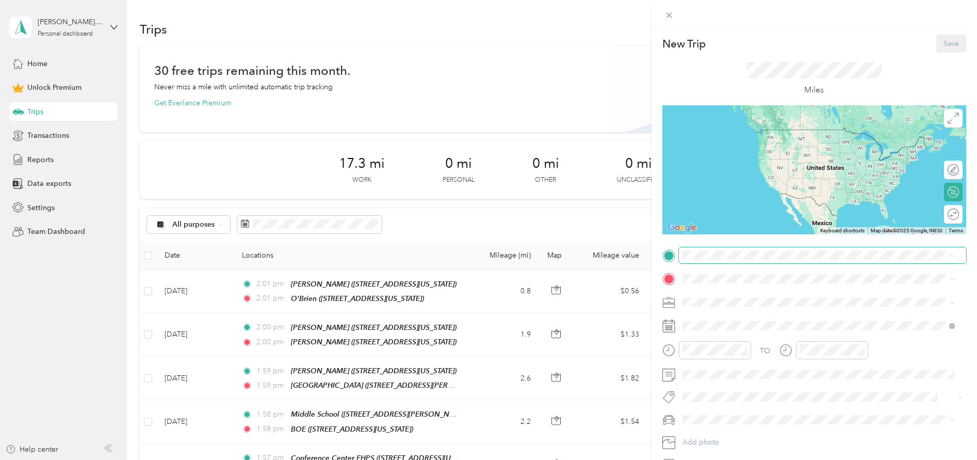
click at [736, 259] on span at bounding box center [822, 255] width 287 height 17
click at [750, 295] on div "O'Brien" at bounding box center [753, 295] width 103 height 9
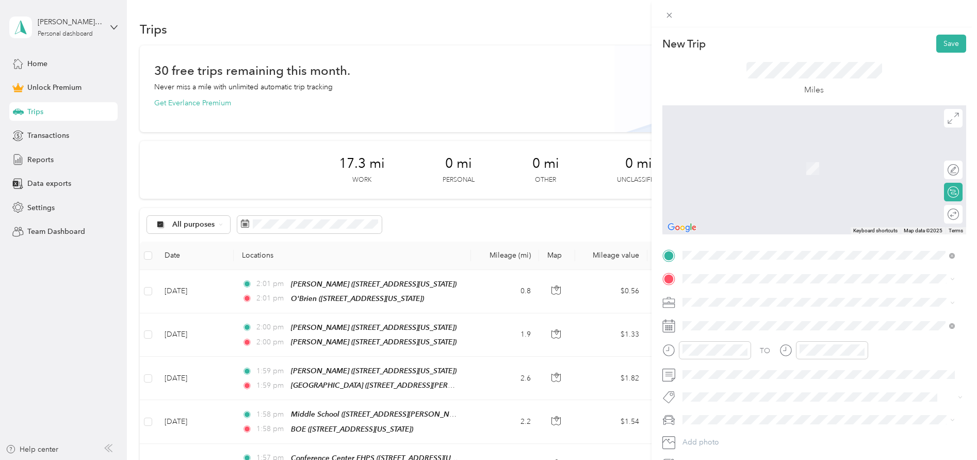
click at [749, 322] on div "Norris 40 Remington Road, 06108, East Hartford, Connecticut, United States" at bounding box center [753, 323] width 103 height 22
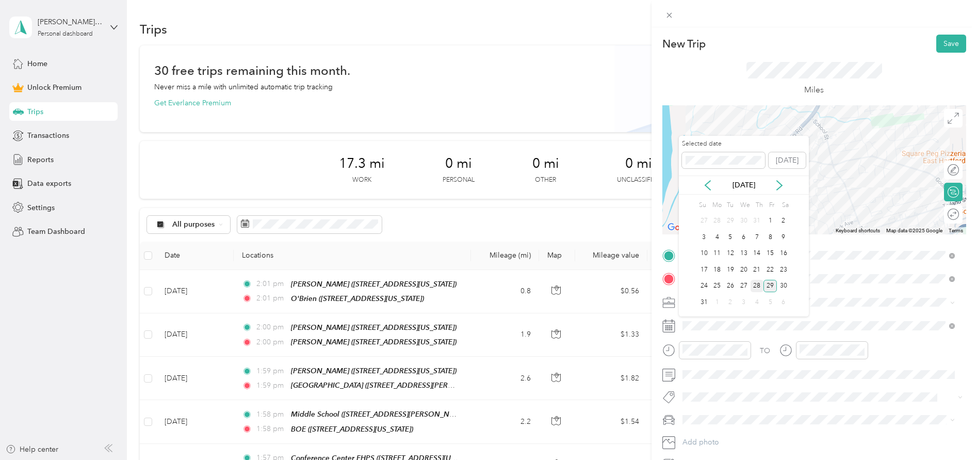
click at [758, 284] on div "28" at bounding box center [757, 286] width 13 height 13
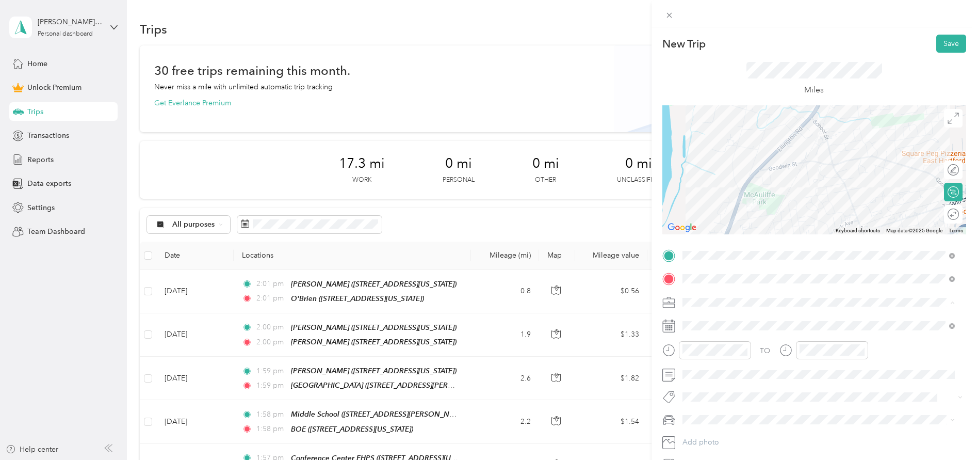
click at [700, 317] on span "Work" at bounding box center [695, 320] width 18 height 9
click at [938, 45] on button "Save" at bounding box center [951, 44] width 30 height 18
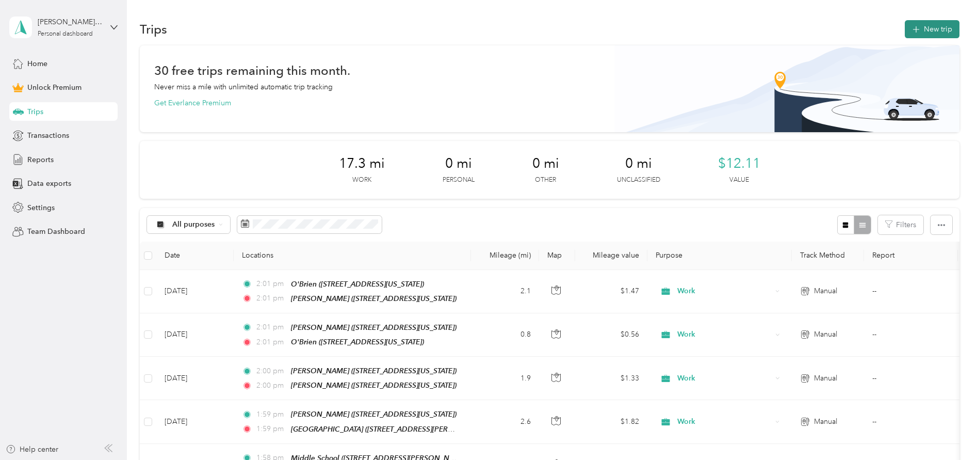
click at [940, 24] on button "New trip" at bounding box center [932, 29] width 55 height 18
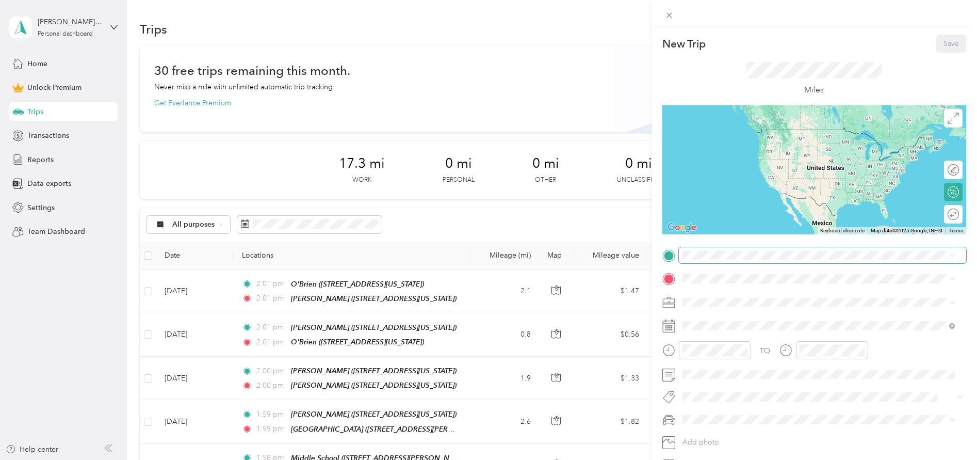
click at [718, 262] on span at bounding box center [822, 255] width 287 height 17
click at [719, 299] on div "Norris 40 Remington Road, 06108, East Hartford, Connecticut, United States" at bounding box center [753, 301] width 103 height 22
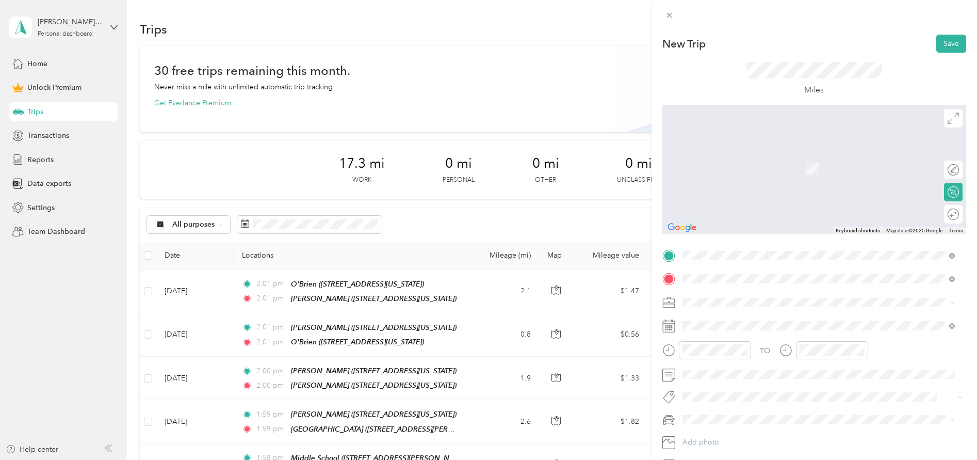
click at [729, 396] on div "BOE 1110 Main Street, 06108, East Hartford, Connecticut, United States" at bounding box center [753, 391] width 103 height 22
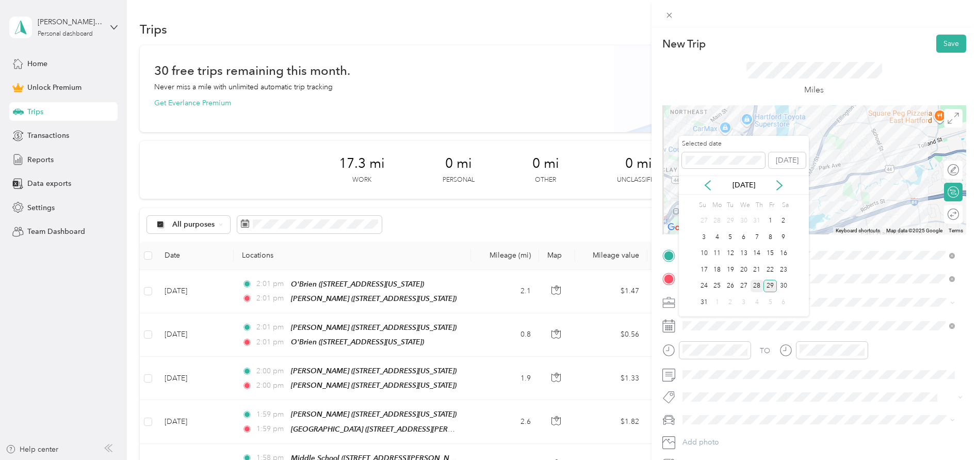
click at [757, 287] on div "28" at bounding box center [757, 286] width 13 height 13
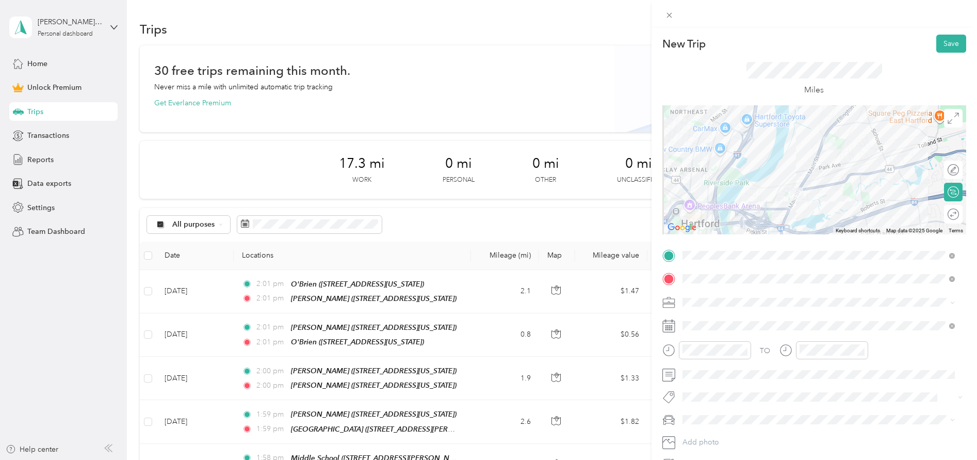
click at [671, 301] on icon at bounding box center [668, 302] width 13 height 13
click at [703, 309] on span at bounding box center [822, 302] width 287 height 17
click at [706, 315] on div "Work" at bounding box center [818, 320] width 265 height 11
click at [956, 45] on button "Save" at bounding box center [951, 44] width 30 height 18
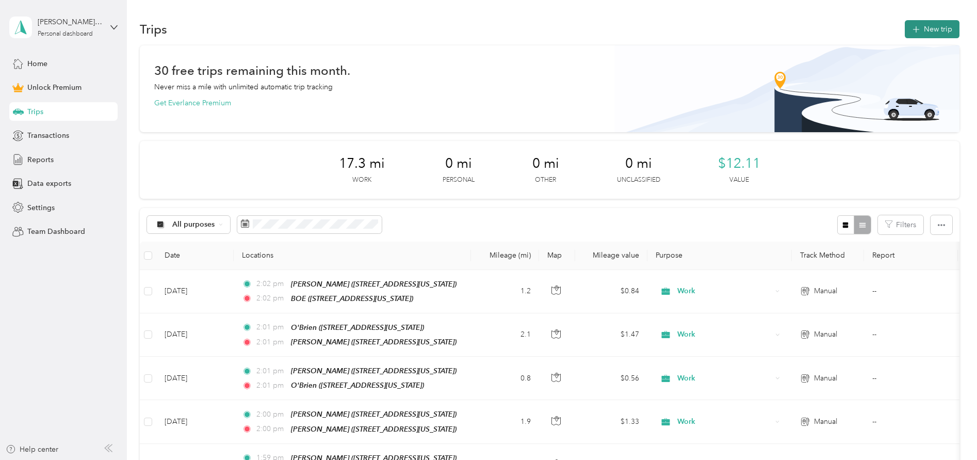
click at [934, 29] on button "New trip" at bounding box center [932, 29] width 55 height 18
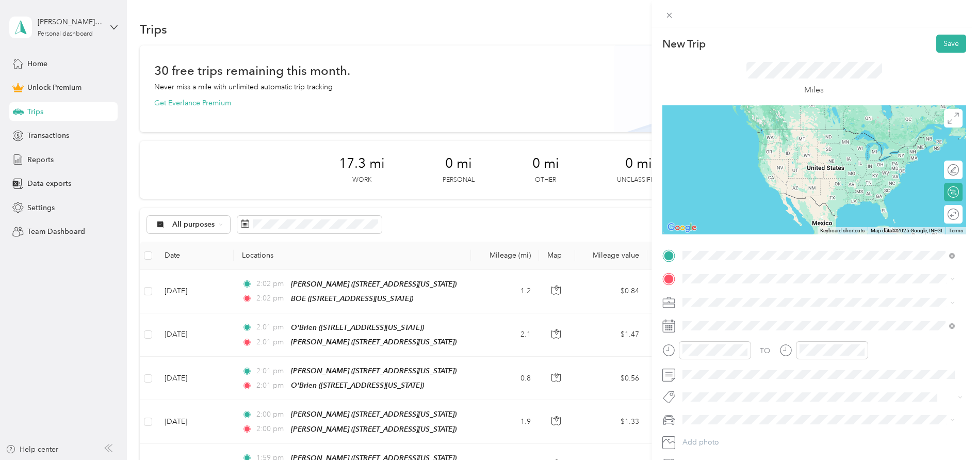
click at [733, 329] on div "O'Connell 301 May Road, 06118, East Hartford, Connecticut, United States" at bounding box center [753, 335] width 103 height 22
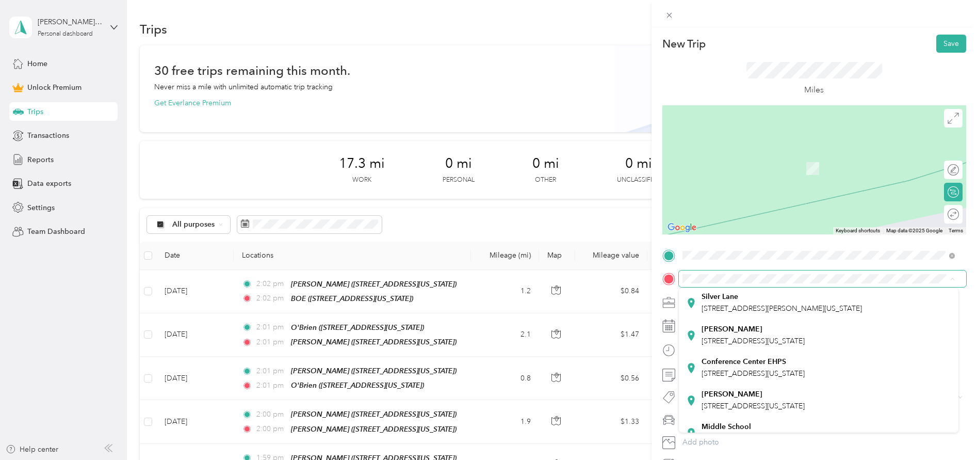
scroll to position [202, 0]
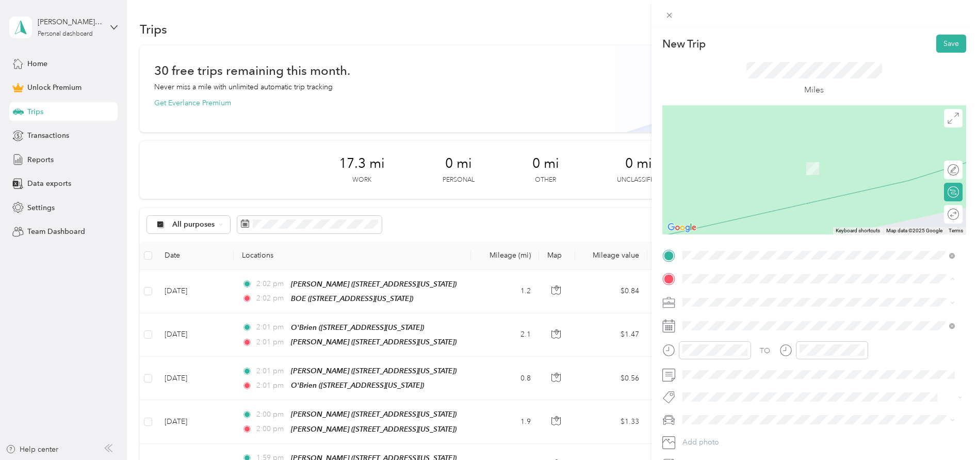
click at [734, 381] on div "Goodwin 1235 Forbes Street, 06118, East Hartford, Connecticut, United States" at bounding box center [753, 383] width 103 height 22
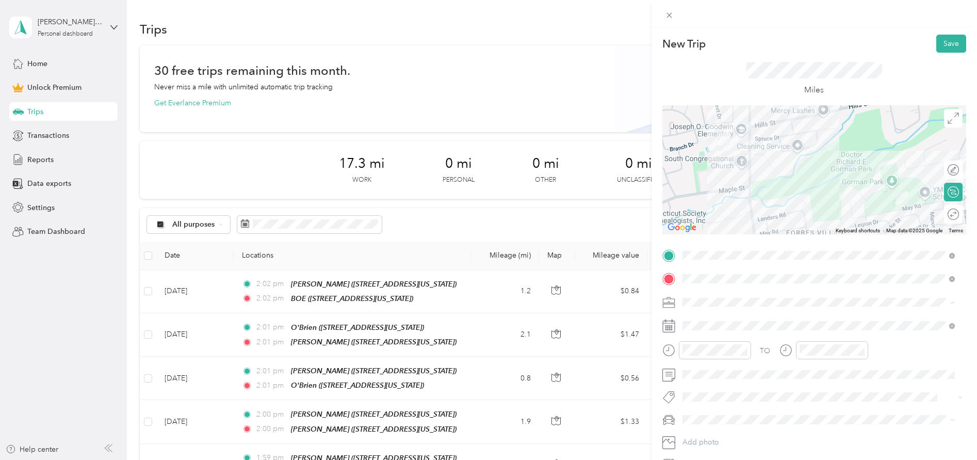
click at [706, 322] on li "Work" at bounding box center [819, 320] width 280 height 18
click at [939, 49] on button "Save" at bounding box center [951, 44] width 30 height 18
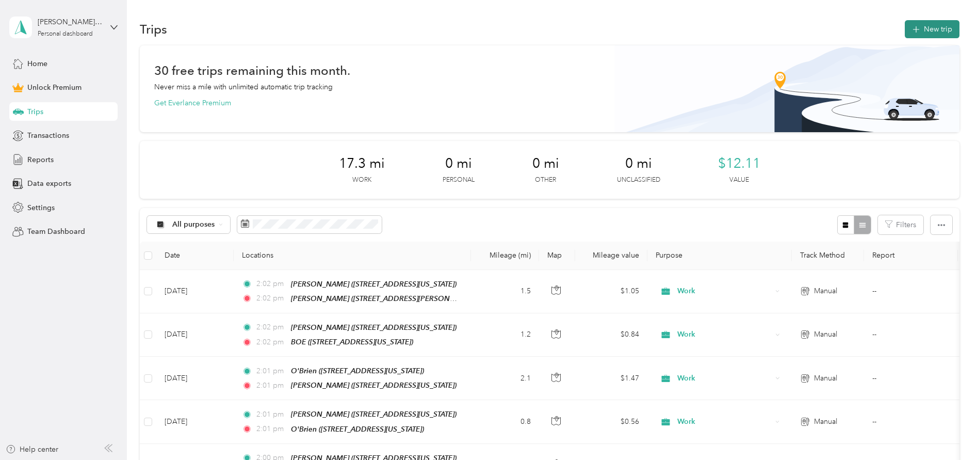
click at [920, 35] on button "New trip" at bounding box center [932, 29] width 55 height 18
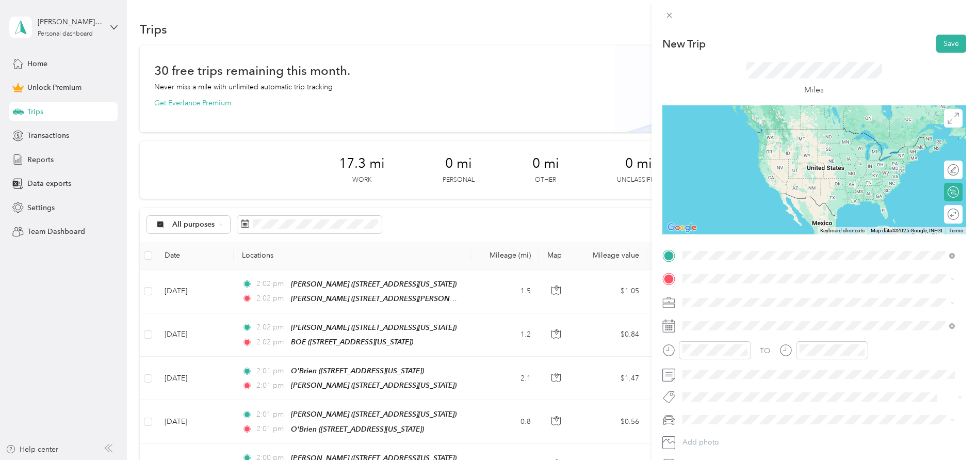
click at [737, 323] on div "Goodwin 1235 Forbes Street, 06118, East Hartford, Connecticut, United States" at bounding box center [818, 334] width 265 height 25
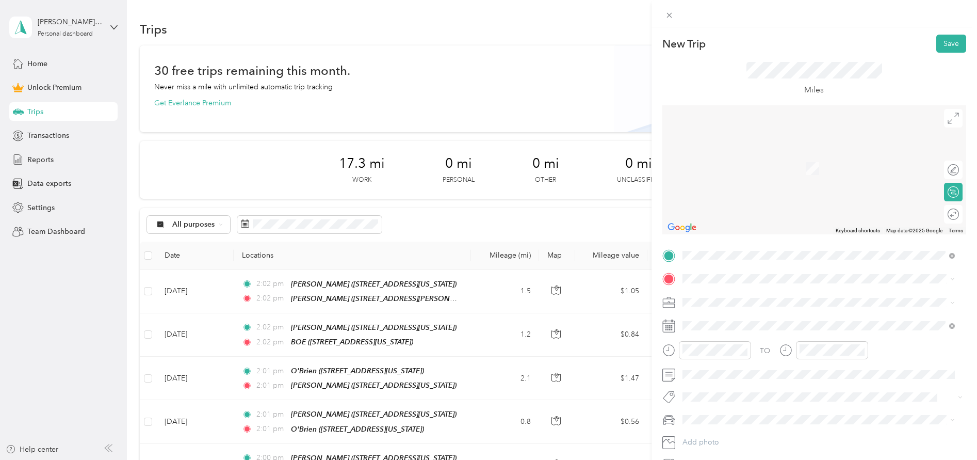
click at [752, 392] on span "330 Hills Street, 06118, East Hartford, Connecticut, United States" at bounding box center [753, 396] width 103 height 9
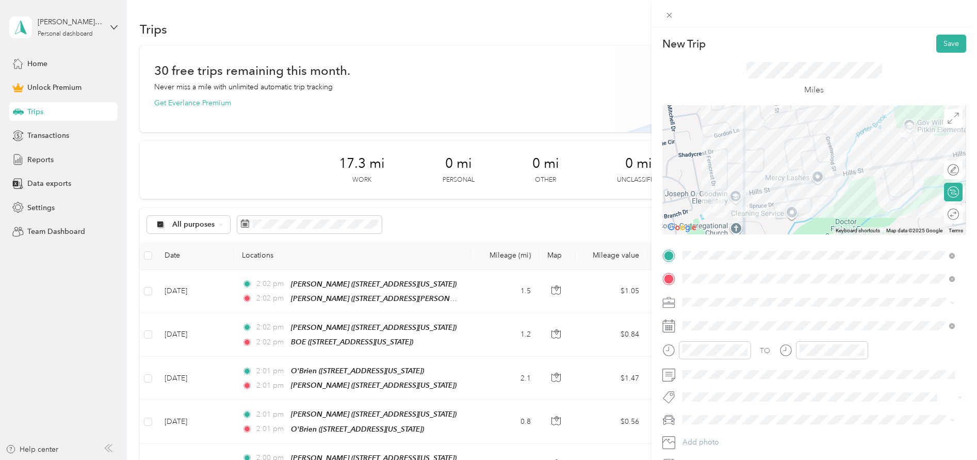
click at [710, 319] on div "Work" at bounding box center [818, 320] width 265 height 11
click at [952, 44] on button "Save" at bounding box center [951, 44] width 30 height 18
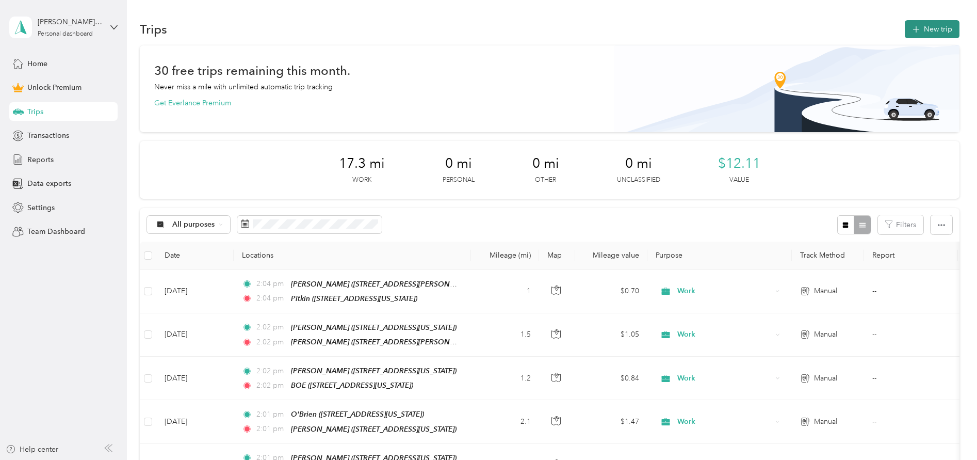
click at [928, 29] on button "New trip" at bounding box center [932, 29] width 55 height 18
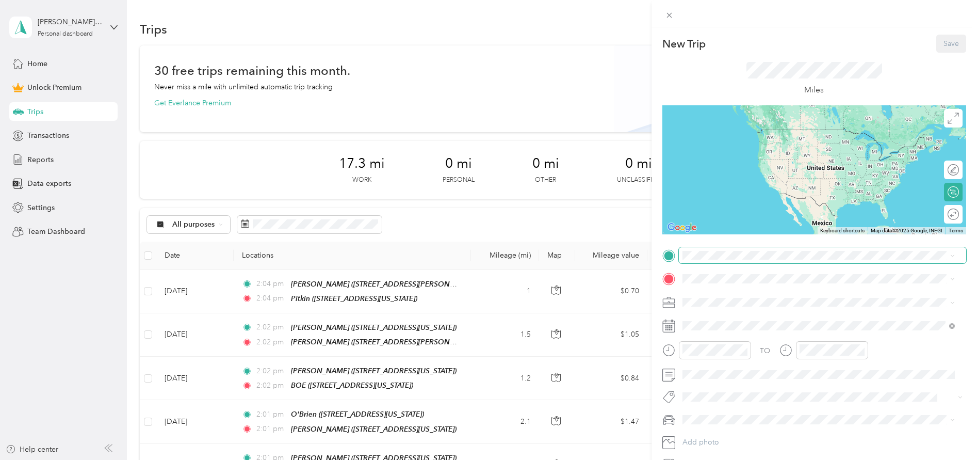
click at [723, 261] on span at bounding box center [822, 255] width 287 height 17
click at [717, 296] on strong "Pitkin" at bounding box center [712, 294] width 20 height 9
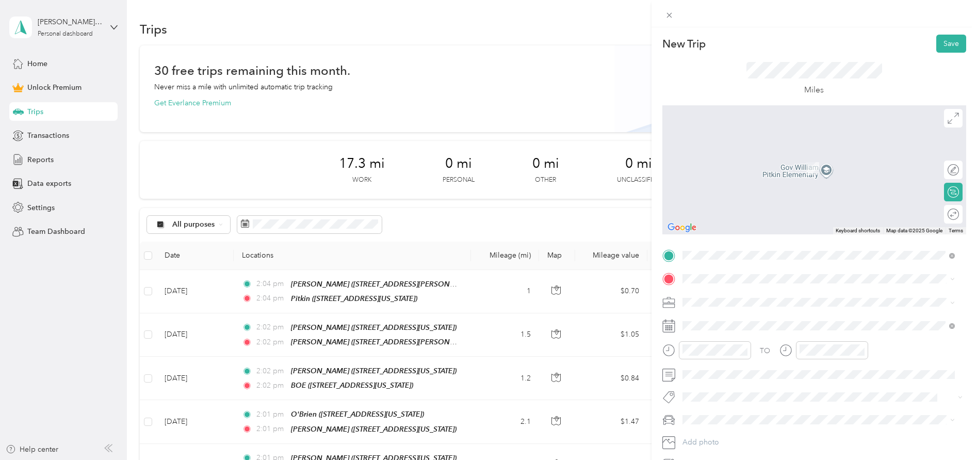
click at [760, 382] on div "BOE" at bounding box center [753, 382] width 103 height 9
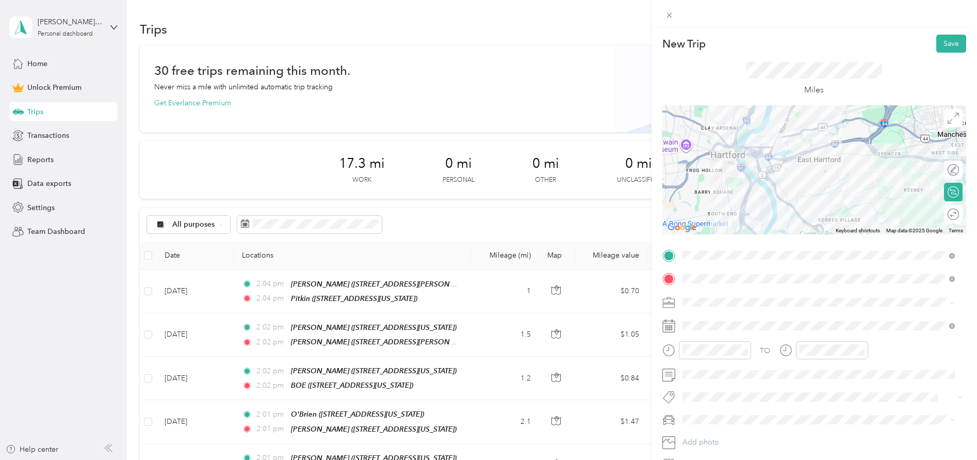
click at [731, 320] on div "Work" at bounding box center [818, 320] width 265 height 11
click at [942, 55] on div "Miles" at bounding box center [814, 79] width 304 height 53
click at [944, 45] on button "Save" at bounding box center [951, 44] width 30 height 18
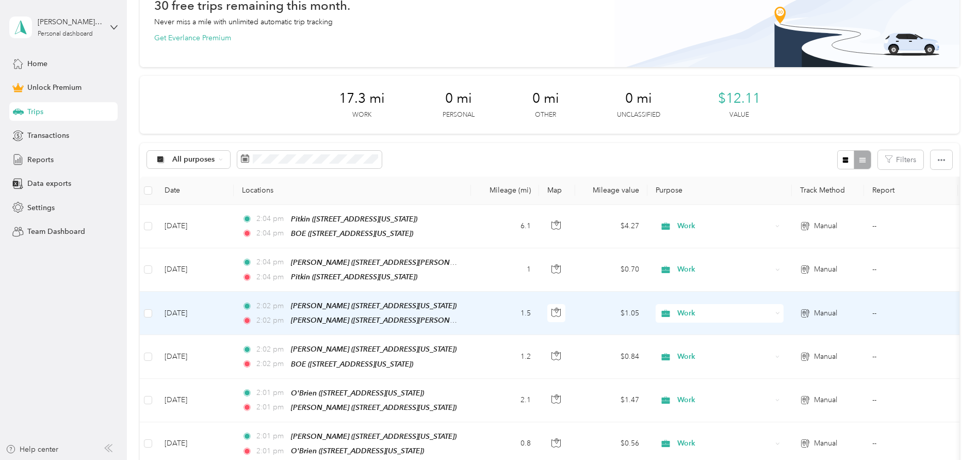
scroll to position [38, 0]
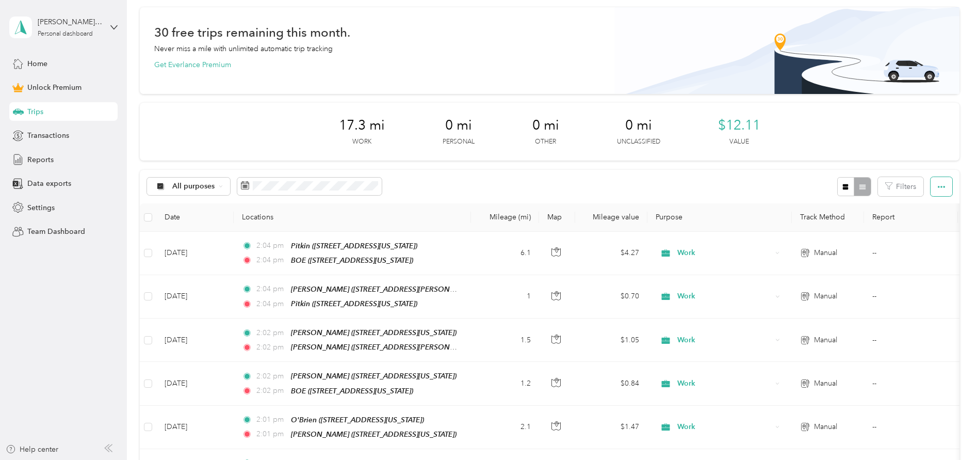
click at [933, 191] on button "button" at bounding box center [942, 186] width 22 height 19
click at [927, 229] on div "Export" at bounding box center [927, 224] width 28 height 11
click at [942, 188] on icon "button" at bounding box center [941, 186] width 7 height 7
click at [923, 226] on span "Export" at bounding box center [924, 224] width 22 height 9
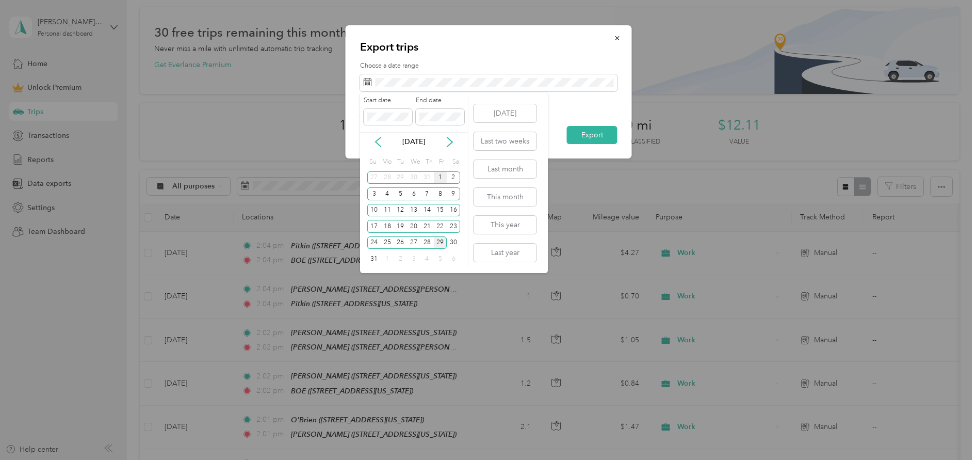
click at [434, 178] on div "1" at bounding box center [440, 177] width 13 height 13
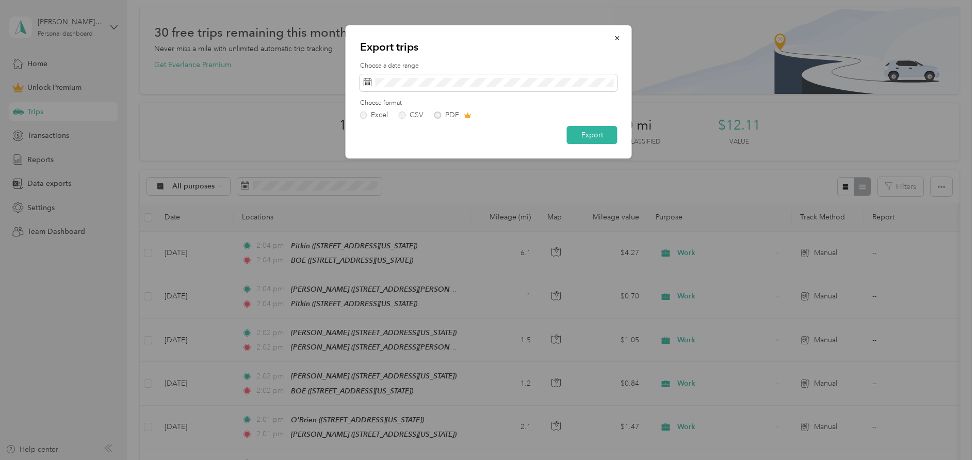
click at [572, 102] on label "Choose format" at bounding box center [488, 103] width 257 height 9
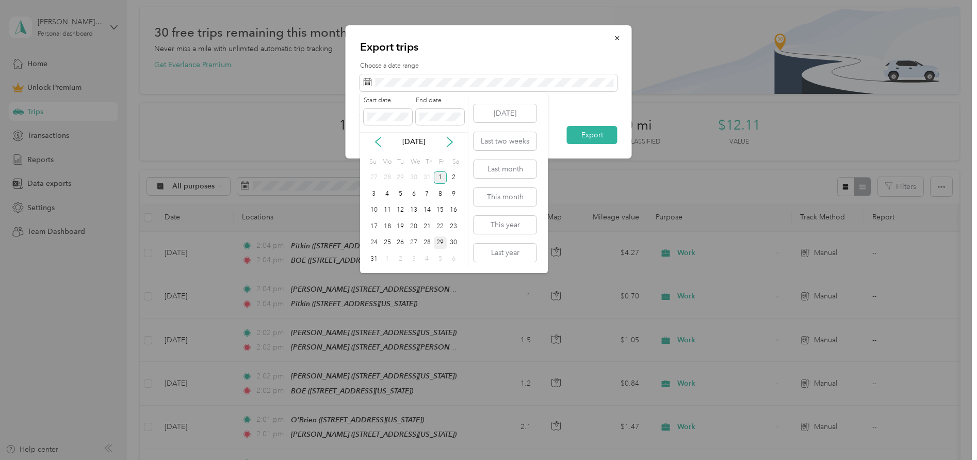
click at [441, 181] on div "1" at bounding box center [440, 177] width 13 height 13
click at [454, 246] on div "30" at bounding box center [453, 242] width 13 height 13
click at [453, 241] on div "30" at bounding box center [453, 242] width 13 height 13
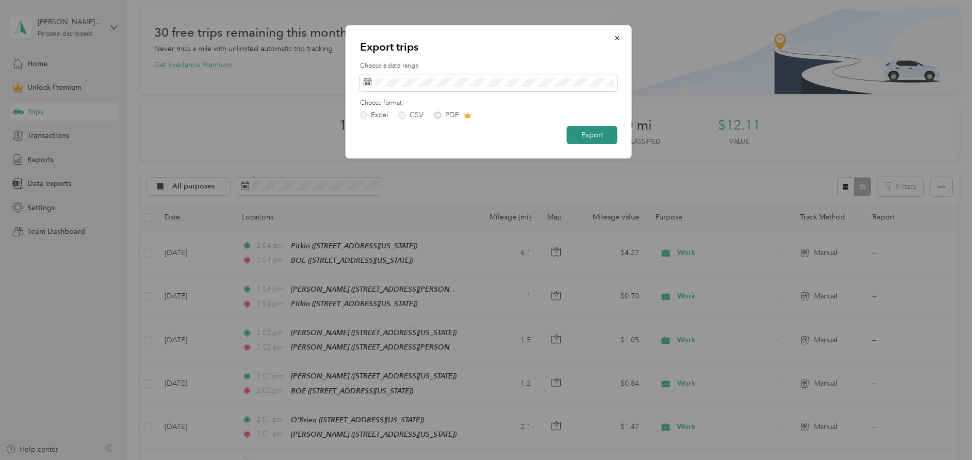
click at [589, 135] on button "Export" at bounding box center [592, 135] width 51 height 18
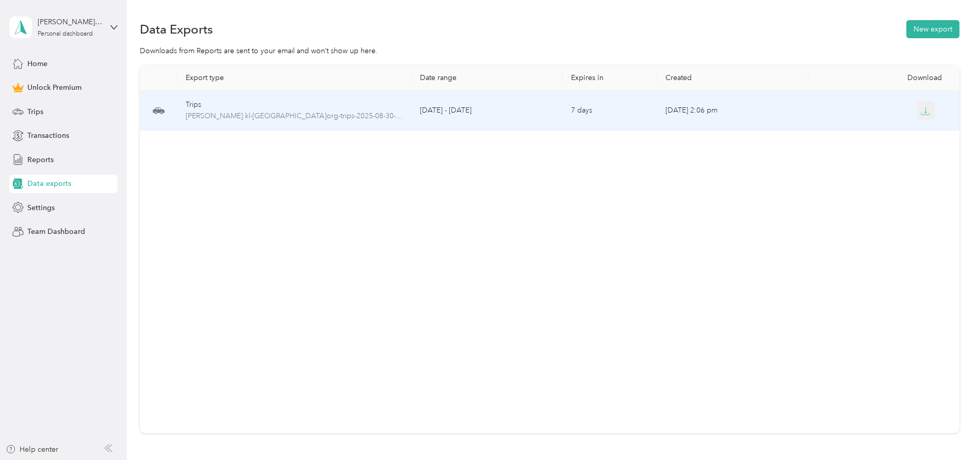
click at [927, 115] on icon "button" at bounding box center [925, 110] width 9 height 9
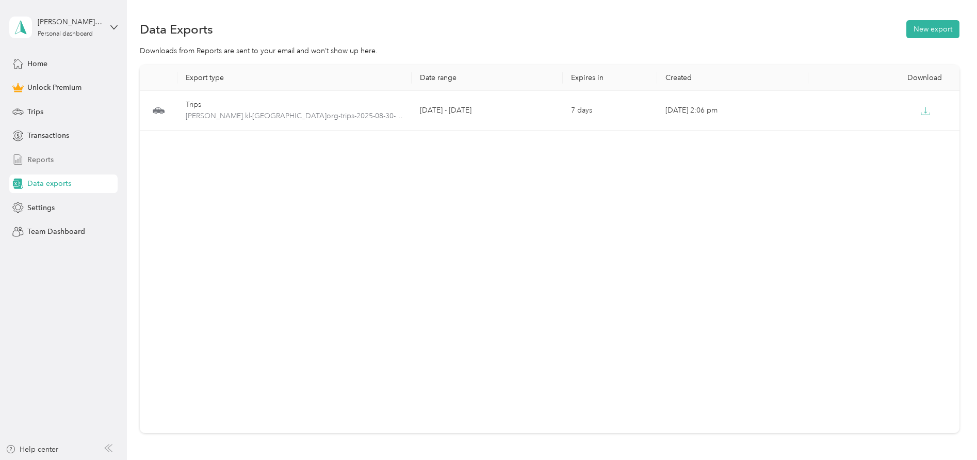
click at [38, 156] on span "Reports" at bounding box center [40, 159] width 26 height 11
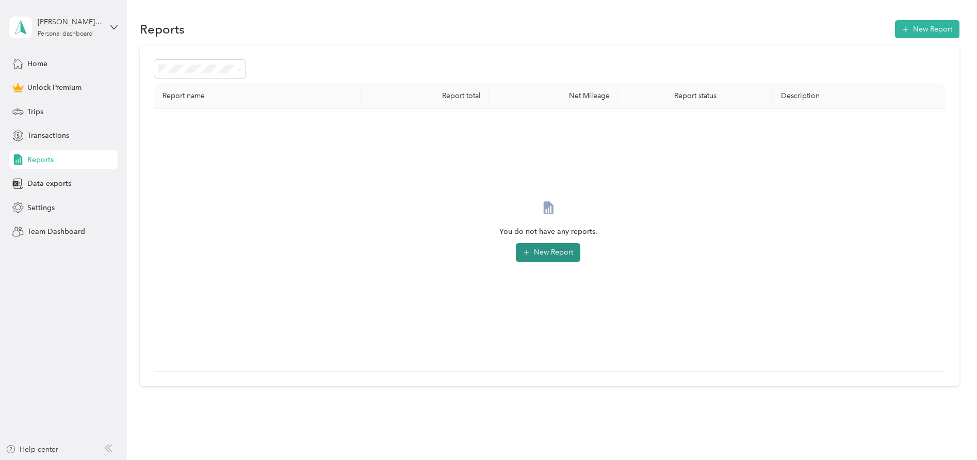
click at [555, 256] on button "New Report" at bounding box center [548, 252] width 64 height 19
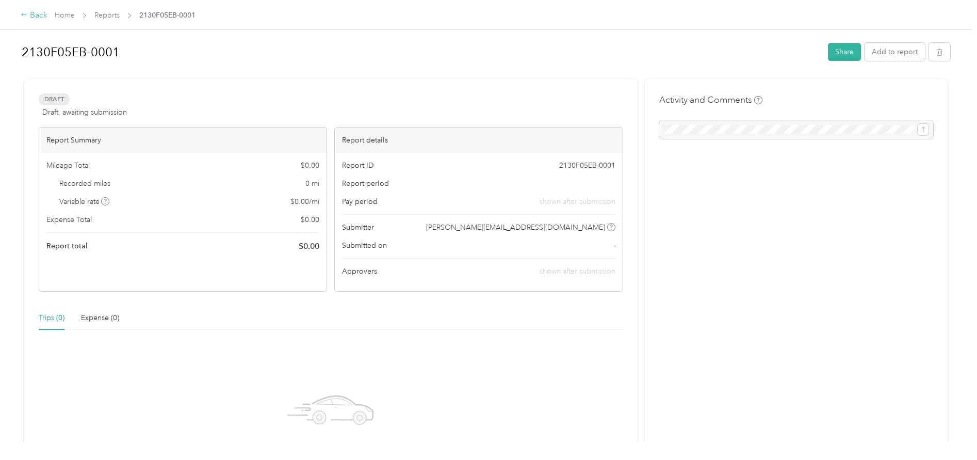
click at [30, 16] on div "Back" at bounding box center [34, 15] width 27 height 12
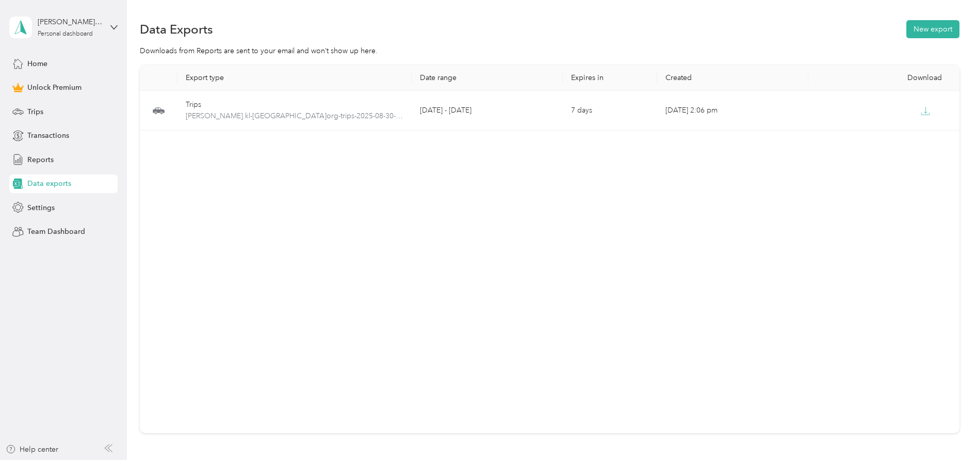
click at [64, 177] on div "Data exports" at bounding box center [63, 183] width 108 height 19
click at [67, 184] on span "Data exports" at bounding box center [49, 183] width 44 height 11
click at [933, 25] on button "New export" at bounding box center [932, 29] width 53 height 18
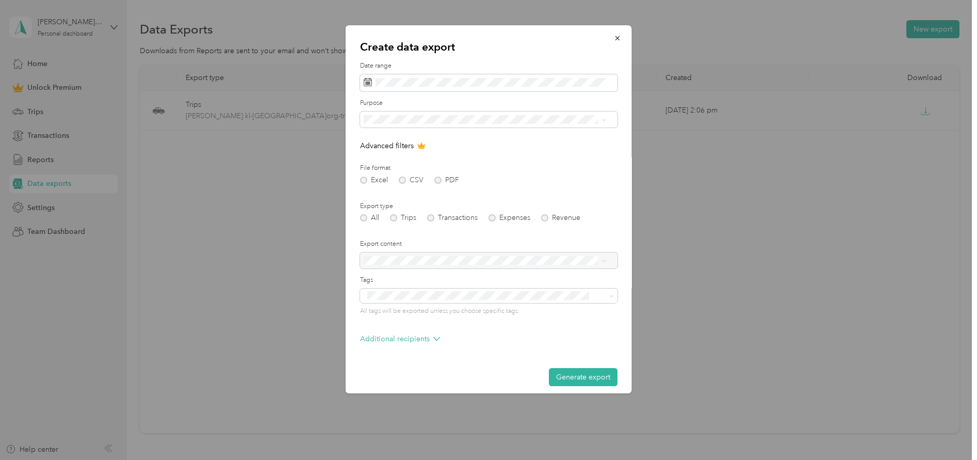
click at [468, 262] on div at bounding box center [488, 260] width 257 height 17
click at [603, 261] on div at bounding box center [488, 260] width 257 height 17
click at [604, 262] on div at bounding box center [488, 260] width 257 height 17
click at [605, 263] on div at bounding box center [488, 260] width 257 height 17
click at [590, 376] on button "Generate export" at bounding box center [583, 377] width 69 height 18
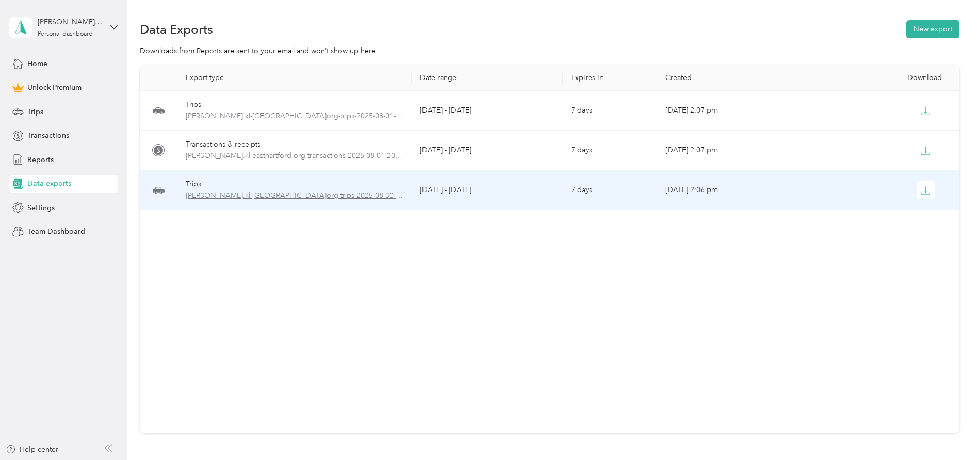
click at [339, 197] on span "munz.kl-easthartford.org-trips-2025-08-30-2025-08-30.xlsx" at bounding box center [295, 195] width 218 height 11
click at [214, 197] on span "munz.kl-easthartford.org-trips-2025-08-30-2025-08-30.xlsx" at bounding box center [295, 195] width 218 height 11
click at [923, 185] on button "button" at bounding box center [926, 190] width 19 height 19
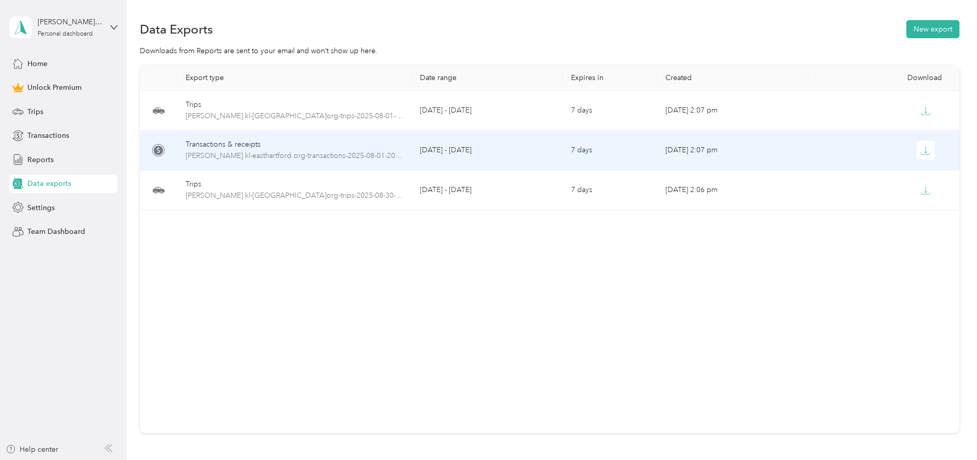
click at [456, 147] on td "August 1 - 29, 2025" at bounding box center [487, 151] width 151 height 40
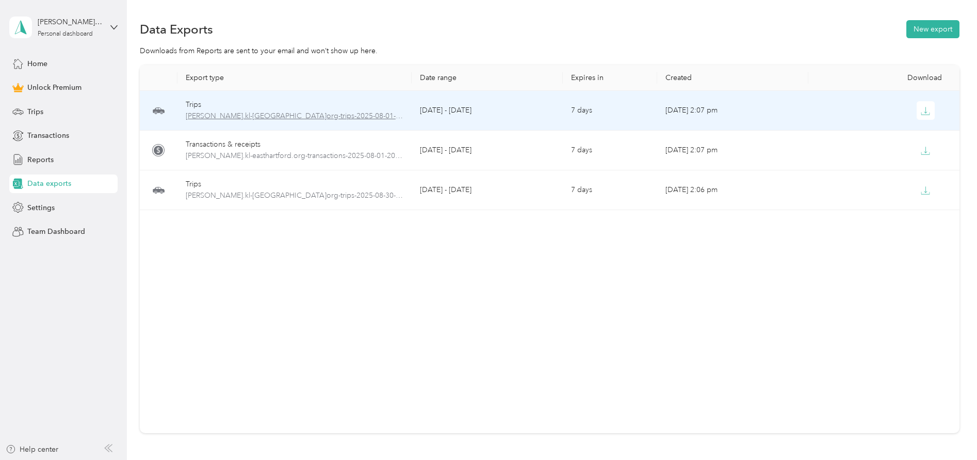
click at [231, 114] on span "munz.kl-easthartford.org-trips-2025-08-01-2025-08-29.xlsx" at bounding box center [295, 115] width 218 height 11
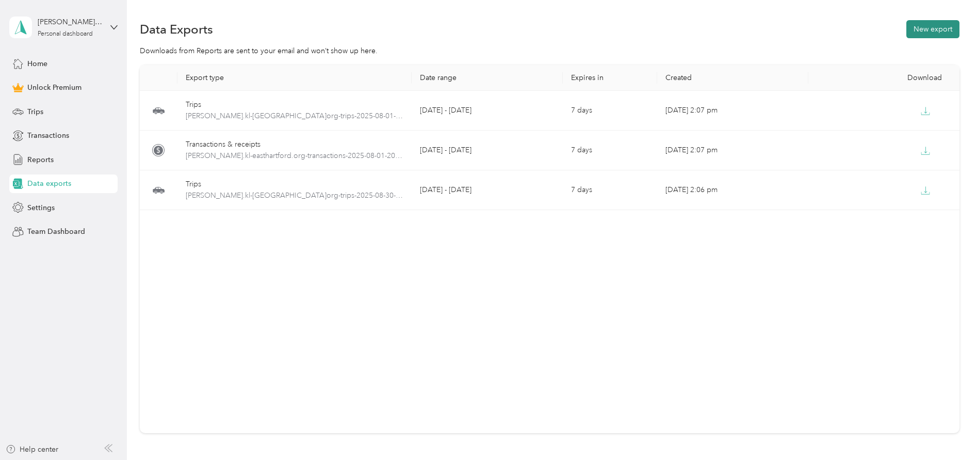
click at [944, 22] on button "New export" at bounding box center [932, 29] width 53 height 18
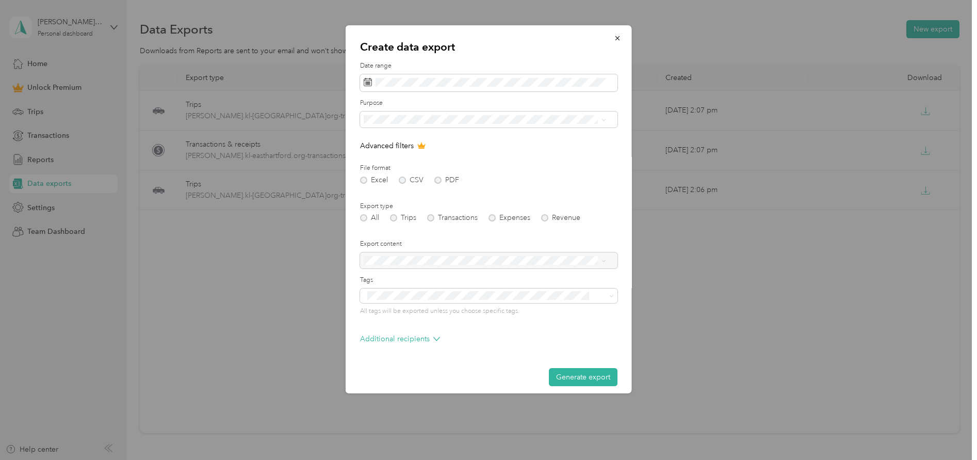
drag, startPoint x: 591, startPoint y: 378, endPoint x: 588, endPoint y: 374, distance: 5.3
click at [590, 376] on button "Generate export" at bounding box center [583, 377] width 69 height 18
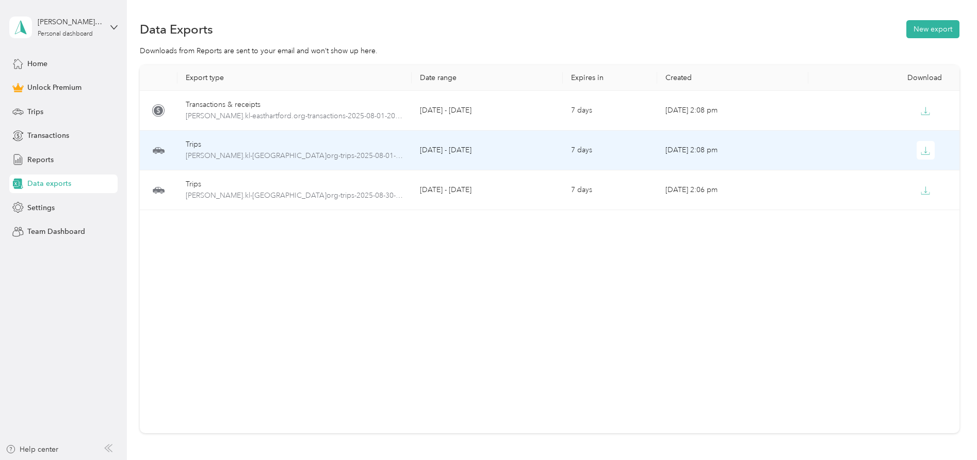
click at [678, 144] on td "Aug 29, 2025, 2:08 pm" at bounding box center [732, 151] width 151 height 40
click at [918, 156] on button "button" at bounding box center [926, 150] width 19 height 19
